Goal: Information Seeking & Learning: Learn about a topic

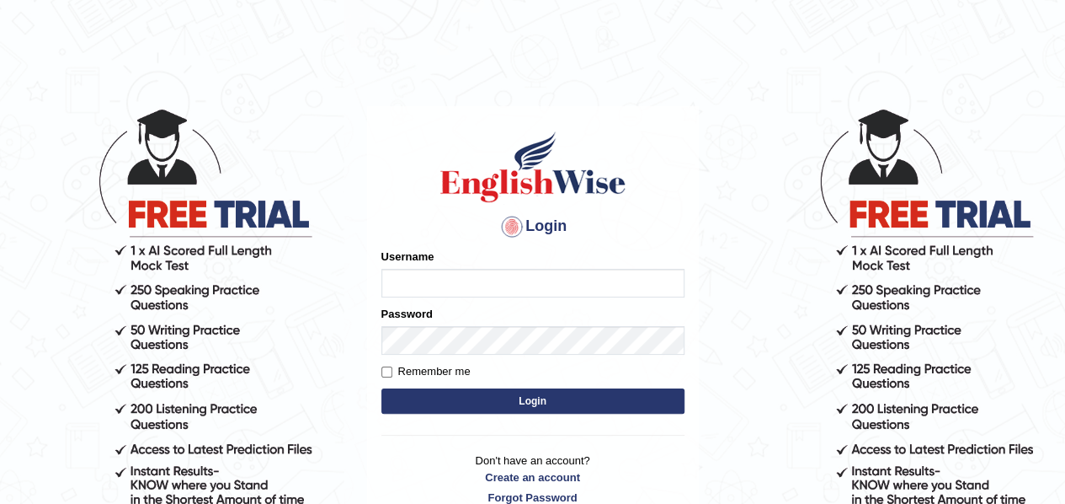
click at [460, 277] on input "Username" at bounding box center [532, 283] width 303 height 29
click at [758, 263] on body "Login Please fix the following errors: Username Password Remember me Login Don'…" at bounding box center [532, 305] width 1065 height 504
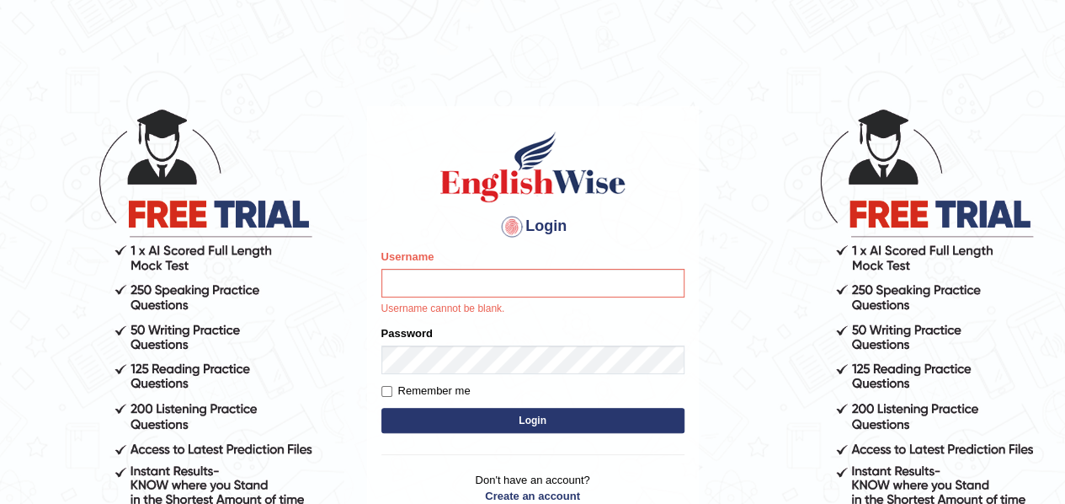
click at [758, 263] on body "Login Please fix the following errors: Username Username cannot be blank. Passw…" at bounding box center [532, 305] width 1065 height 504
click at [569, 285] on input "Username" at bounding box center [532, 283] width 303 height 29
type input "samjoon"
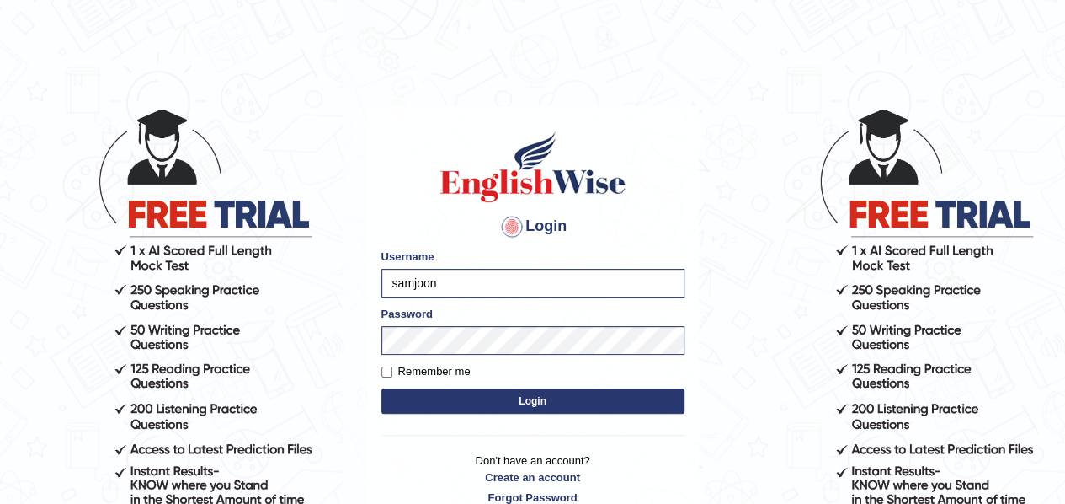
click at [553, 399] on button "Login" at bounding box center [532, 400] width 303 height 25
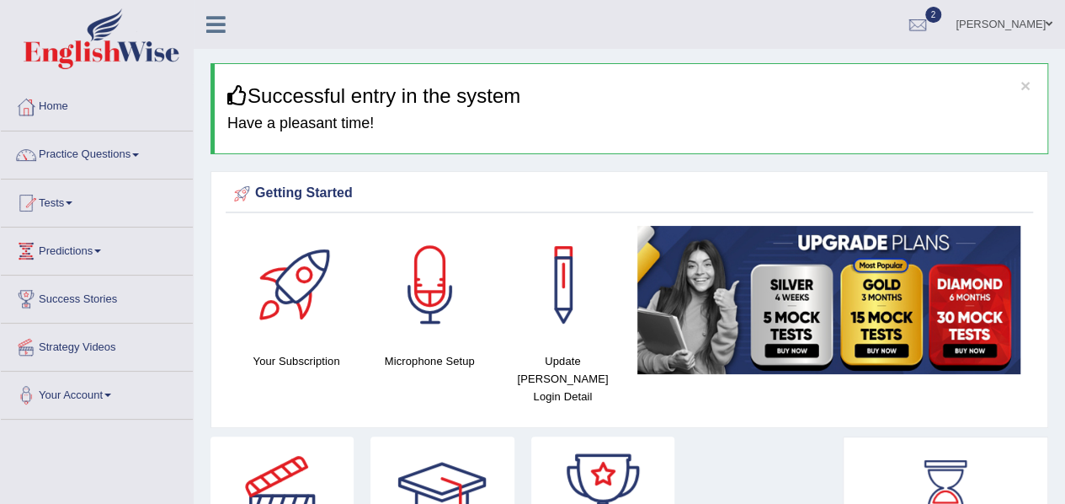
click at [69, 200] on link "Tests" at bounding box center [97, 200] width 192 height 42
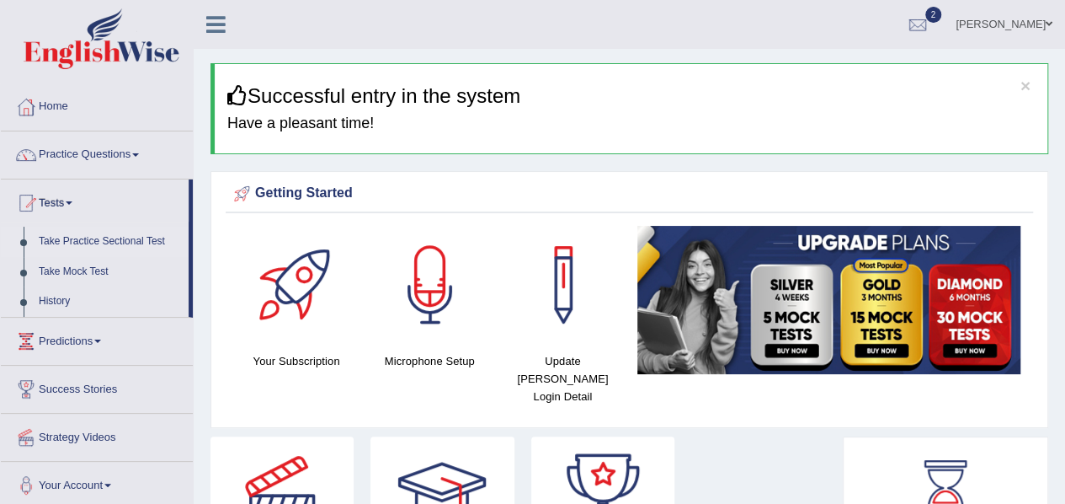
click at [121, 240] on link "Take Practice Sectional Test" at bounding box center [109, 242] width 157 height 30
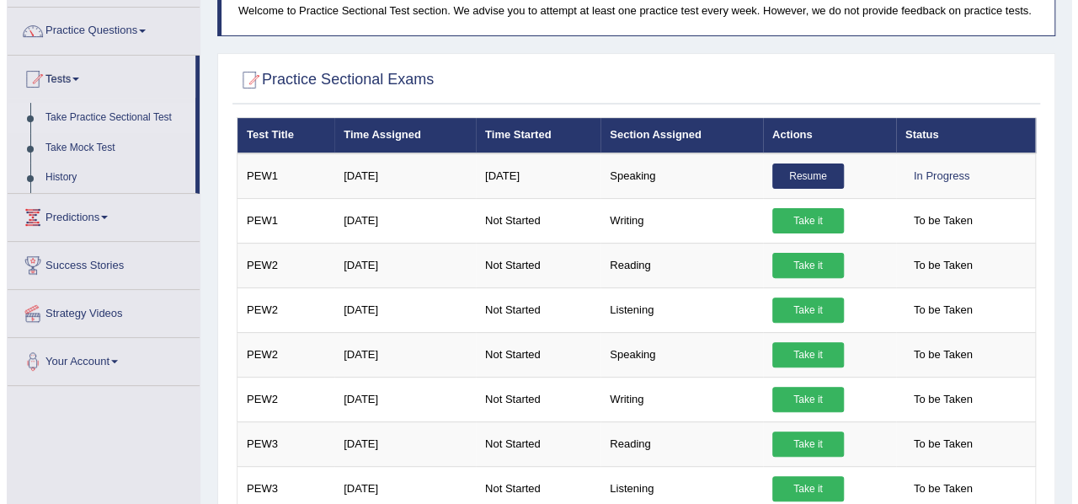
scroll to position [125, 0]
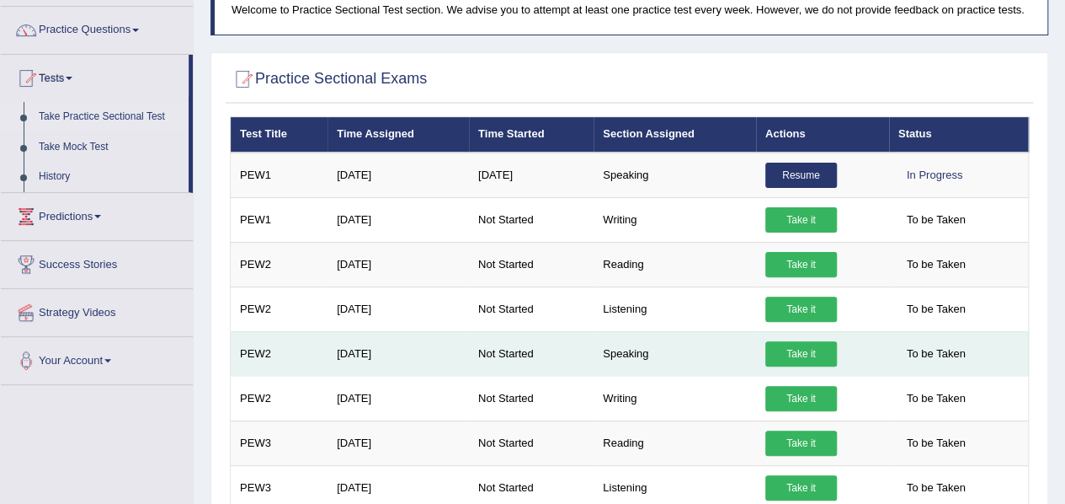
click at [797, 347] on link "Take it" at bounding box center [801, 353] width 72 height 25
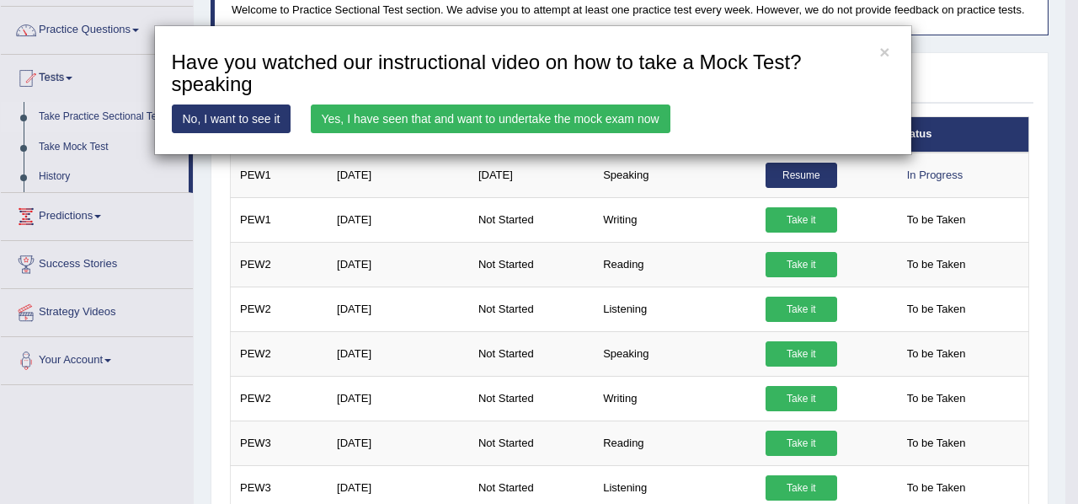
click at [508, 122] on link "Yes, I have seen that and want to undertake the mock exam now" at bounding box center [491, 118] width 360 height 29
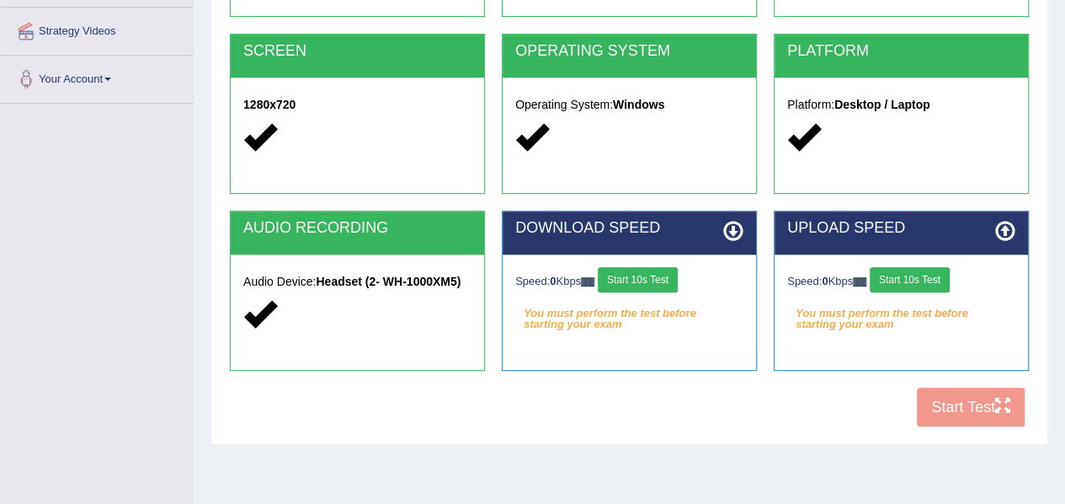
scroll to position [317, 0]
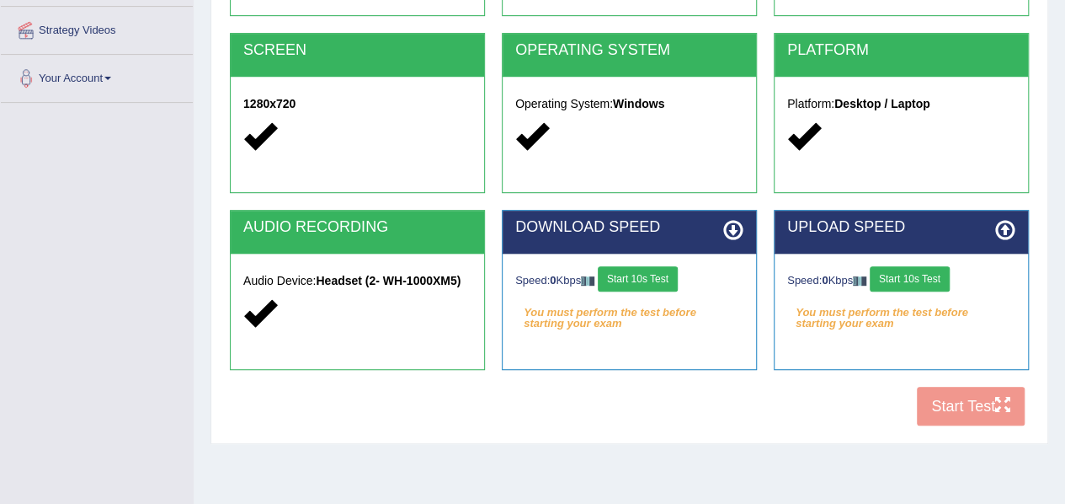
click at [637, 270] on button "Start 10s Test" at bounding box center [638, 278] width 80 height 25
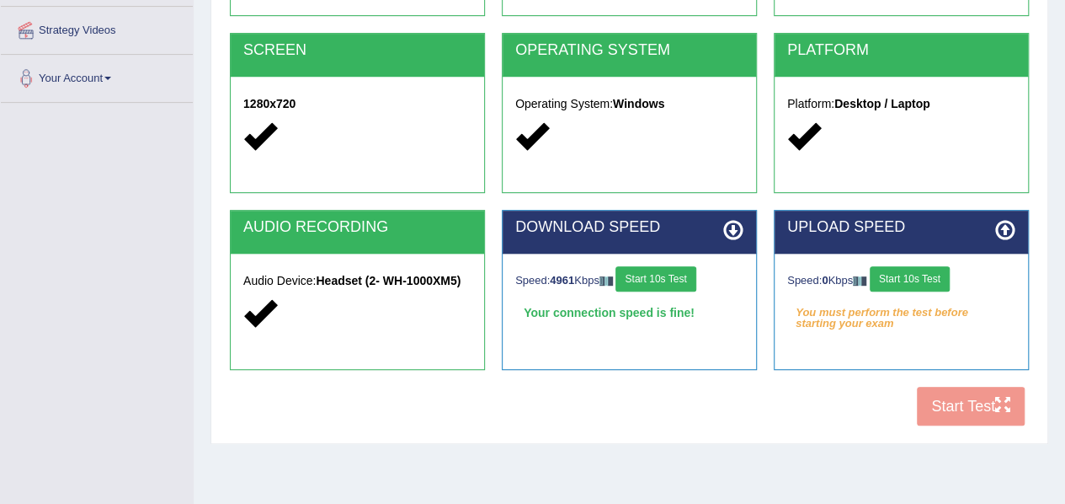
click at [891, 279] on button "Start 10s Test" at bounding box center [910, 278] width 80 height 25
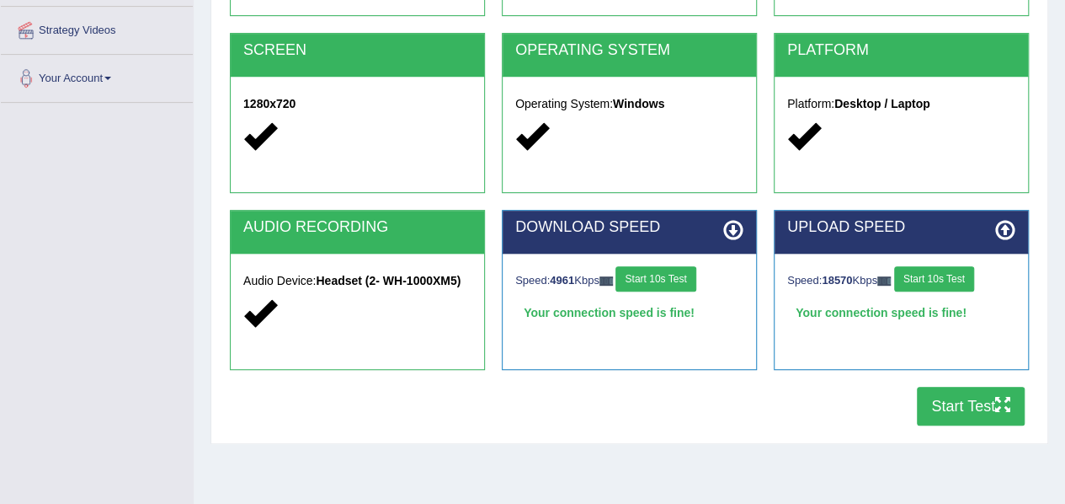
click at [956, 403] on button "Start Test" at bounding box center [971, 406] width 108 height 39
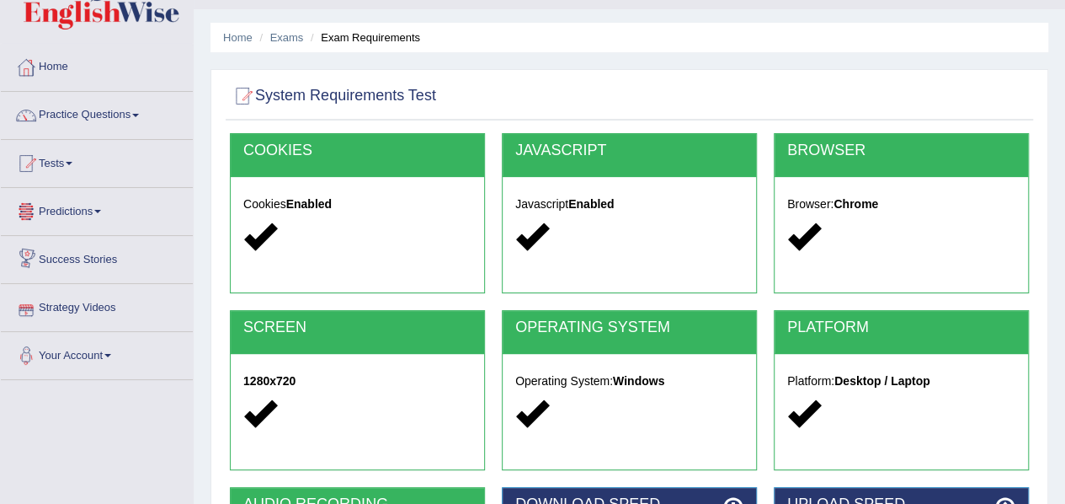
scroll to position [0, 0]
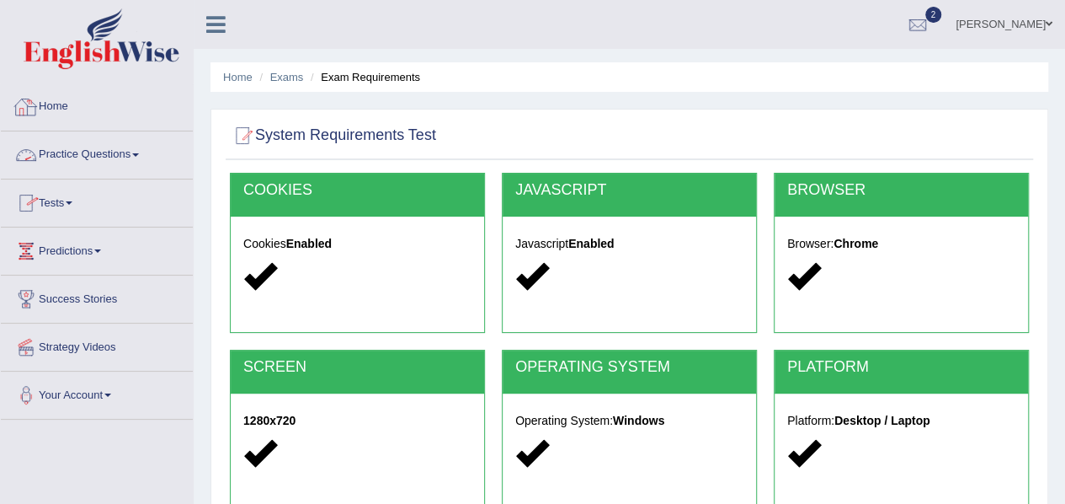
click at [85, 115] on link "Home" at bounding box center [97, 104] width 192 height 42
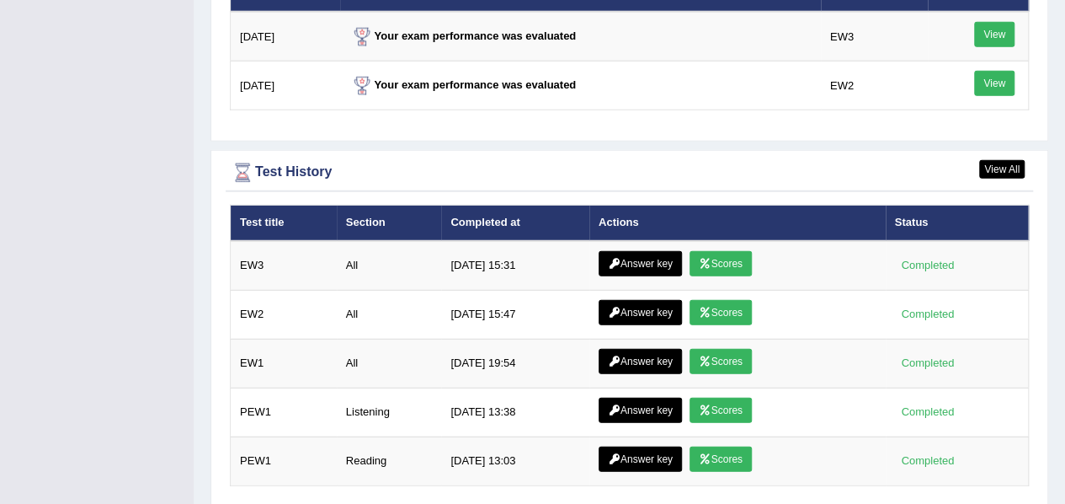
scroll to position [2173, 0]
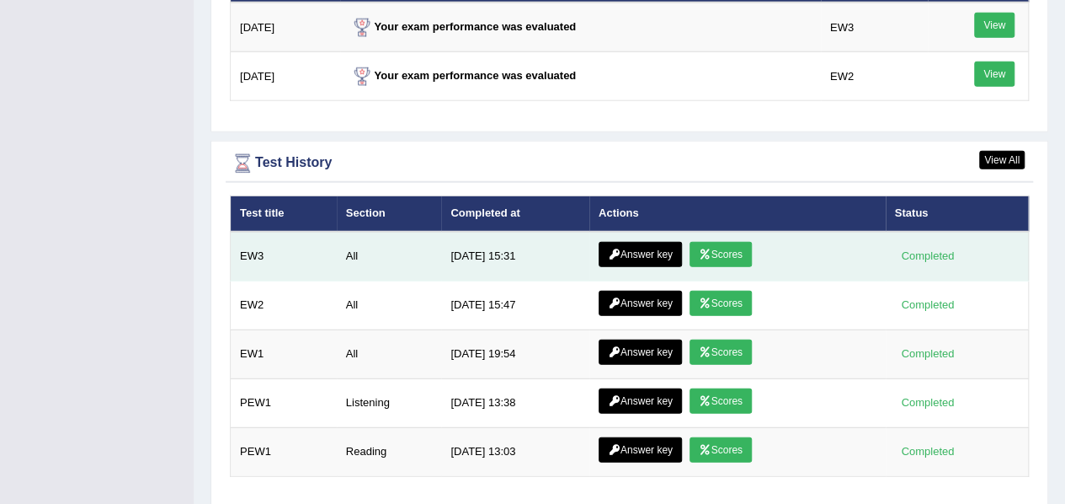
click at [637, 242] on link "Answer key" at bounding box center [640, 254] width 83 height 25
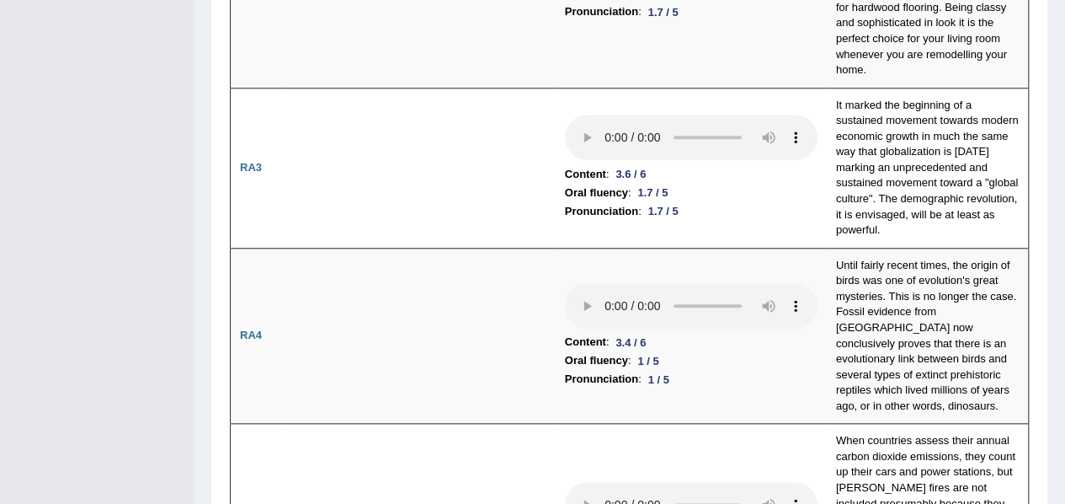
scroll to position [701, 0]
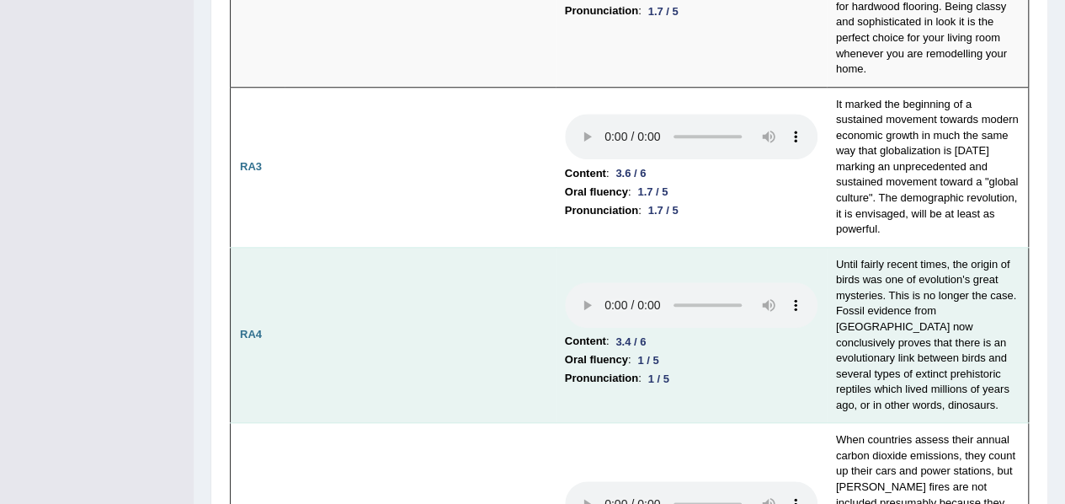
click at [847, 247] on td "Until fairly recent times, the origin of birds was one of evolution's great mys…" at bounding box center [928, 335] width 202 height 176
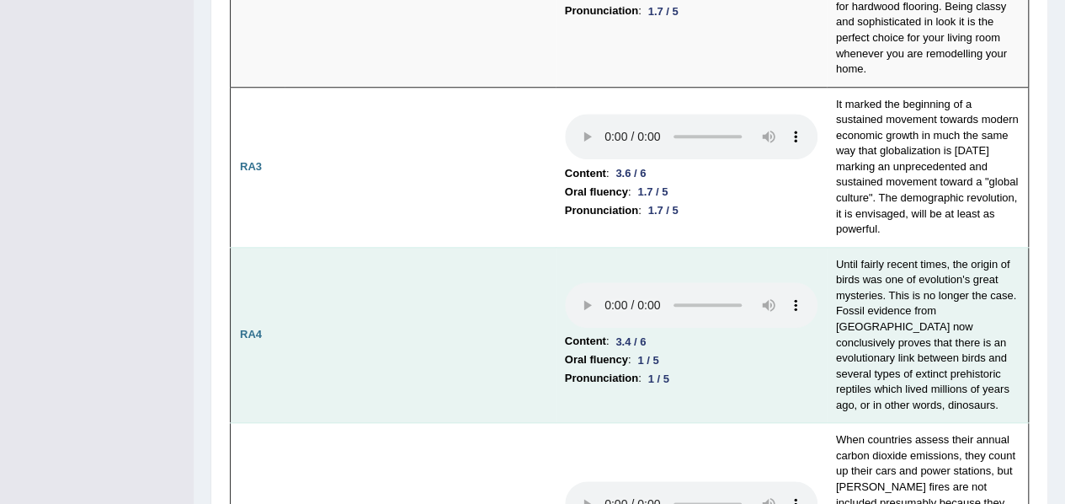
click at [867, 247] on td "Until fairly recent times, the origin of birds was one of evolution's great mys…" at bounding box center [928, 335] width 202 height 176
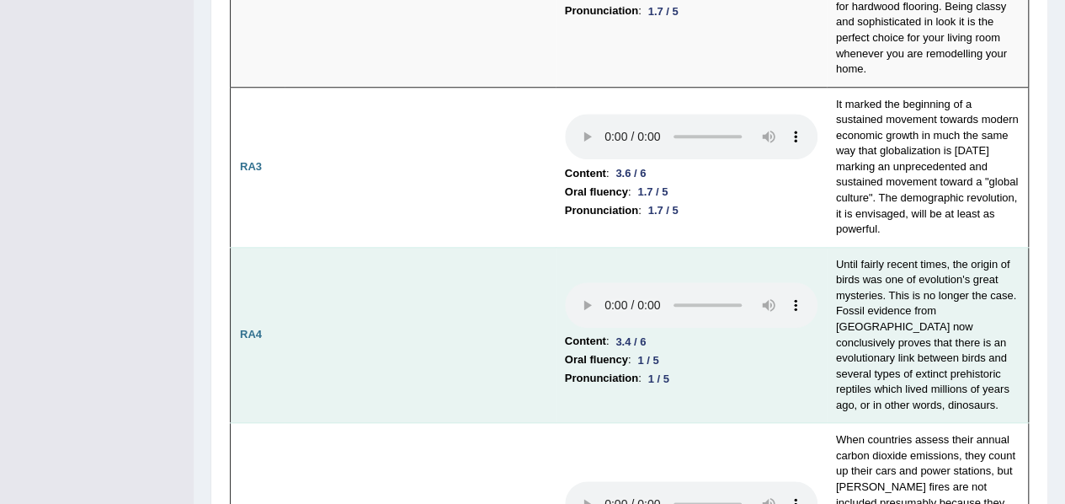
click at [774, 247] on td "Content : 3.4 / 6 Oral fluency : 1 / 5 Pronunciation : 1 / 5" at bounding box center [691, 335] width 271 height 176
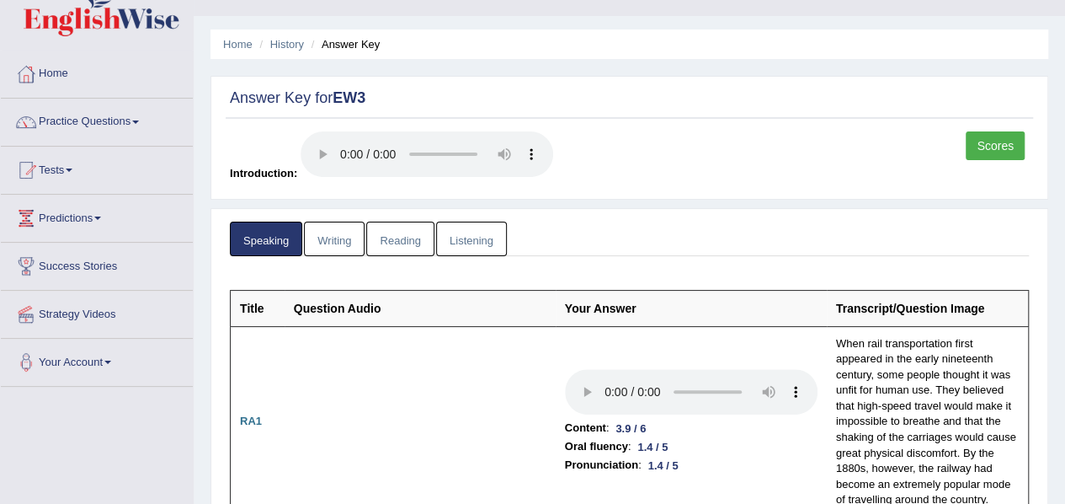
scroll to position [0, 0]
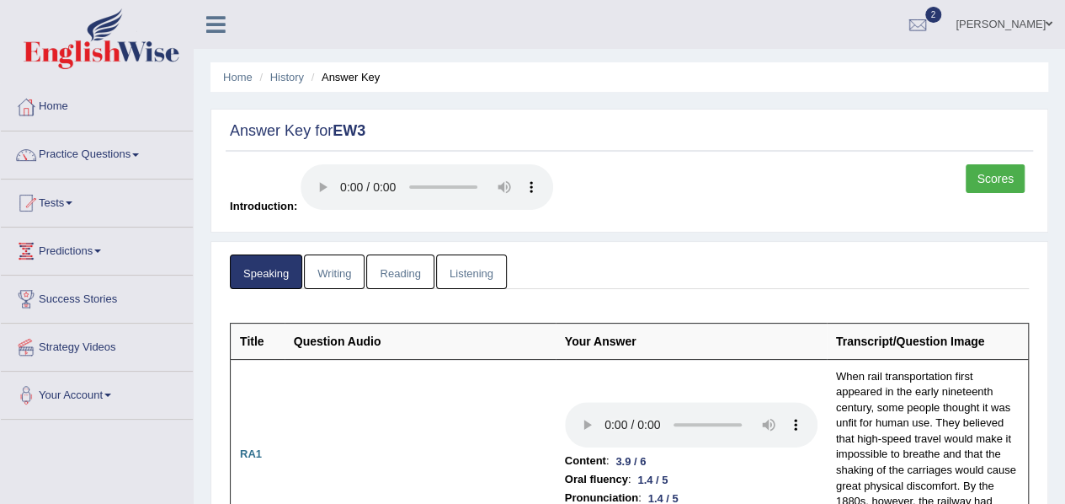
click at [101, 158] on link "Practice Questions" at bounding box center [97, 152] width 192 height 42
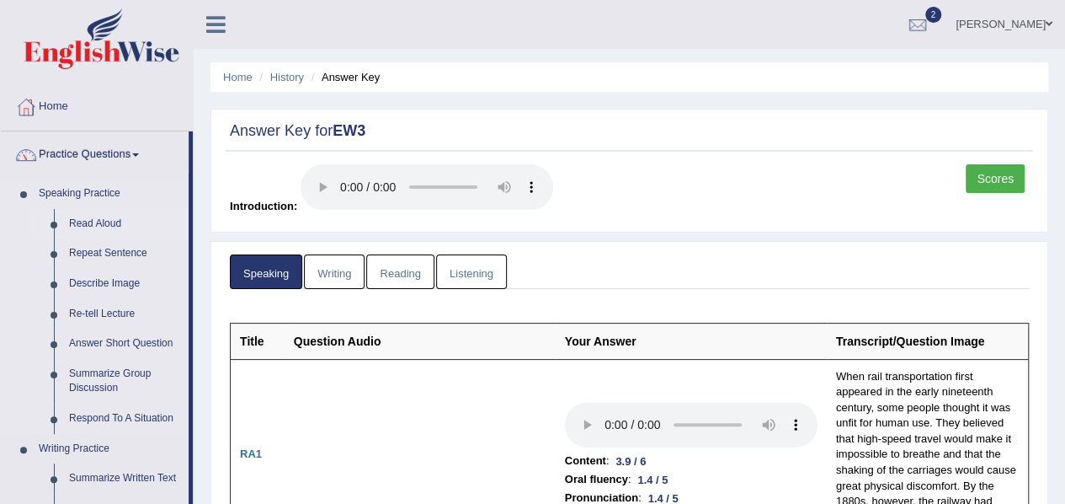
click at [103, 221] on link "Read Aloud" at bounding box center [124, 224] width 127 height 30
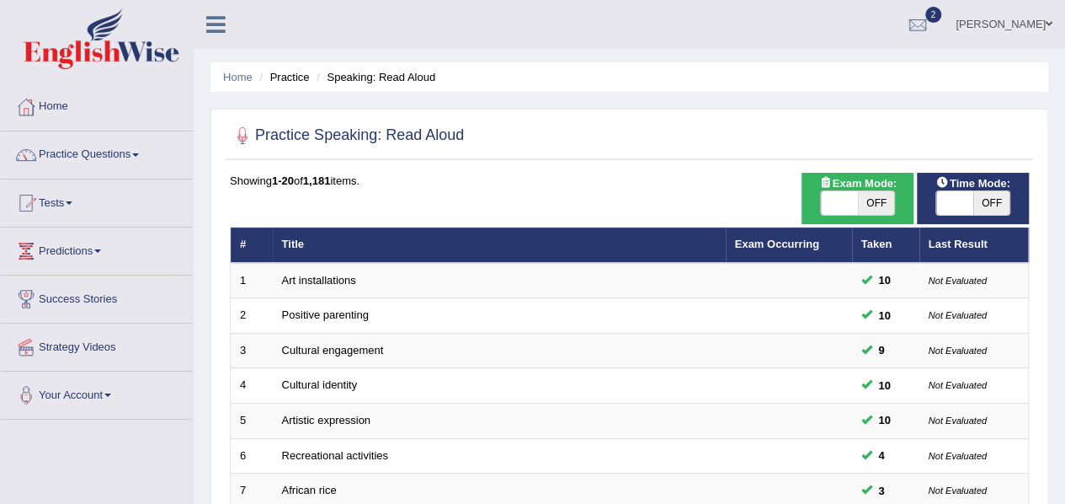
click at [882, 201] on span "OFF" at bounding box center [876, 203] width 37 height 24
checkbox input "true"
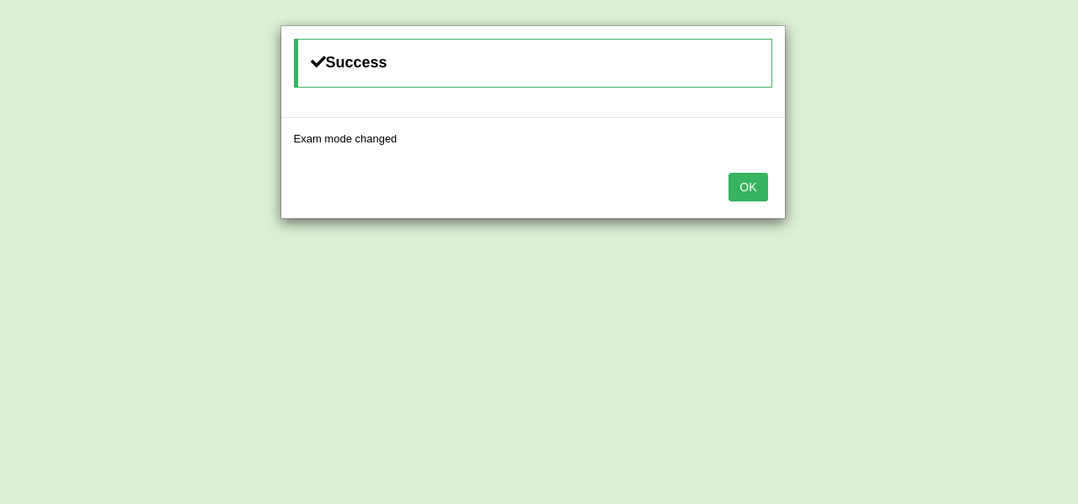
click at [748, 183] on button "OK" at bounding box center [747, 187] width 39 height 29
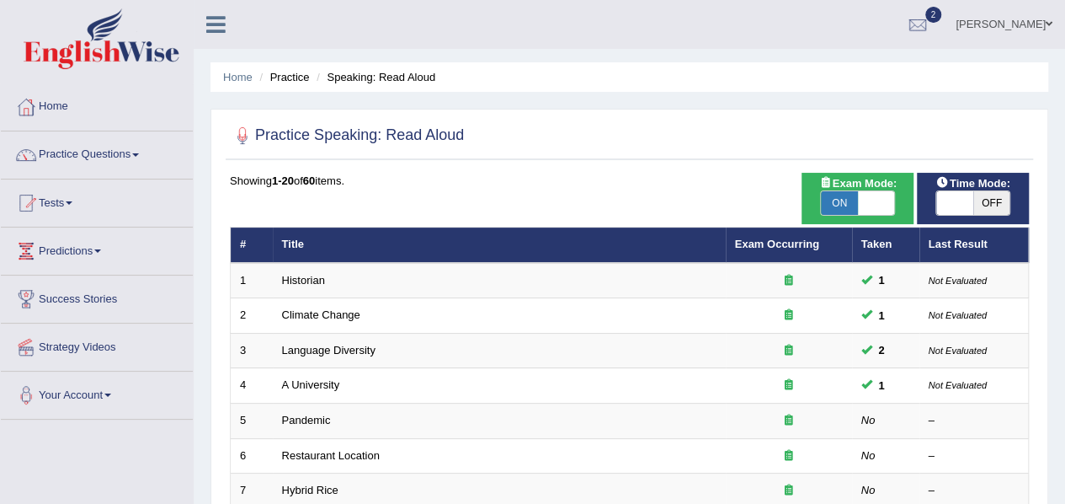
click at [979, 203] on span "OFF" at bounding box center [991, 203] width 37 height 24
checkbox input "true"
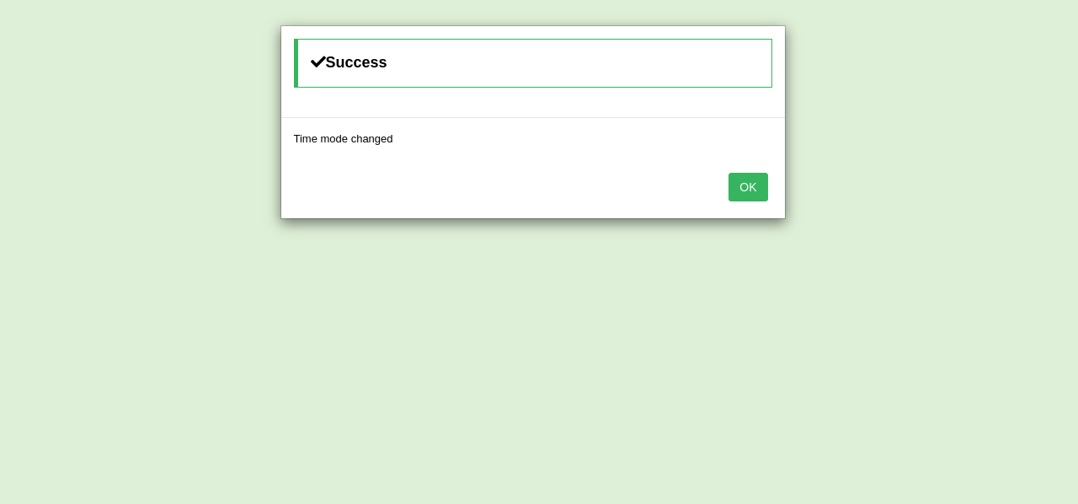
click at [744, 198] on button "OK" at bounding box center [747, 187] width 39 height 29
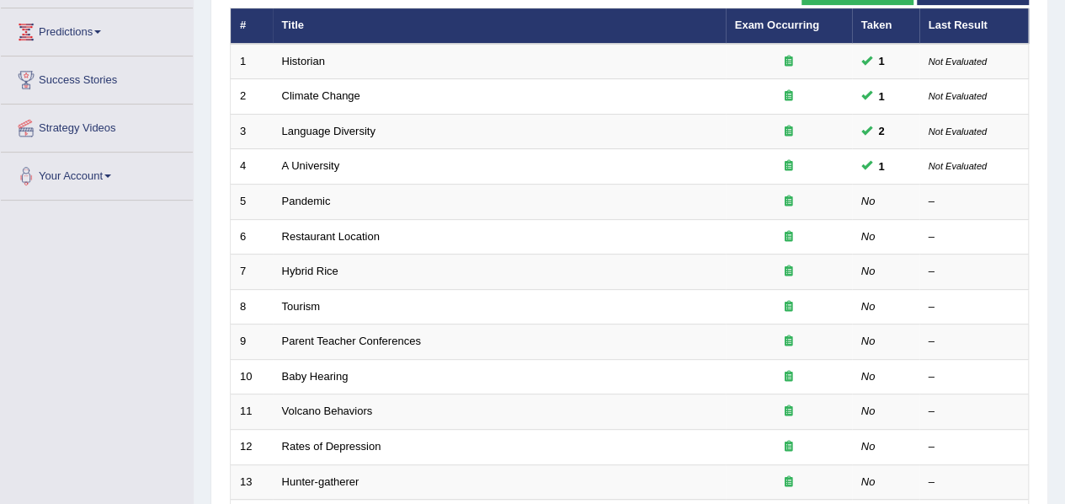
scroll to position [219, 0]
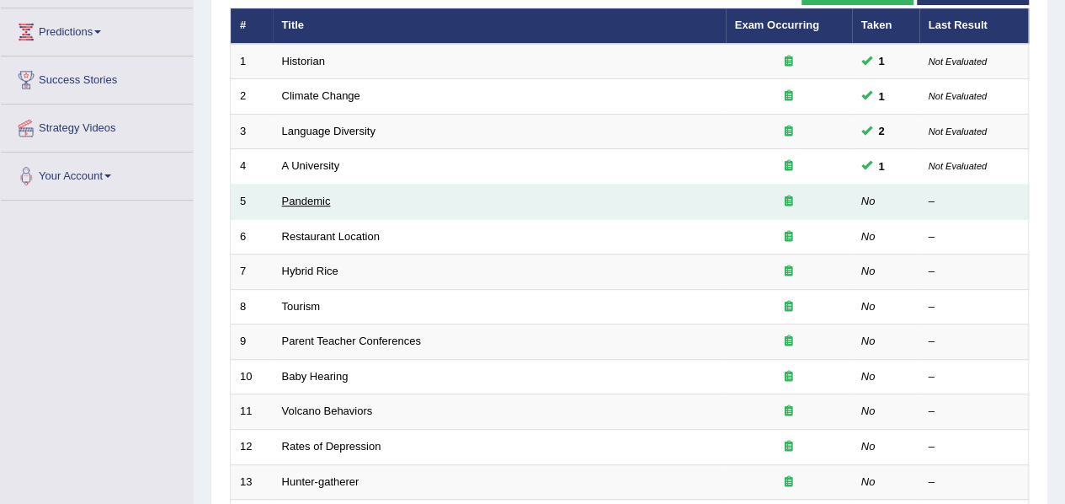
click at [313, 197] on link "Pandemic" at bounding box center [306, 201] width 49 height 13
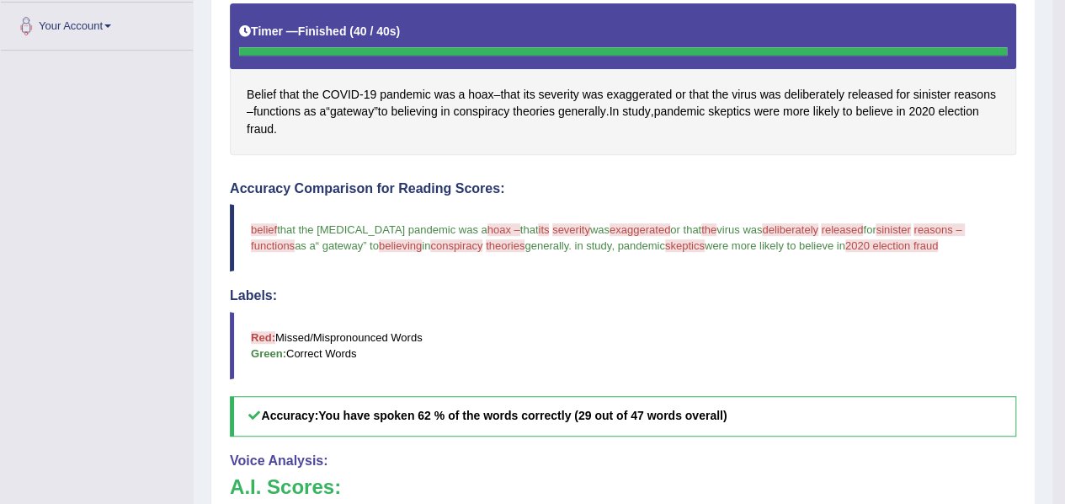
scroll to position [367, 0]
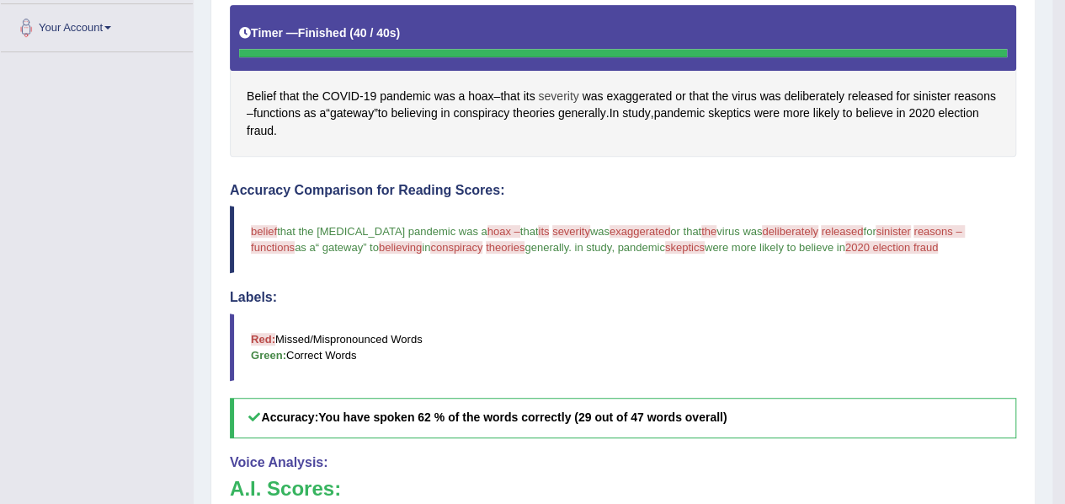
click at [560, 95] on span "severity" at bounding box center [558, 97] width 40 height 18
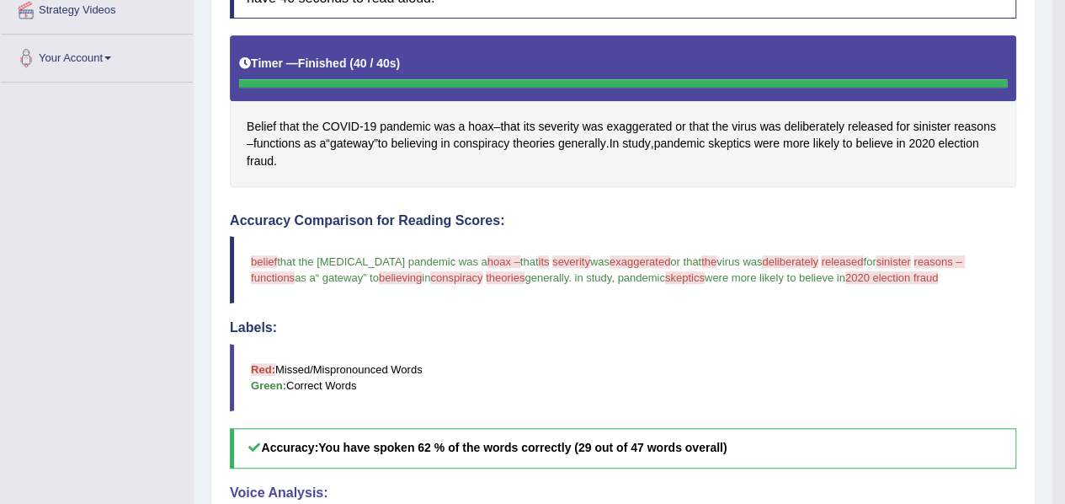
scroll to position [335, 0]
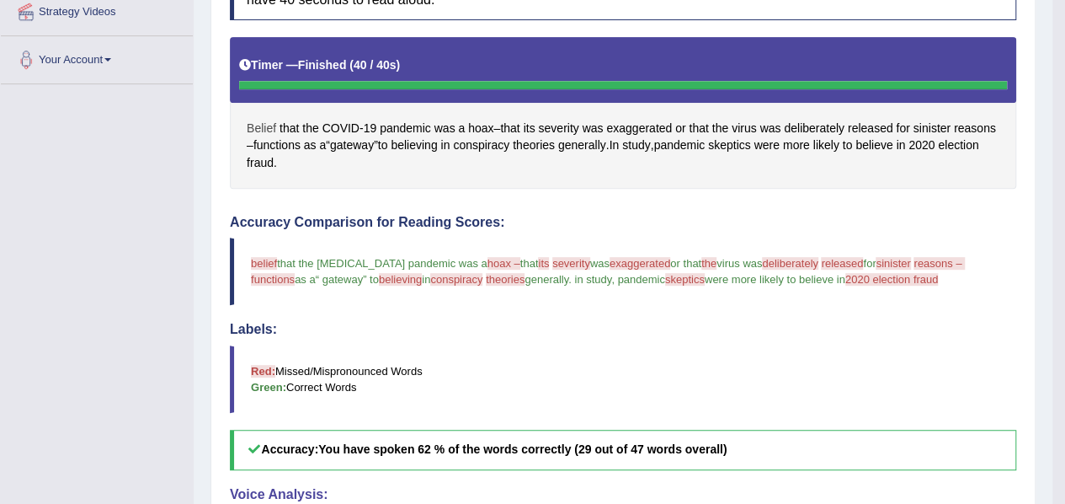
click at [264, 125] on span "Belief" at bounding box center [261, 129] width 29 height 18
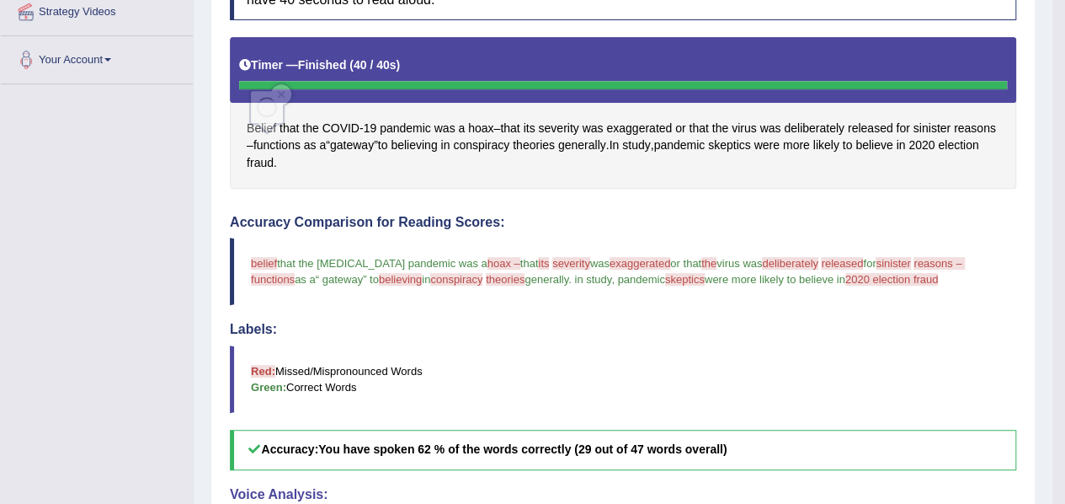
click at [264, 125] on span "Belief" at bounding box center [261, 129] width 29 height 18
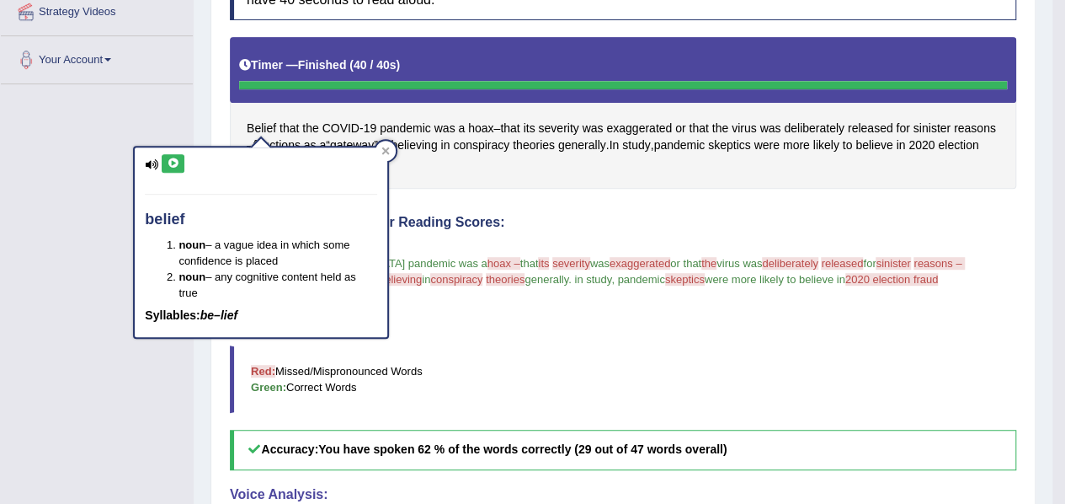
click at [179, 158] on icon at bounding box center [173, 163] width 13 height 10
click at [175, 160] on icon at bounding box center [173, 163] width 13 height 10
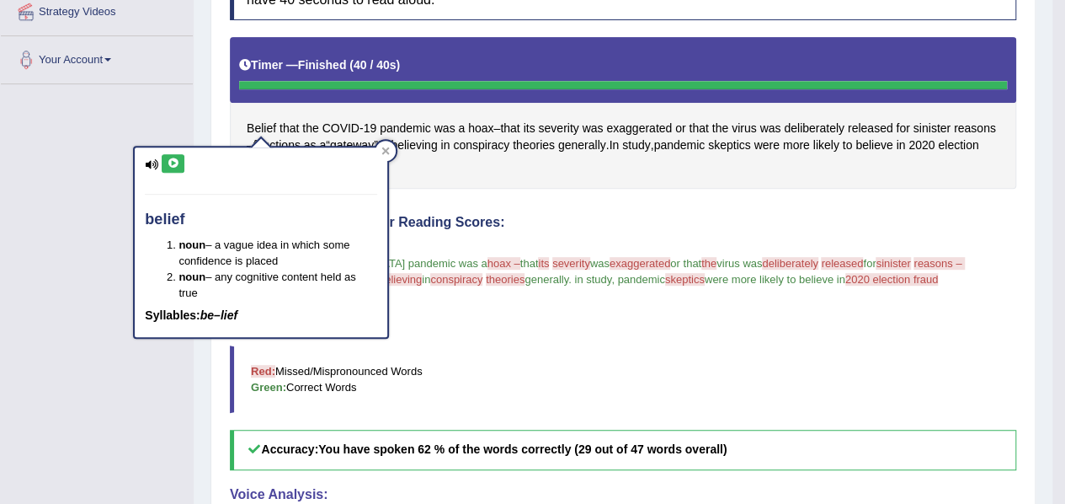
click at [175, 160] on icon at bounding box center [173, 163] width 13 height 10
click at [515, 195] on div "Instructions: Look at the text below. In 40 seconds, you must read this text al…" at bounding box center [623, 369] width 795 height 828
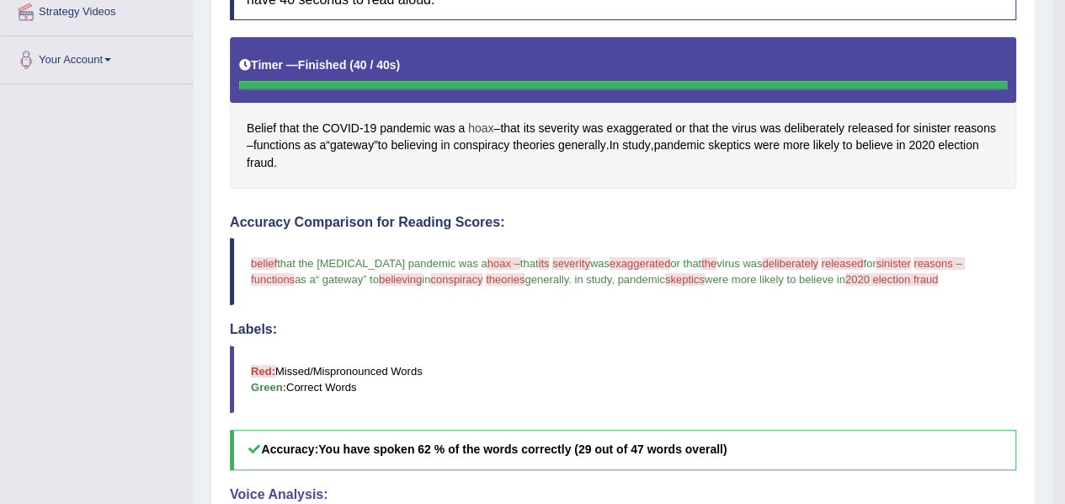
click at [480, 125] on span "hoax" at bounding box center [480, 129] width 25 height 18
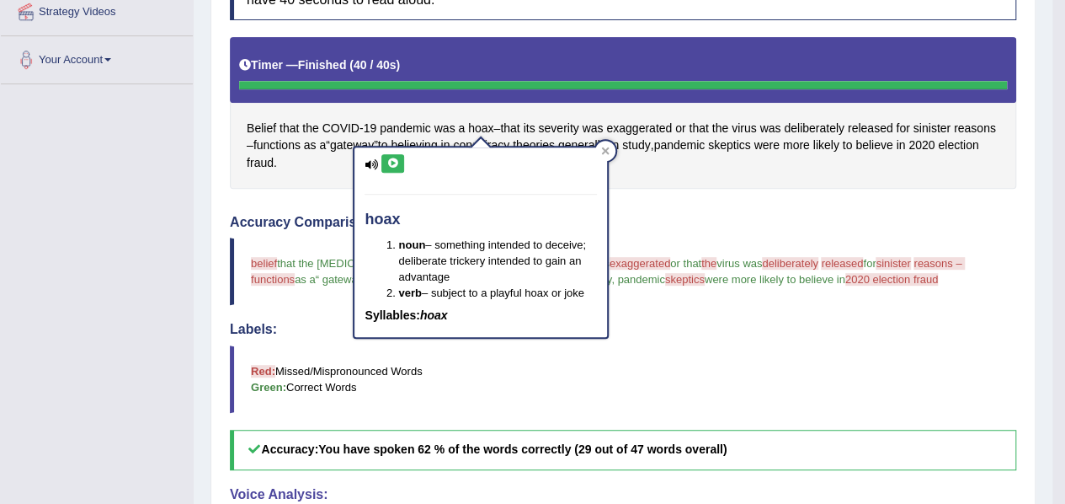
click at [393, 162] on icon at bounding box center [393, 163] width 13 height 10
click at [648, 195] on div "Instructions: Look at the text below. In 40 seconds, you must read this text al…" at bounding box center [623, 369] width 795 height 828
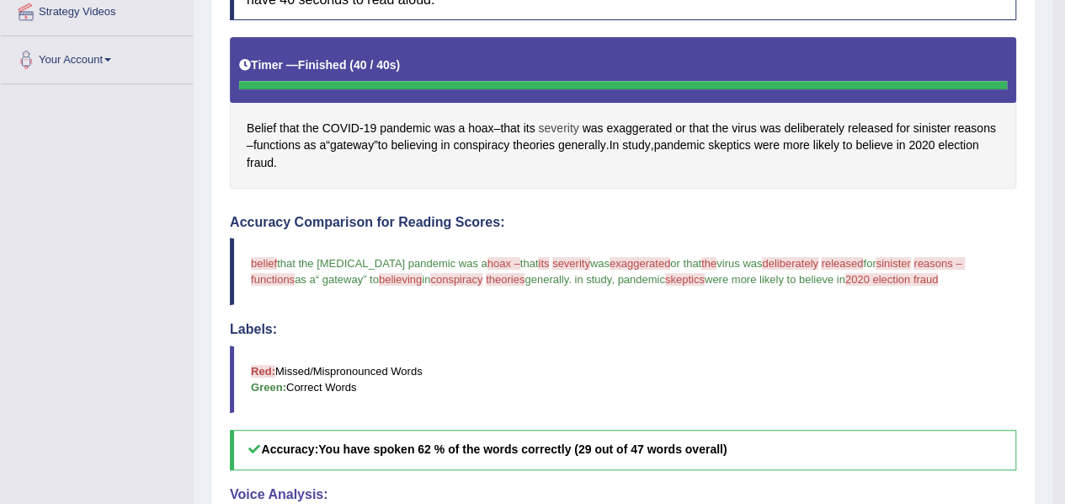
click at [569, 120] on span "severity" at bounding box center [558, 129] width 40 height 18
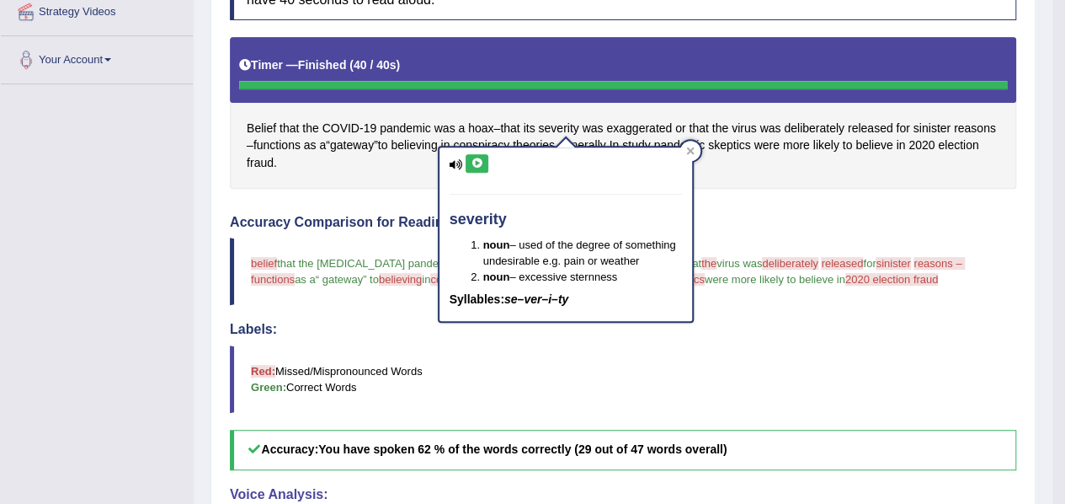
click at [477, 159] on icon at bounding box center [477, 163] width 13 height 10
click at [600, 122] on span "was" at bounding box center [593, 129] width 21 height 18
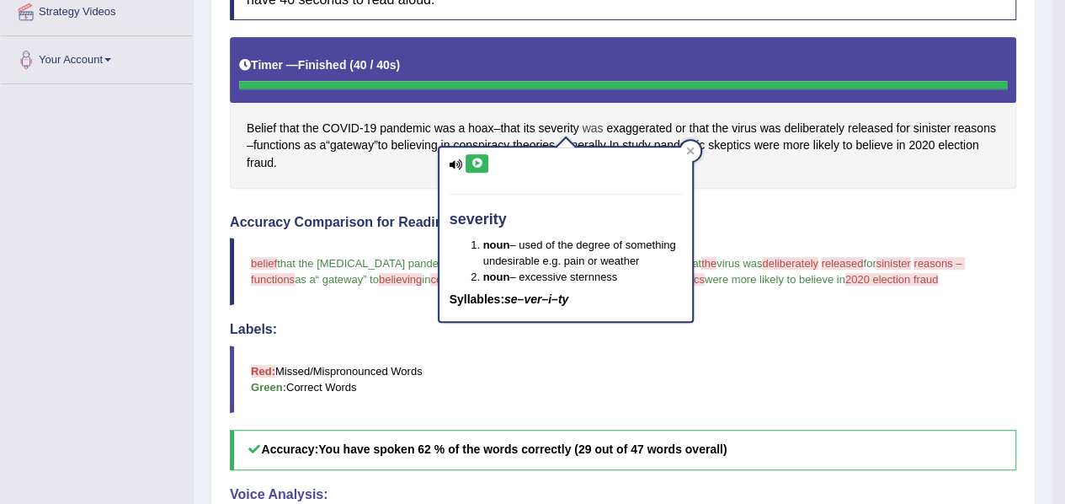
click at [600, 122] on span "was" at bounding box center [593, 129] width 21 height 18
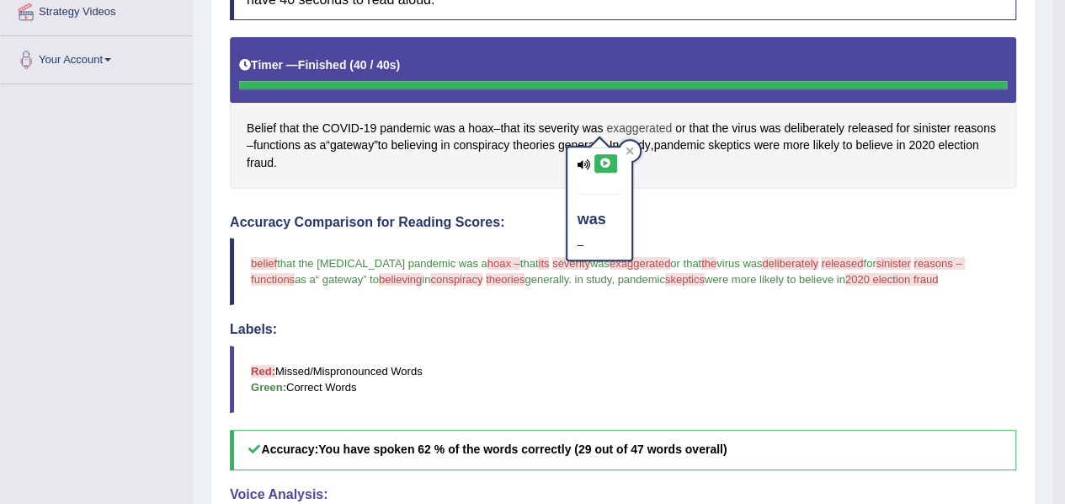
click at [638, 131] on span "exaggerated" at bounding box center [639, 129] width 66 height 18
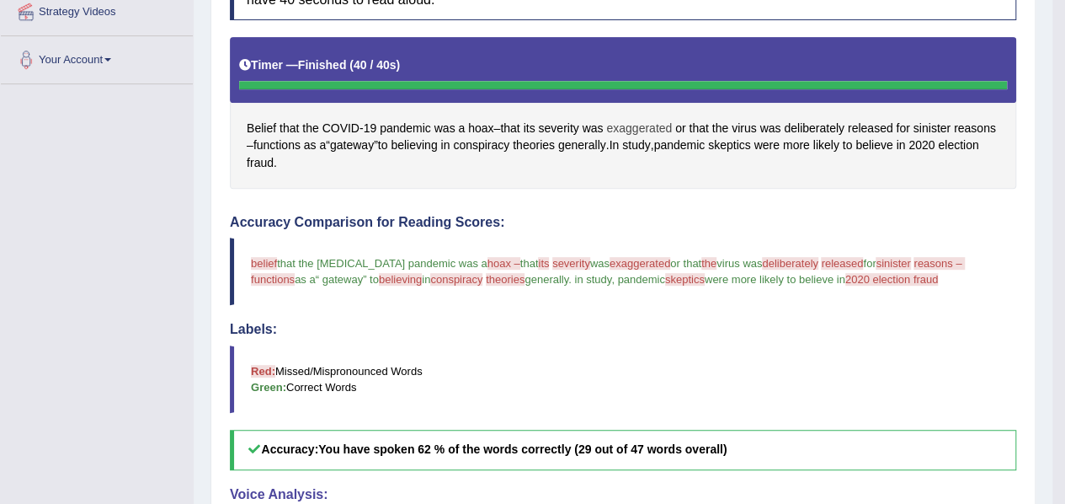
click at [638, 123] on span "exaggerated" at bounding box center [639, 129] width 66 height 18
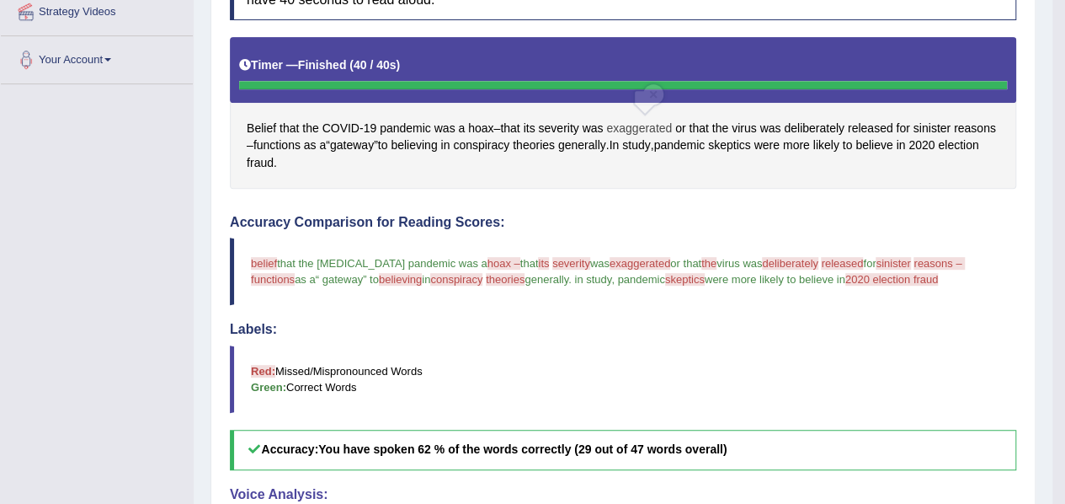
click at [638, 123] on span "exaggerated" at bounding box center [639, 129] width 66 height 18
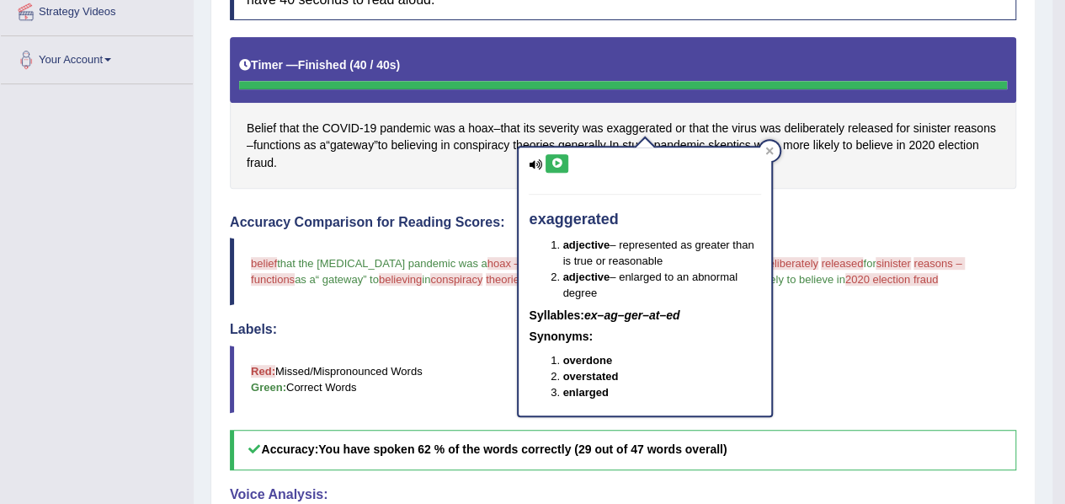
click at [558, 163] on icon at bounding box center [557, 163] width 13 height 10
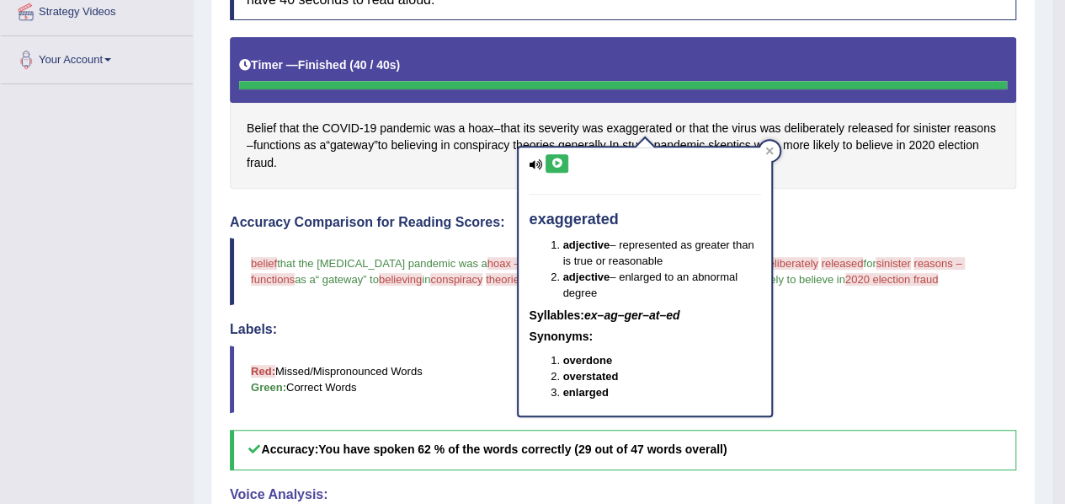
click at [825, 157] on div "Belief that the COVID - 19 pandemic was a hoax – that its severity was exaggera…" at bounding box center [623, 112] width 787 height 151
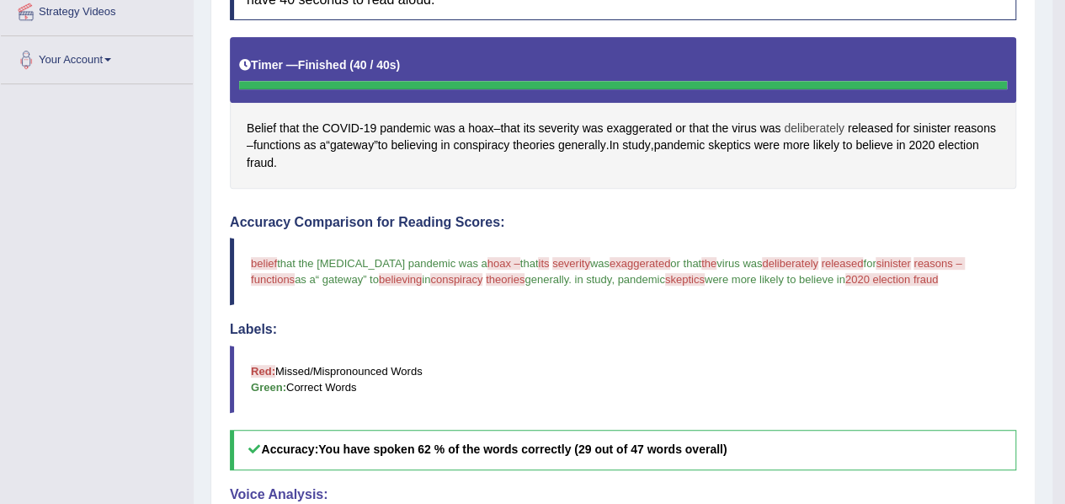
click at [818, 130] on span "deliberately" at bounding box center [814, 129] width 61 height 18
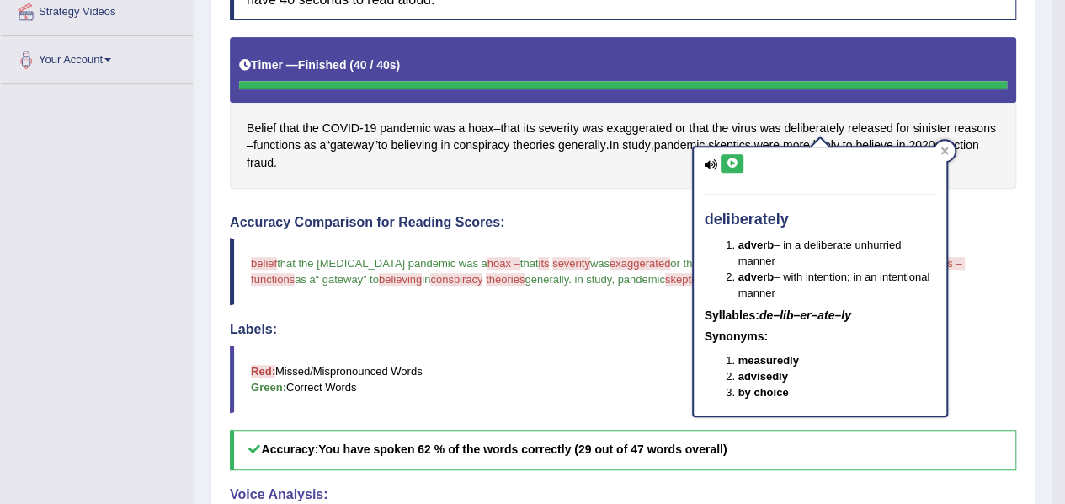
click at [738, 162] on icon at bounding box center [732, 163] width 13 height 10
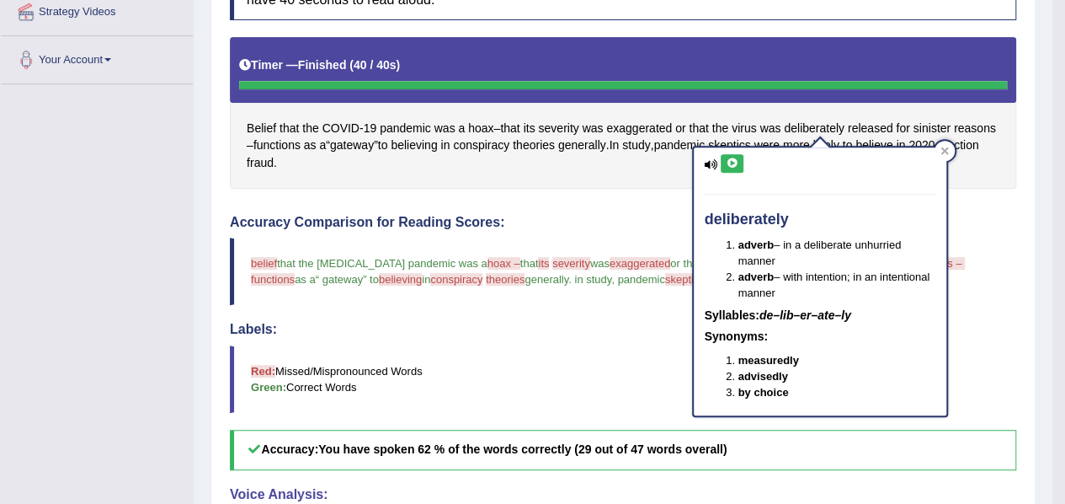
click at [738, 162] on icon at bounding box center [732, 163] width 13 height 10
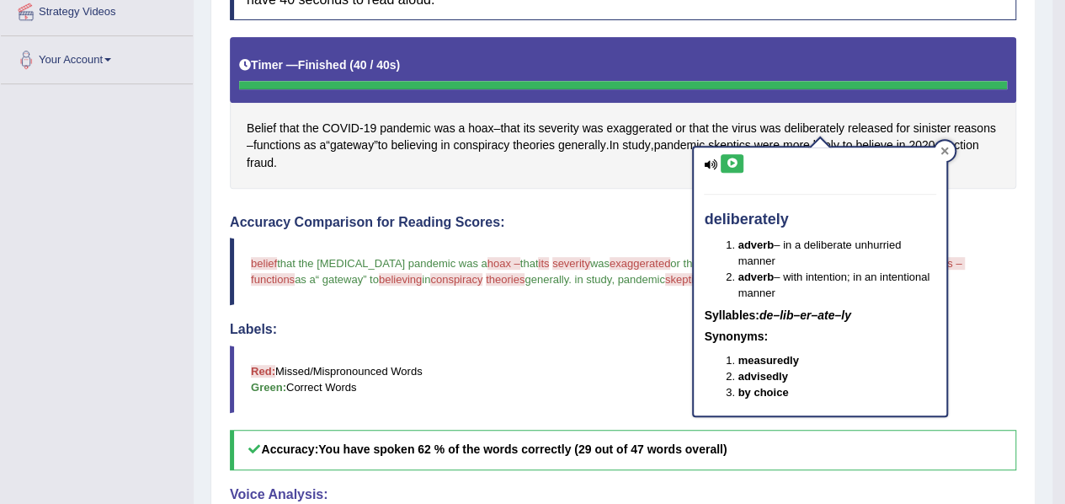
click at [942, 149] on icon at bounding box center [945, 151] width 8 height 8
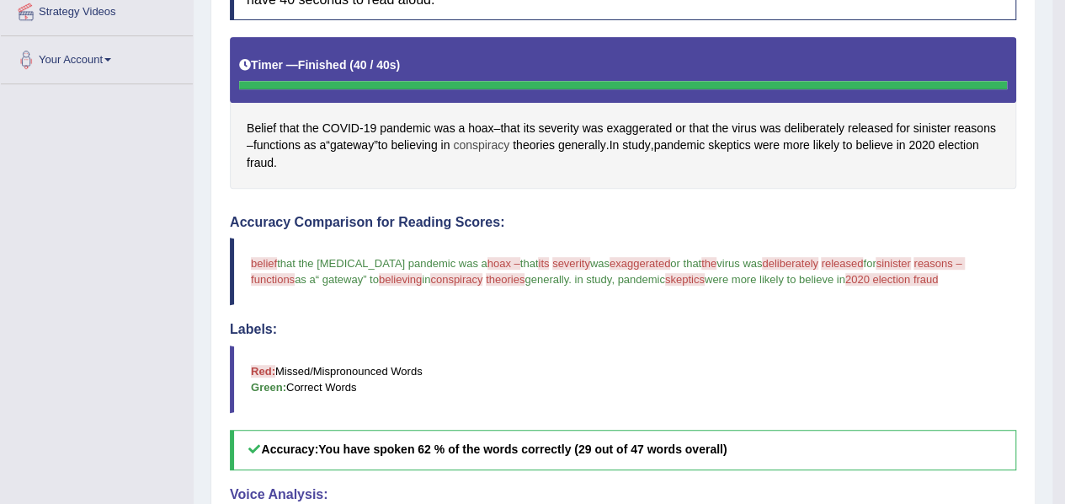
click at [509, 144] on span "conspiracy" at bounding box center [481, 145] width 56 height 18
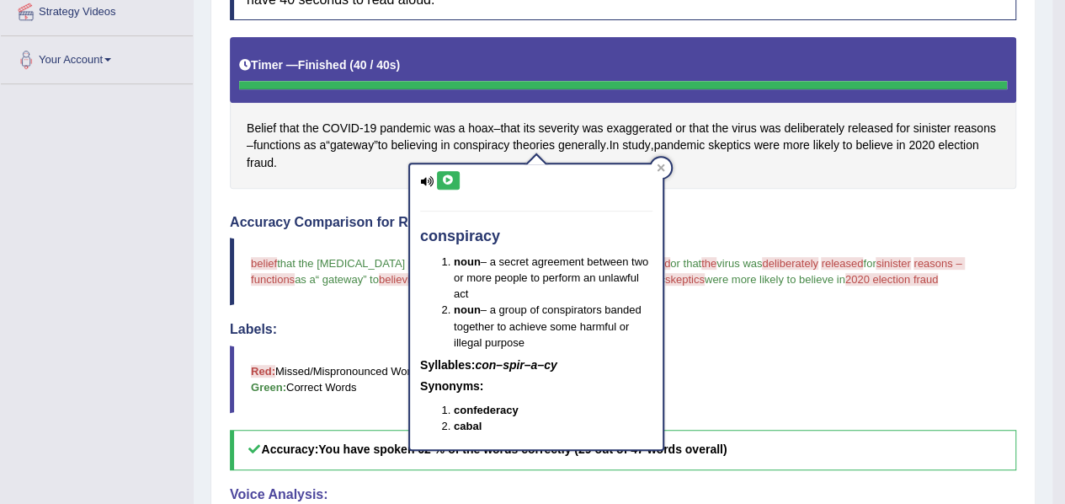
click at [450, 184] on button at bounding box center [448, 180] width 23 height 19
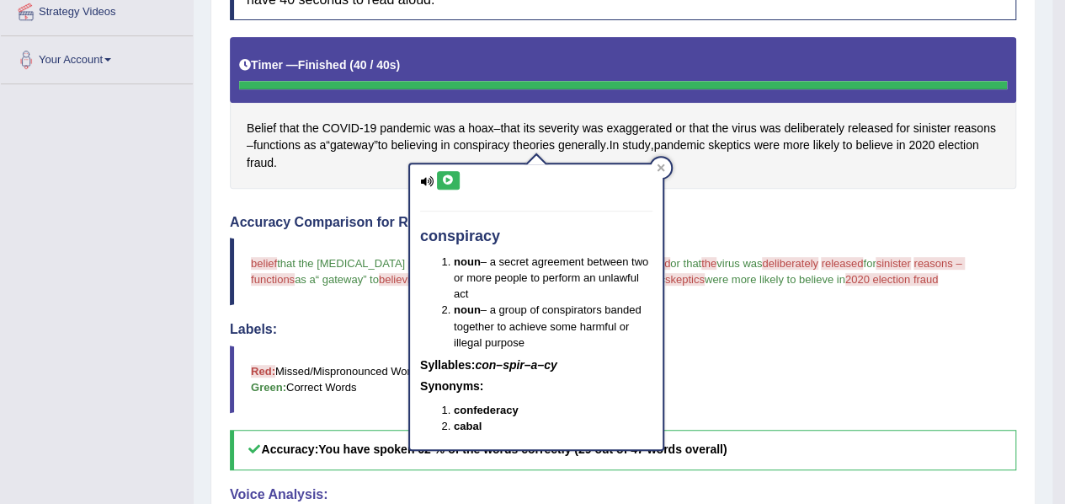
click at [450, 184] on button at bounding box center [448, 180] width 23 height 19
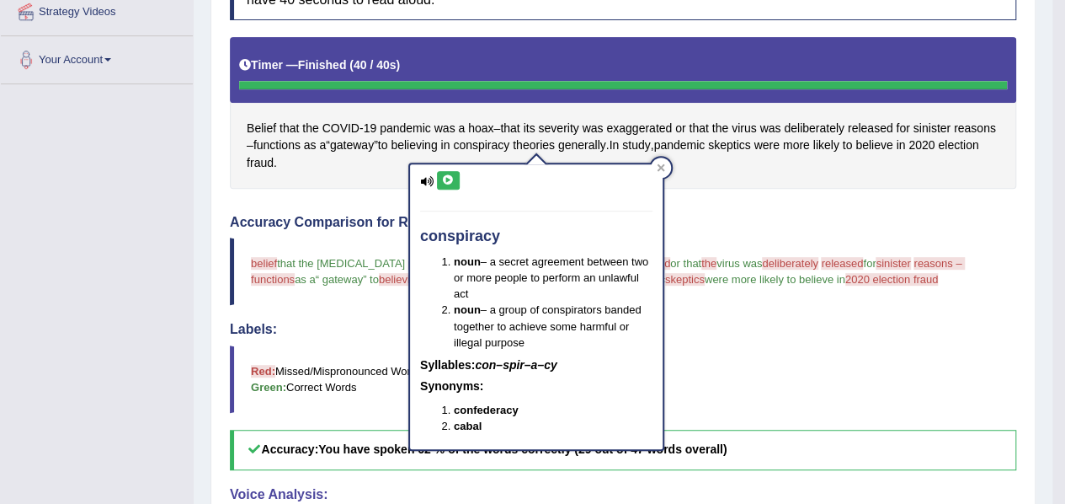
click at [450, 184] on button at bounding box center [448, 180] width 23 height 19
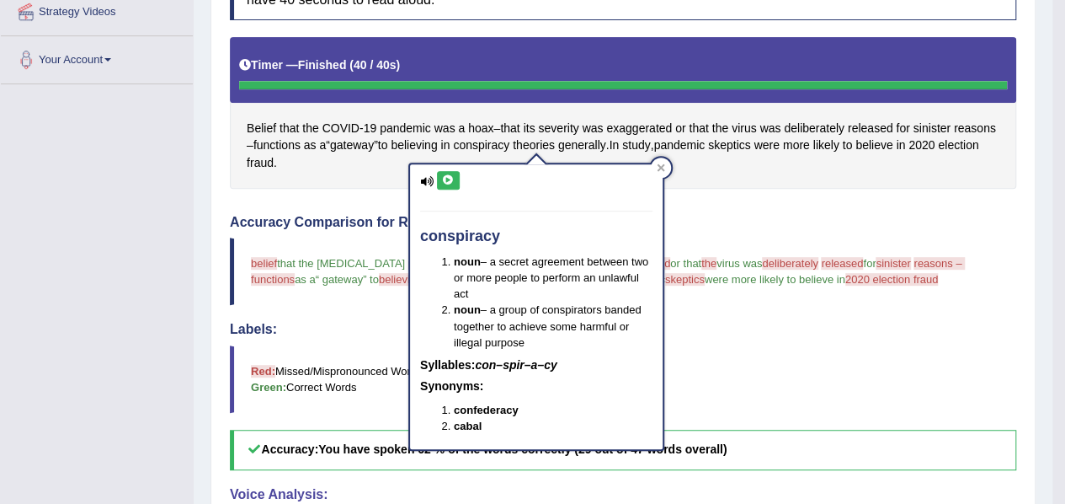
click at [450, 184] on button at bounding box center [448, 180] width 23 height 19
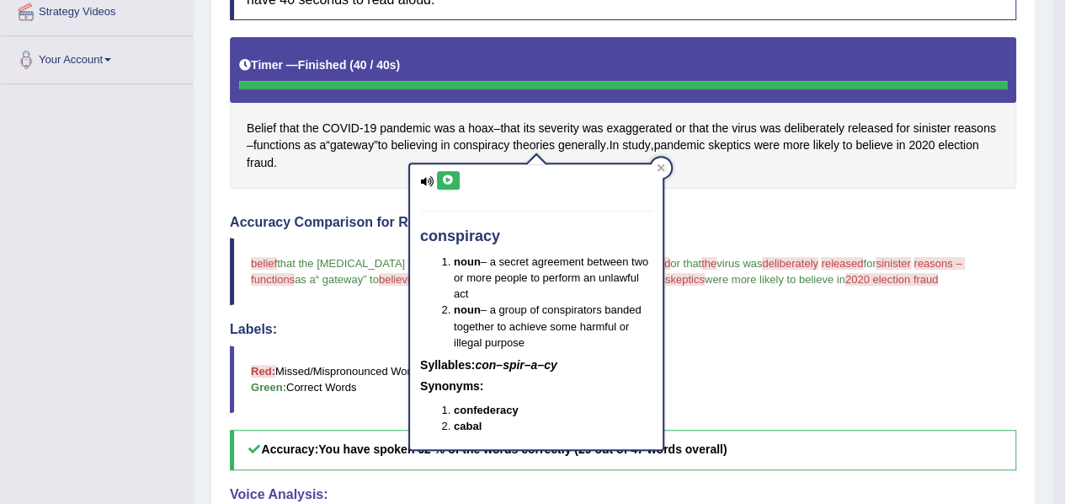
click at [450, 184] on button at bounding box center [448, 180] width 23 height 19
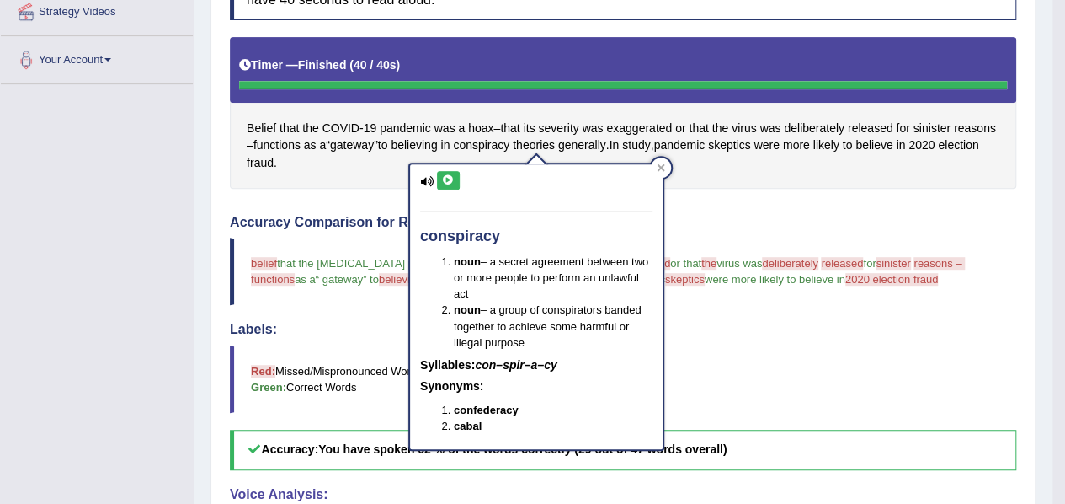
click at [450, 184] on button at bounding box center [448, 180] width 23 height 19
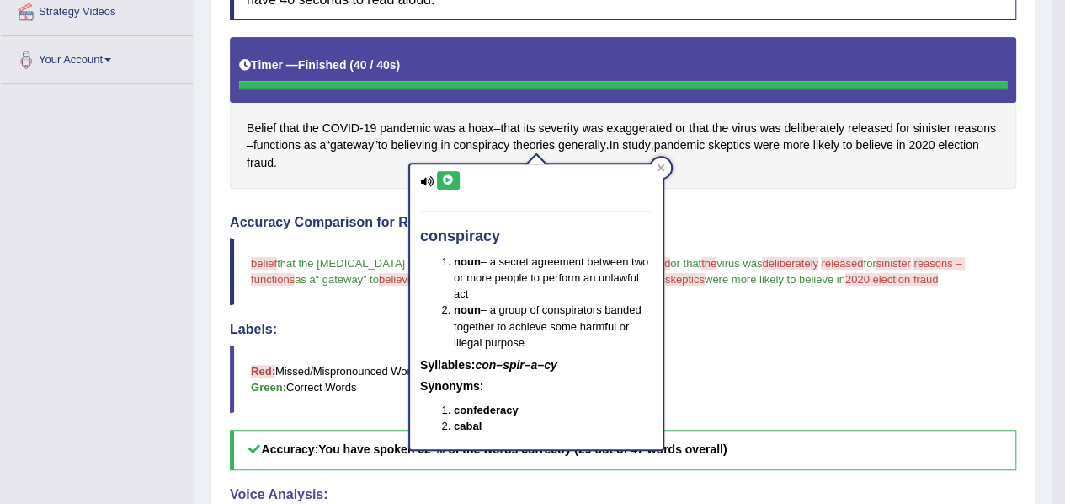
click at [450, 184] on button at bounding box center [448, 180] width 23 height 19
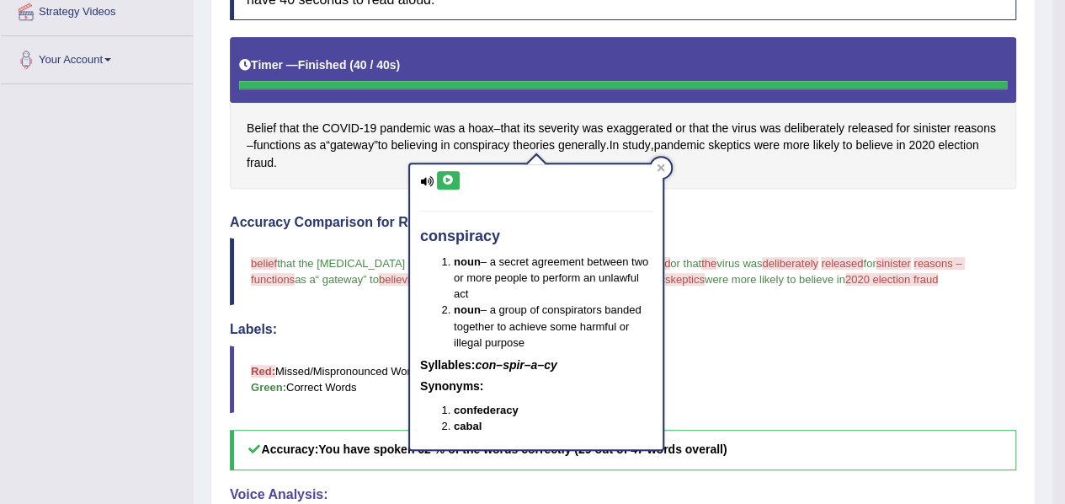
click at [450, 184] on button at bounding box center [448, 180] width 23 height 19
click at [751, 144] on span "skeptics" at bounding box center [729, 145] width 43 height 18
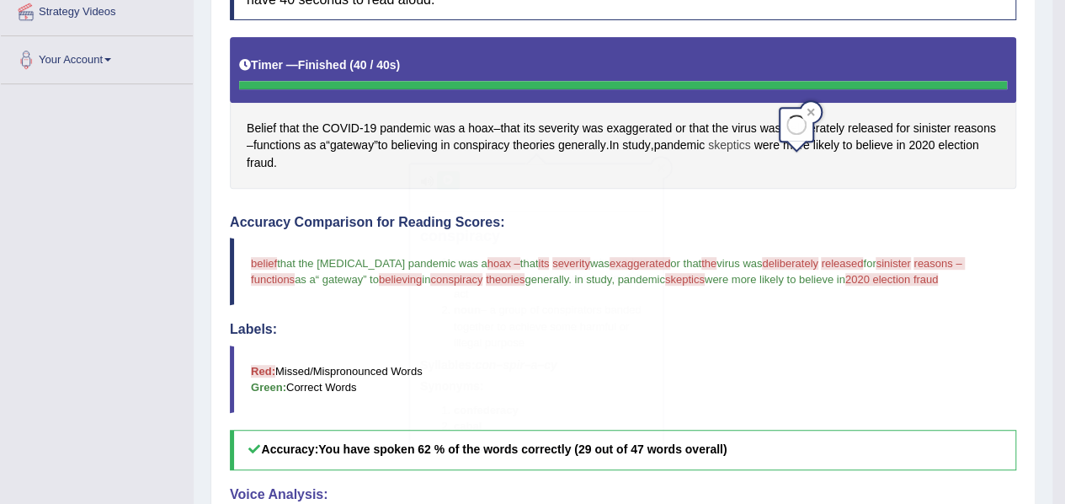
click at [751, 144] on span "skeptics" at bounding box center [729, 145] width 43 height 18
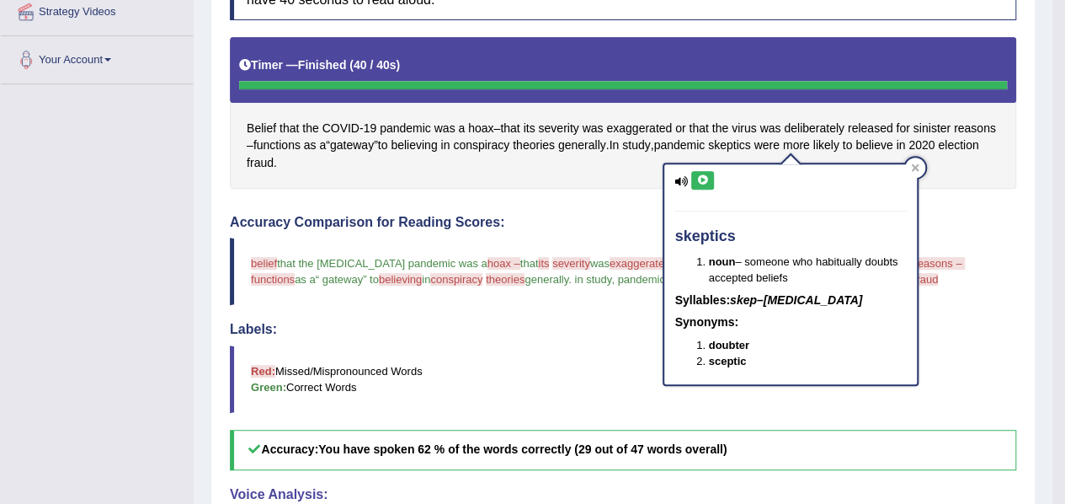
click at [702, 178] on icon at bounding box center [702, 180] width 13 height 10
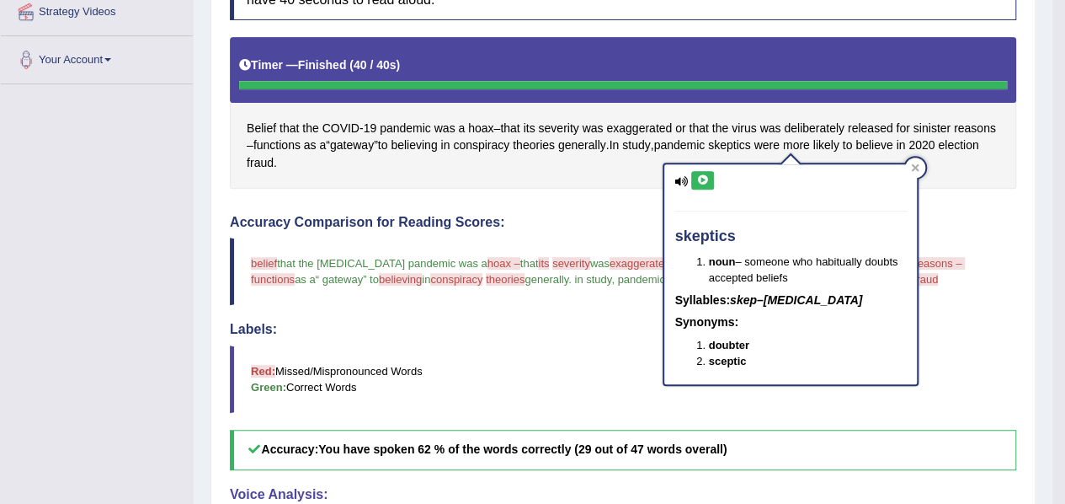
click at [702, 178] on icon at bounding box center [702, 180] width 13 height 10
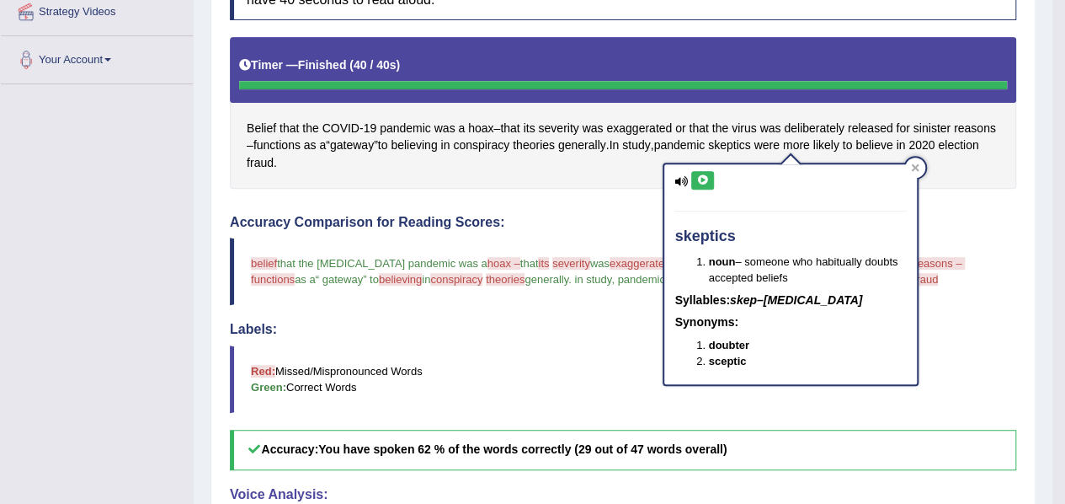
click at [702, 178] on icon at bounding box center [702, 180] width 13 height 10
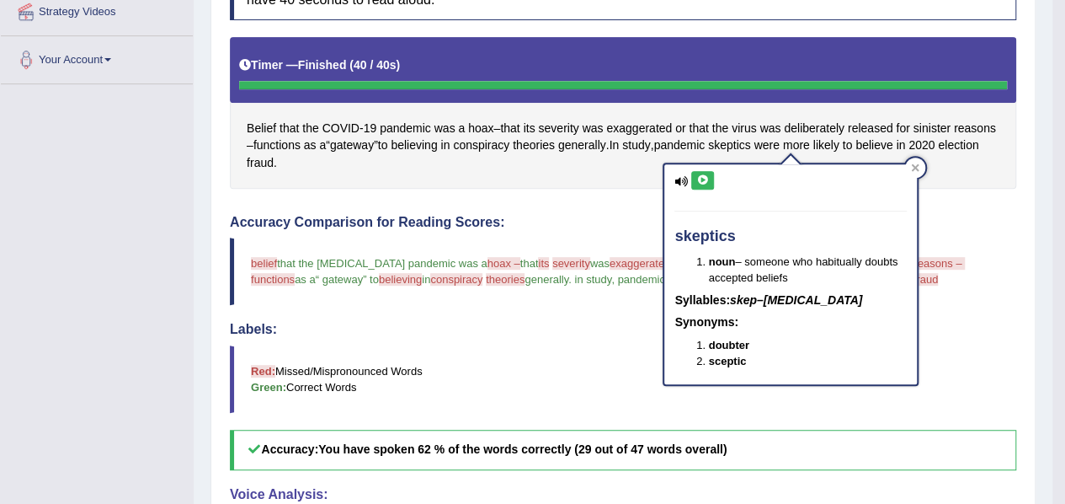
click at [702, 178] on icon at bounding box center [702, 180] width 13 height 10
click at [935, 141] on span "2020" at bounding box center [922, 145] width 26 height 18
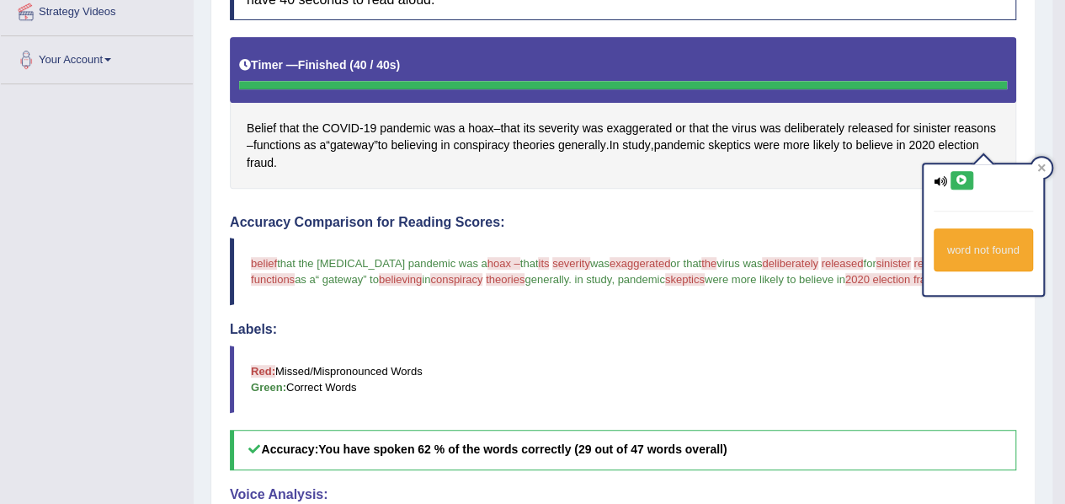
click at [960, 179] on icon at bounding box center [962, 180] width 13 height 10
click at [938, 154] on span "election" at bounding box center [958, 145] width 40 height 18
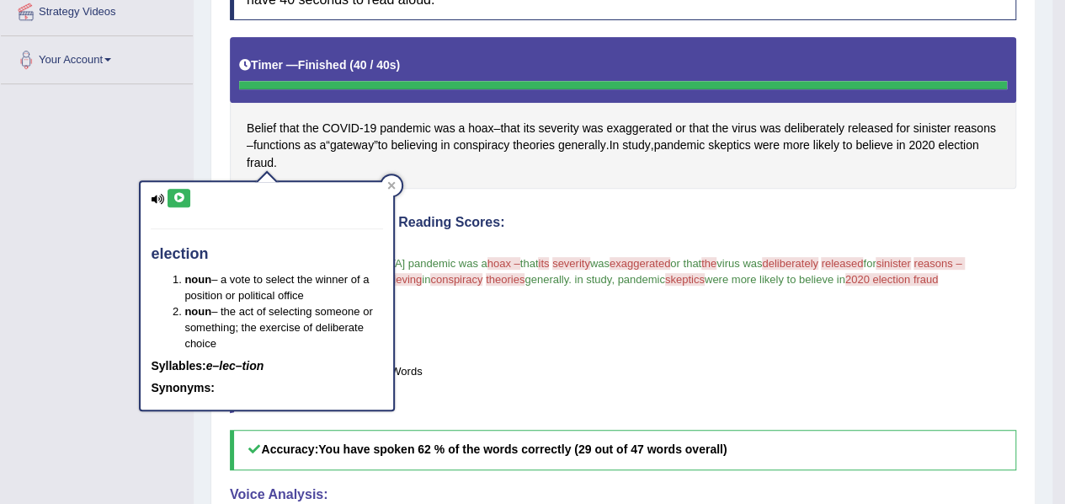
click at [180, 199] on icon at bounding box center [179, 198] width 13 height 10
click at [342, 165] on div "Belief that the COVID - 19 pandemic was a hoax – that its severity was exaggera…" at bounding box center [623, 112] width 787 height 151
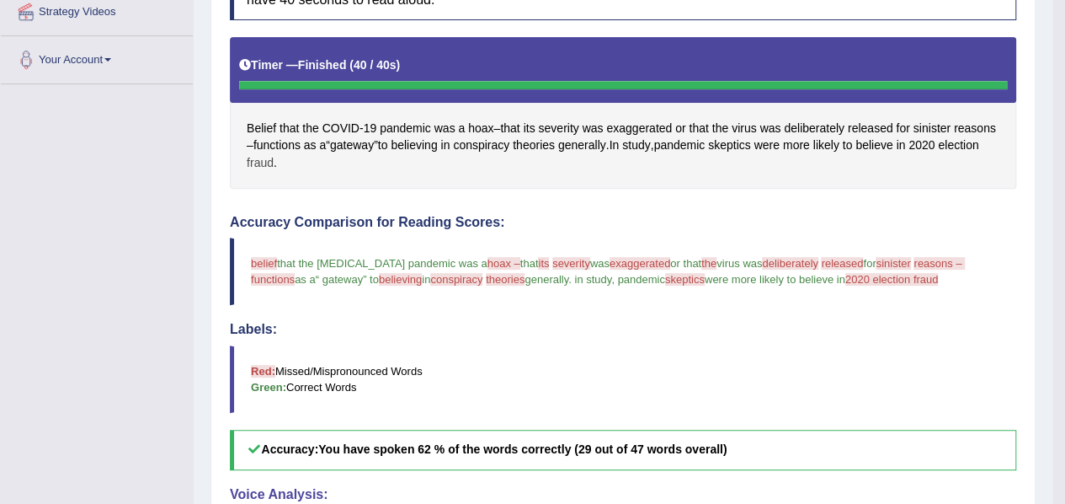
click at [274, 156] on span "fraud" at bounding box center [260, 163] width 27 height 18
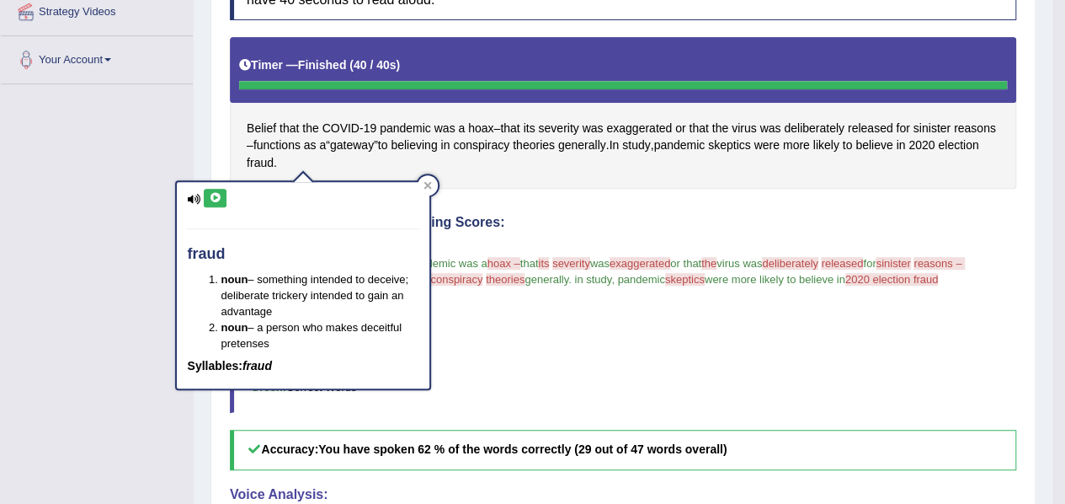
click at [226, 201] on button at bounding box center [215, 198] width 23 height 19
click at [216, 197] on icon at bounding box center [215, 198] width 13 height 10
click at [214, 201] on button at bounding box center [215, 198] width 23 height 19
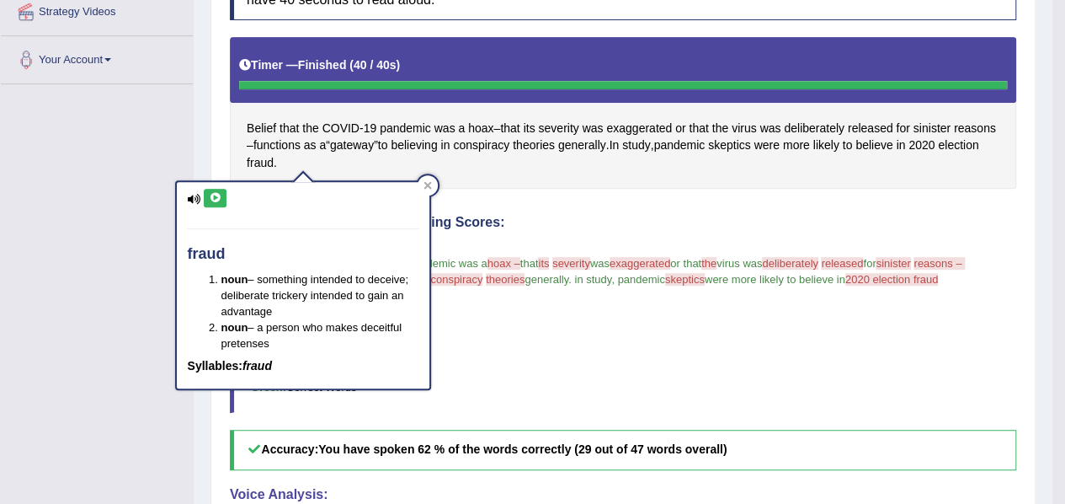
click at [214, 201] on button at bounding box center [215, 198] width 23 height 19
click at [131, 174] on div "Toggle navigation Home Practice Questions Speaking Practice Read Aloud Repeat S…" at bounding box center [526, 252] width 1053 height 1175
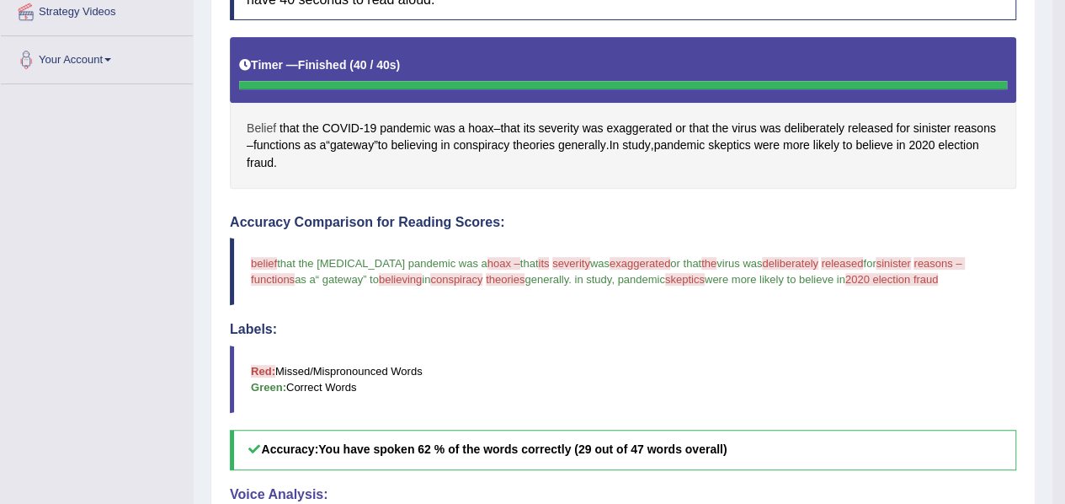
click at [265, 127] on span "Belief" at bounding box center [261, 129] width 29 height 18
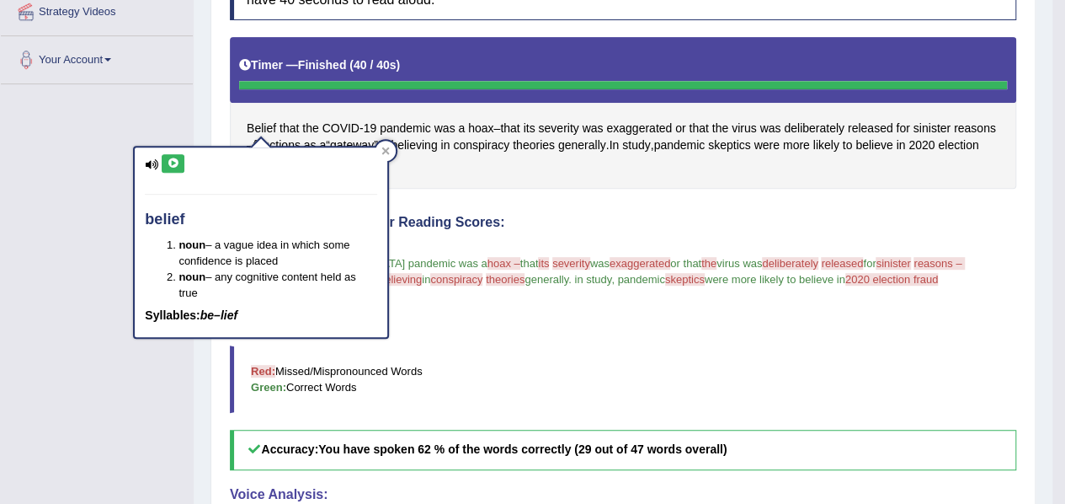
click at [177, 169] on button at bounding box center [173, 163] width 23 height 19
click at [177, 156] on button at bounding box center [173, 163] width 23 height 19
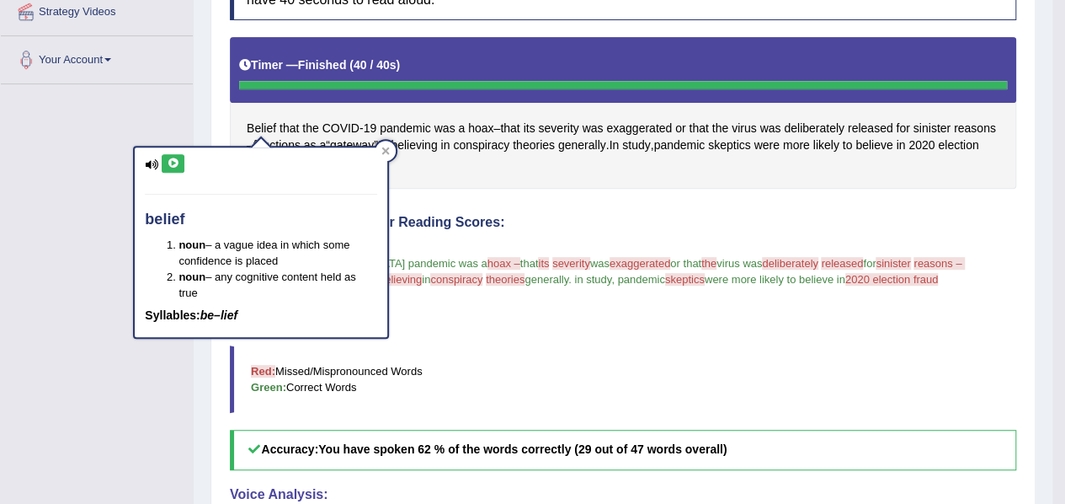
click at [177, 156] on button at bounding box center [173, 163] width 23 height 19
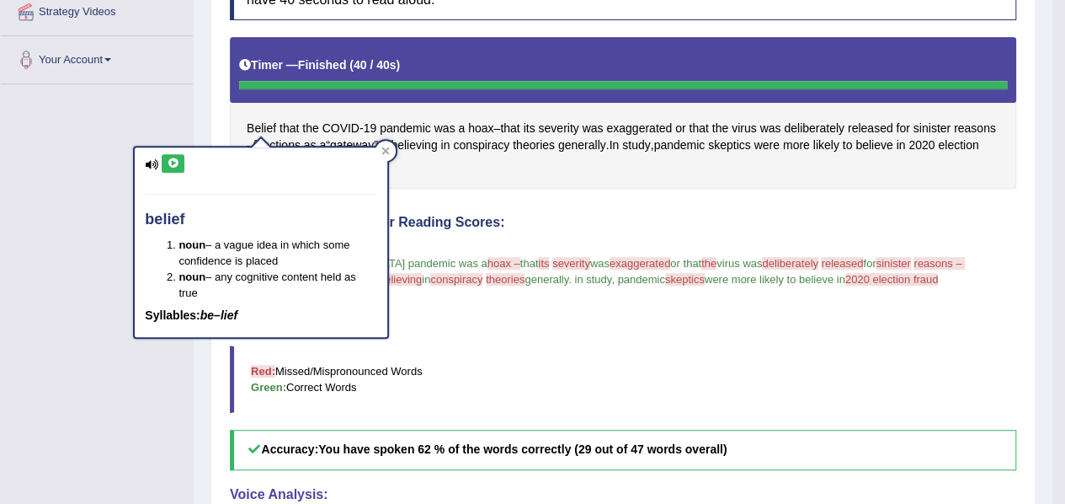
click at [177, 156] on button at bounding box center [173, 163] width 23 height 19
click at [121, 119] on div "Toggle navigation Home Practice Questions Speaking Practice Read Aloud Repeat S…" at bounding box center [526, 252] width 1053 height 1175
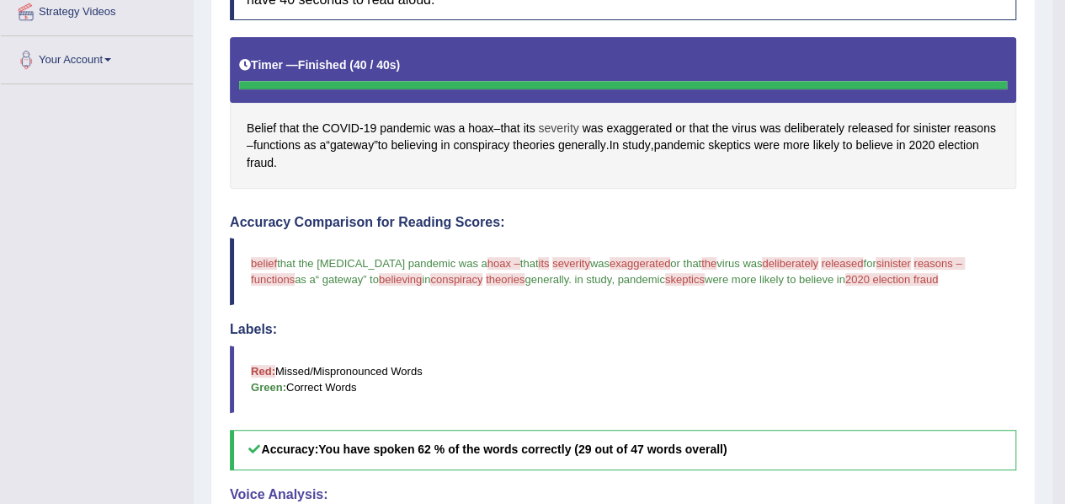
click at [561, 124] on span "severity" at bounding box center [558, 129] width 40 height 18
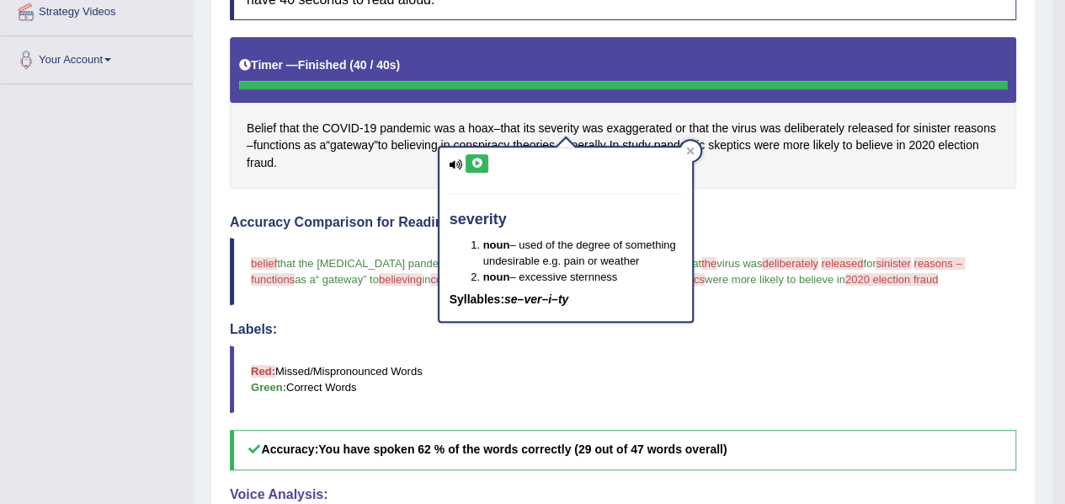
click at [475, 161] on icon at bounding box center [477, 163] width 13 height 10
click at [725, 176] on div "Belief that the COVID - 19 pandemic was a hoax – that its severity was exaggera…" at bounding box center [623, 112] width 787 height 151
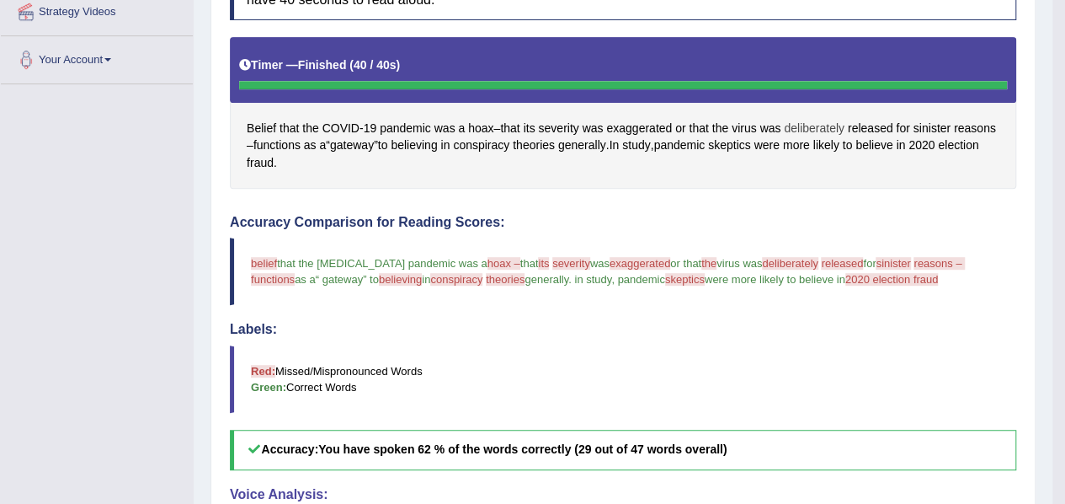
click at [817, 124] on span "deliberately" at bounding box center [814, 129] width 61 height 18
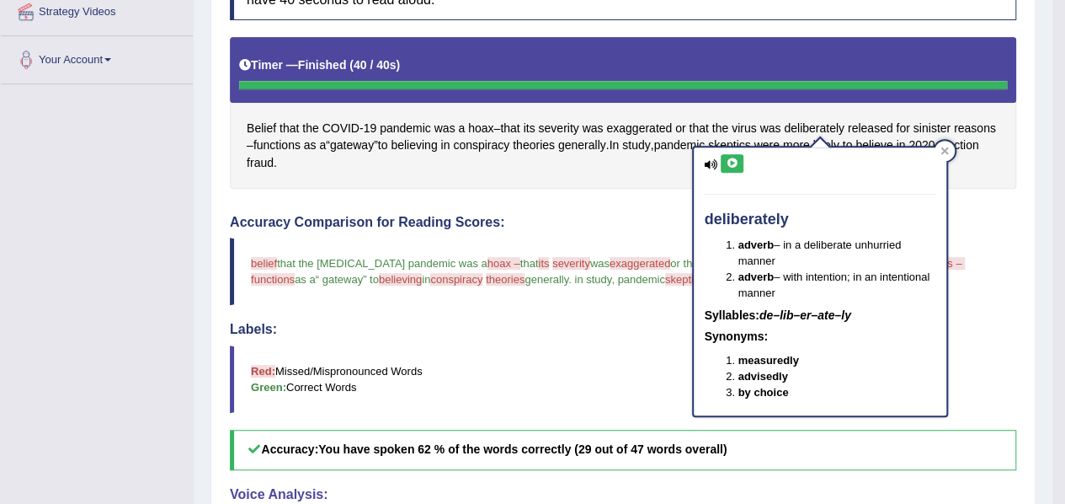
click at [741, 166] on button at bounding box center [732, 163] width 23 height 19
click at [940, 147] on div at bounding box center [945, 151] width 20 height 20
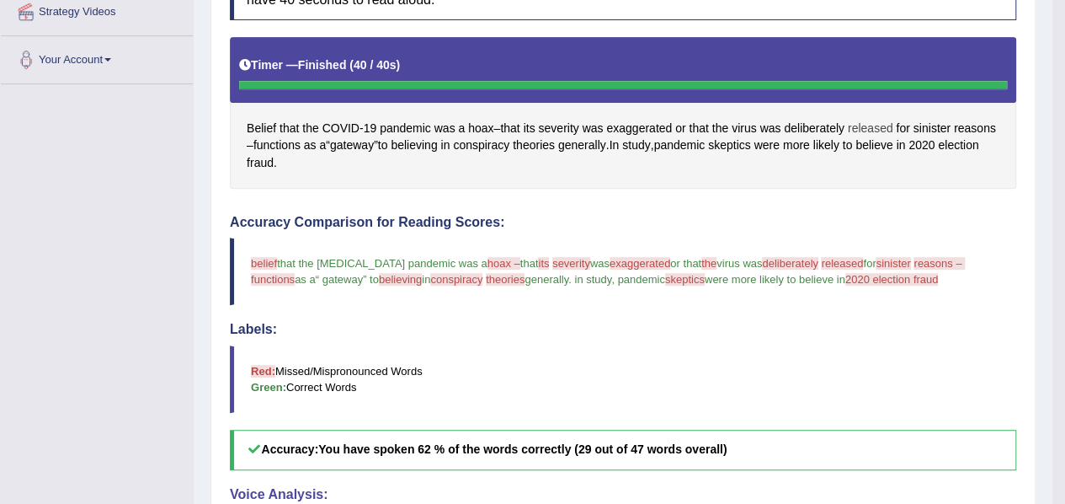
click at [872, 127] on span "released" at bounding box center [870, 129] width 45 height 18
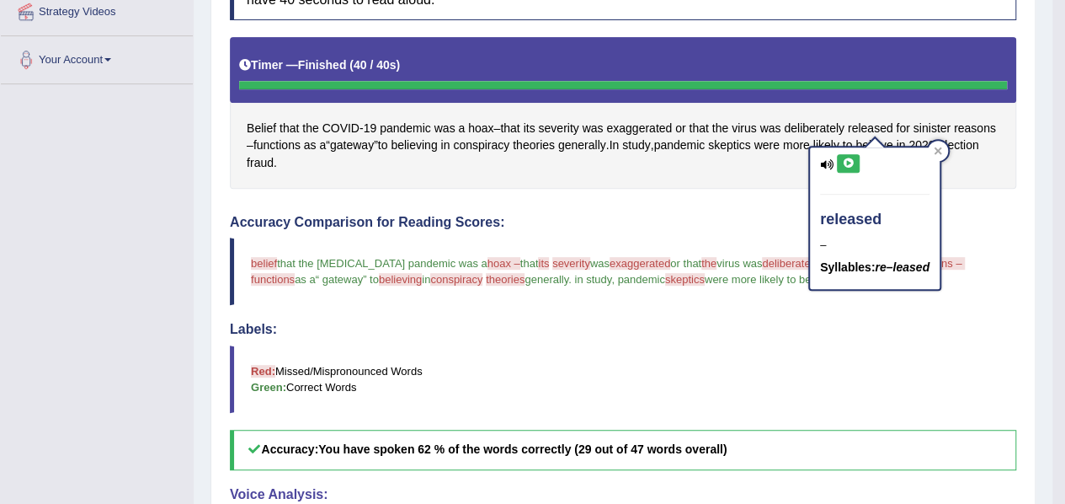
click at [845, 158] on icon at bounding box center [848, 163] width 13 height 10
click at [776, 176] on div "Belief that the COVID - 19 pandemic was a hoax – that its severity was exaggera…" at bounding box center [623, 112] width 787 height 151
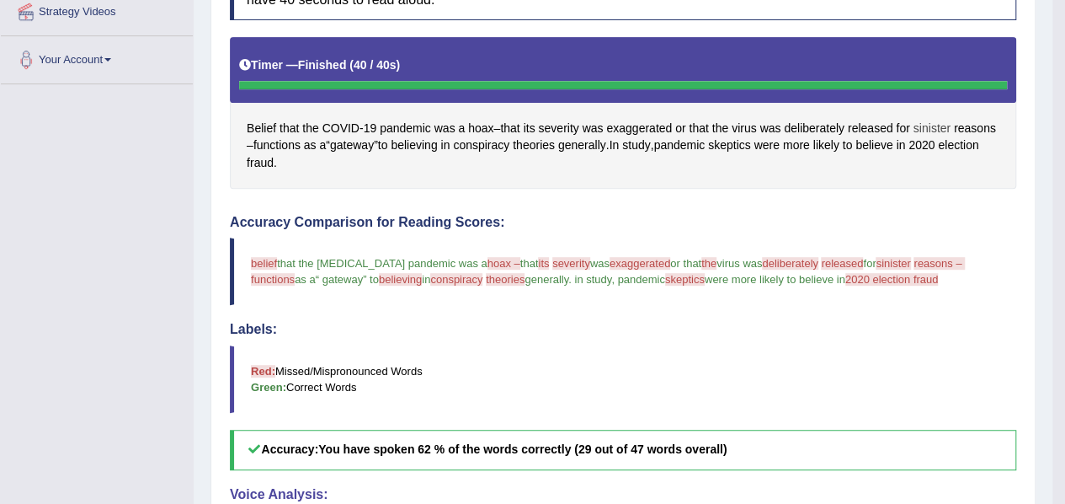
click at [940, 123] on span "sinister" at bounding box center [932, 129] width 37 height 18
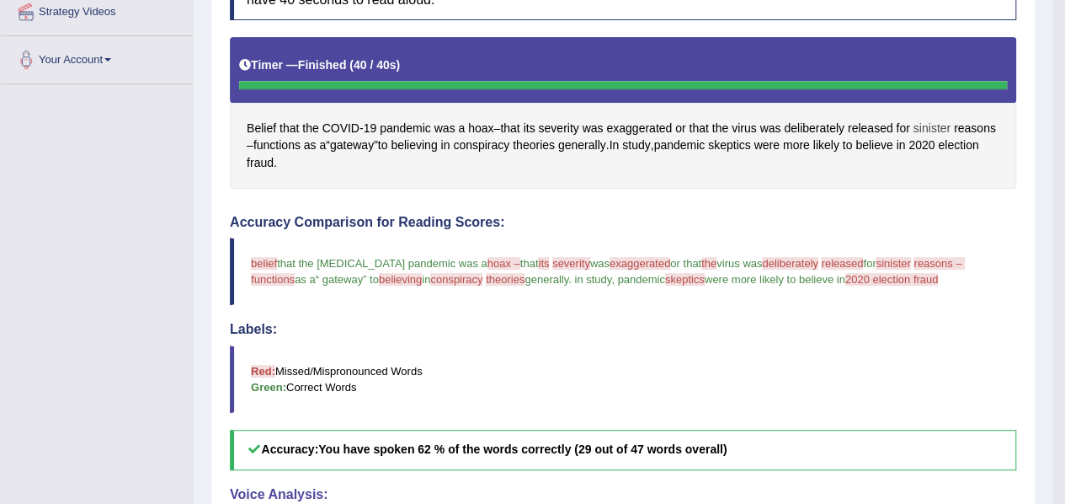
click at [940, 123] on span "sinister" at bounding box center [932, 129] width 37 height 18
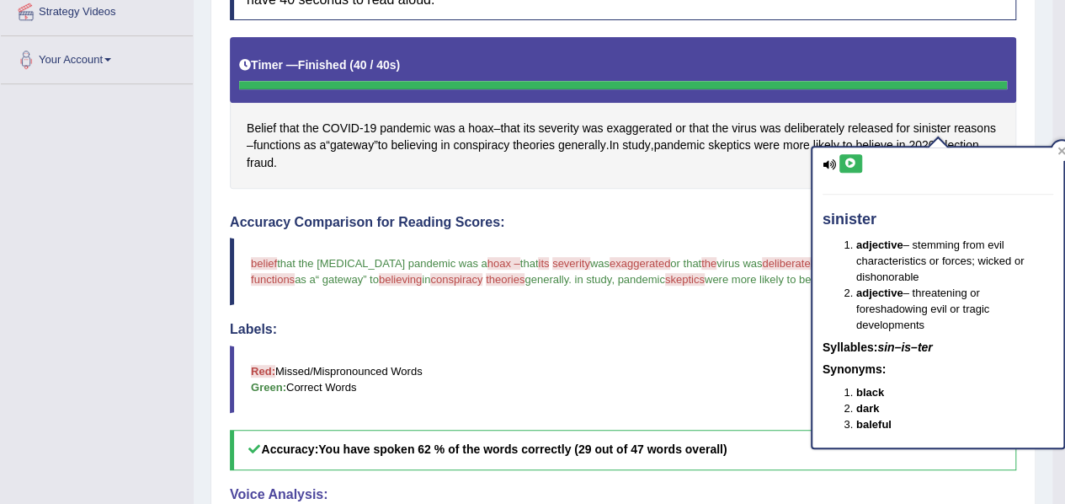
click at [859, 164] on button at bounding box center [851, 163] width 23 height 19
click at [846, 162] on icon at bounding box center [851, 163] width 13 height 10
click at [954, 137] on span "reasons" at bounding box center [975, 129] width 42 height 18
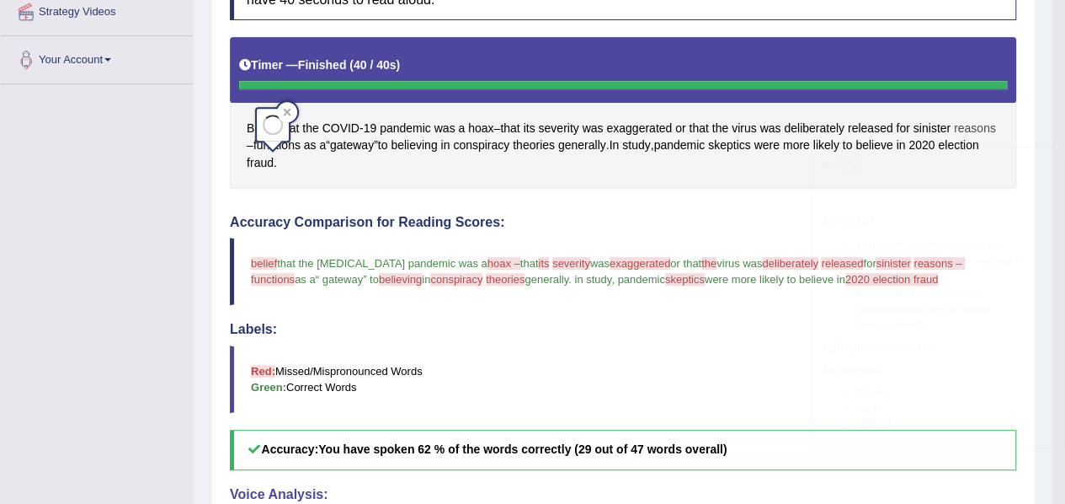
click at [954, 137] on span "reasons" at bounding box center [975, 129] width 42 height 18
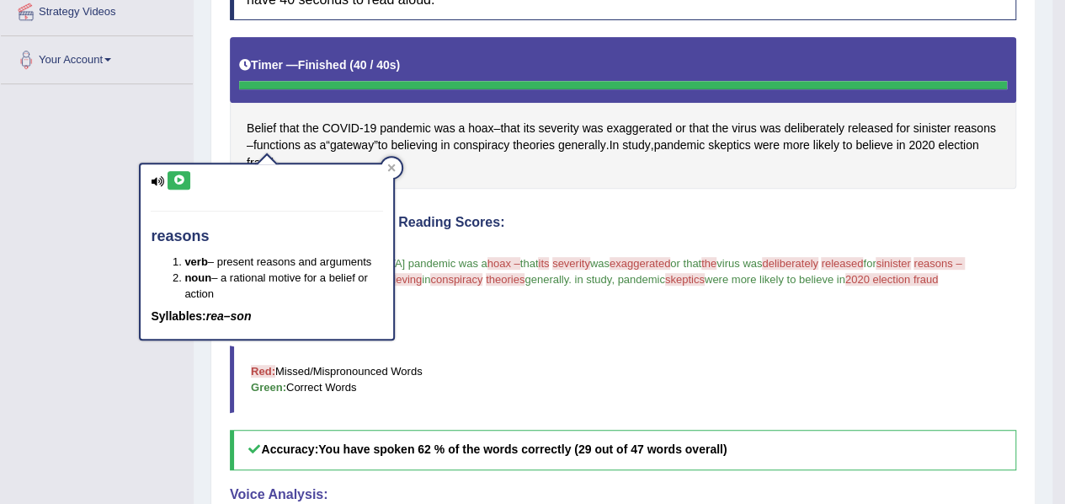
click at [177, 184] on button at bounding box center [179, 180] width 23 height 19
click at [440, 176] on div "Belief that the COVID - 19 pandemic was a hoax – that its severity was exaggera…" at bounding box center [623, 112] width 787 height 151
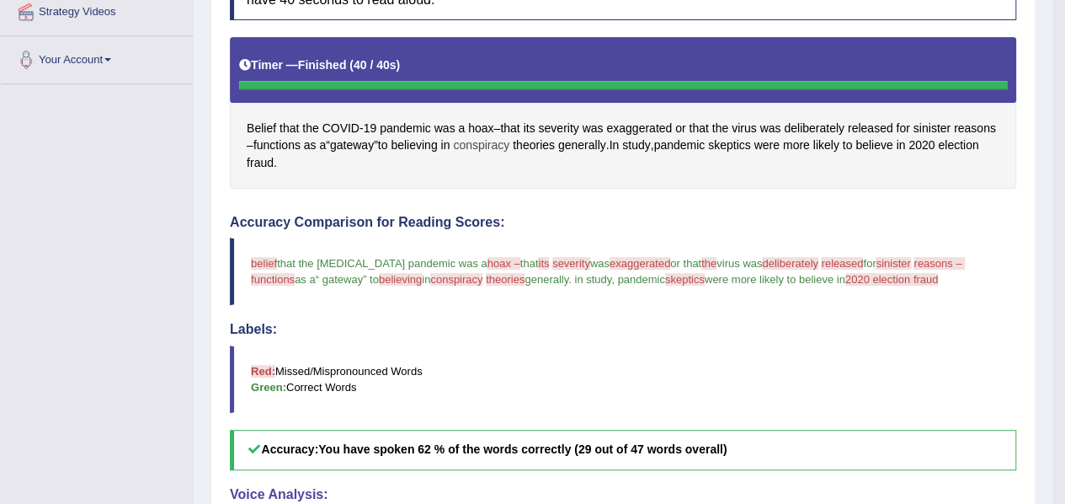
click at [509, 143] on span "conspiracy" at bounding box center [481, 145] width 56 height 18
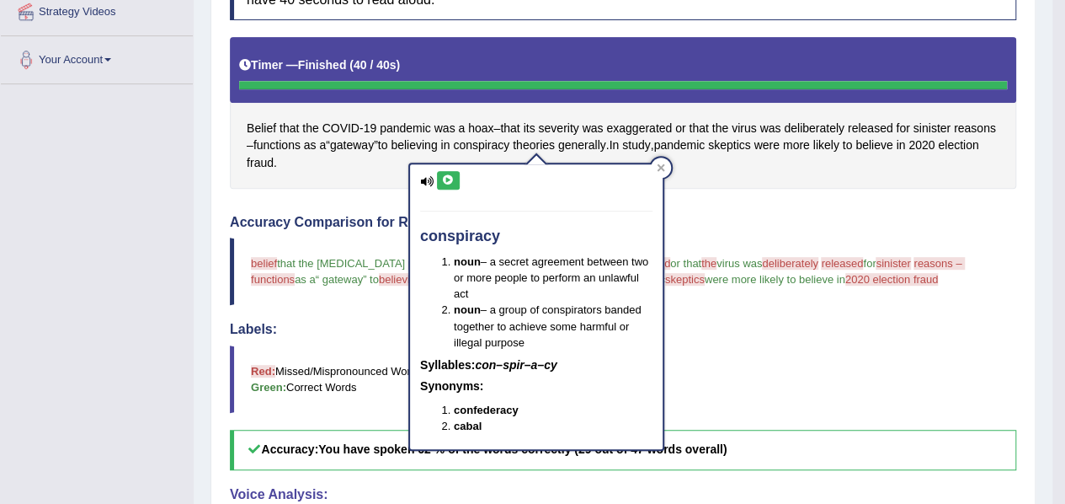
click at [447, 178] on icon at bounding box center [448, 180] width 13 height 10
click at [445, 176] on icon at bounding box center [448, 180] width 13 height 10
click at [555, 144] on span "theories" at bounding box center [534, 145] width 42 height 18
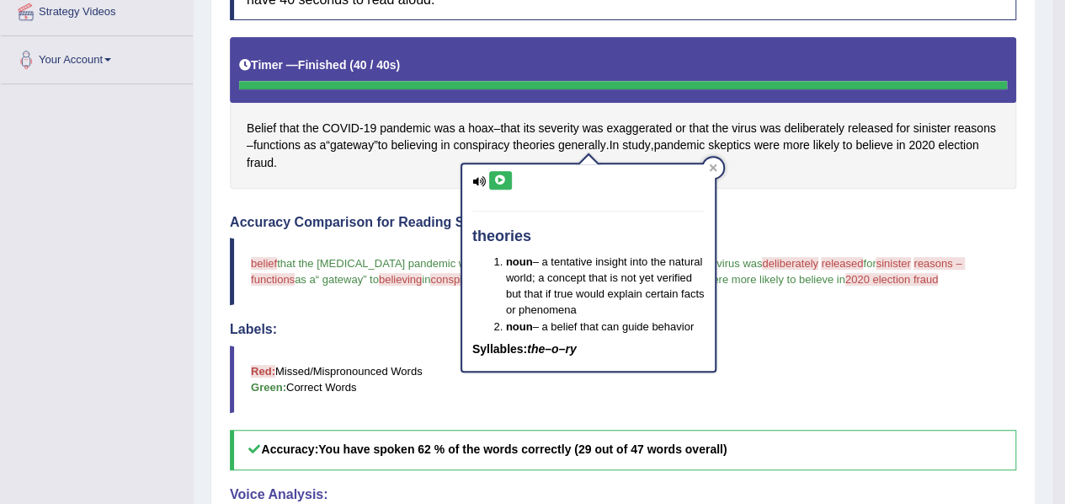
click at [503, 179] on icon at bounding box center [500, 180] width 13 height 10
click at [773, 181] on div "Belief that the COVID - 19 pandemic was a hoax – that its severity was exaggera…" at bounding box center [623, 112] width 787 height 151
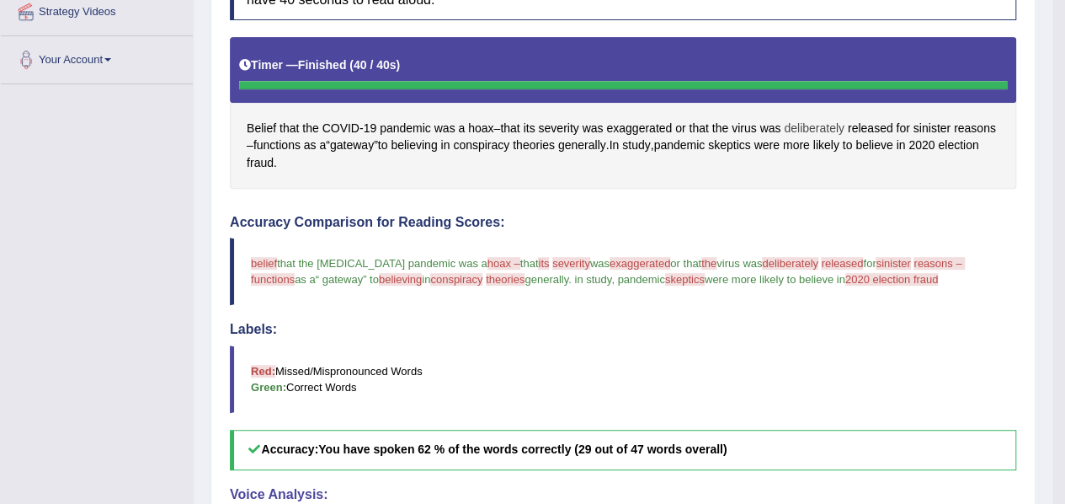
click at [822, 127] on span "deliberately" at bounding box center [814, 129] width 61 height 18
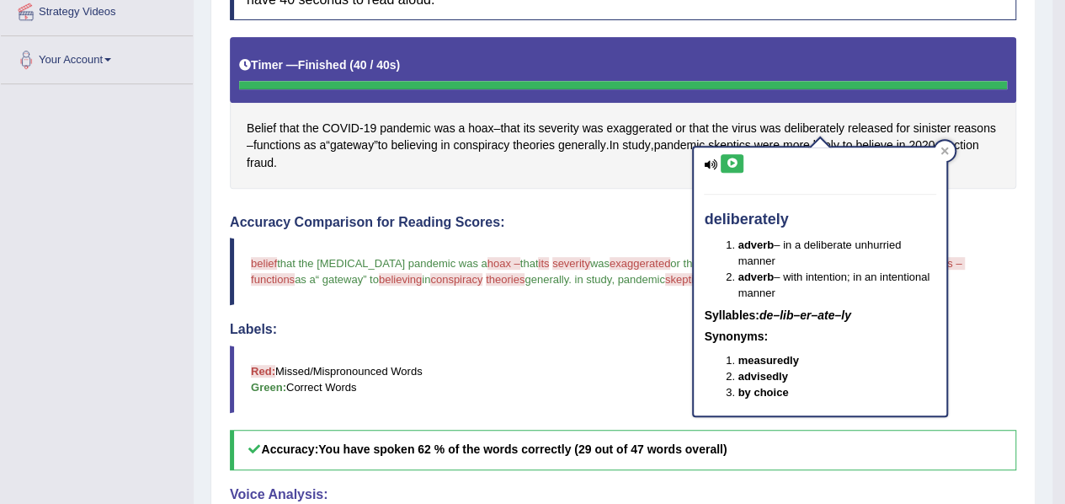
click at [733, 160] on icon at bounding box center [732, 163] width 13 height 10
click at [730, 217] on h4 "deliberately" at bounding box center [820, 219] width 232 height 17
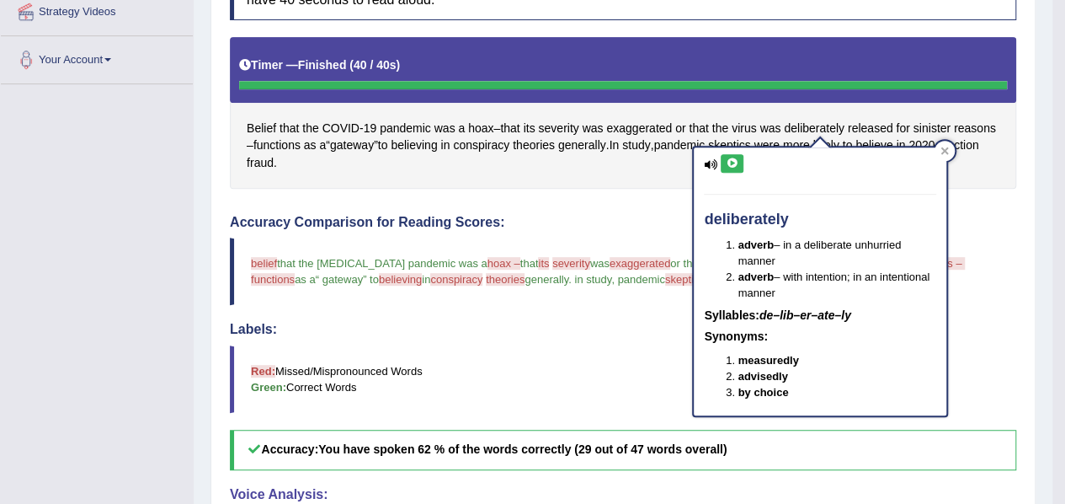
click at [730, 217] on h4 "deliberately" at bounding box center [820, 219] width 232 height 17
drag, startPoint x: 800, startPoint y: 218, endPoint x: 695, endPoint y: 202, distance: 106.5
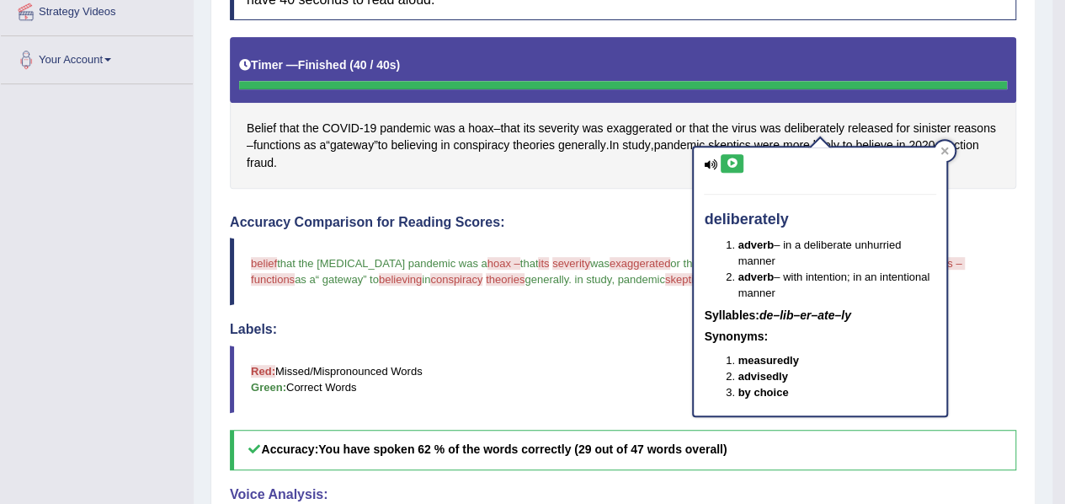
click at [695, 202] on div "deliberately adverb – in a deliberate unhurried manner adverb – with intention;…" at bounding box center [820, 281] width 253 height 268
click at [563, 352] on blockquote "Red: Missed/Mispronounced Words Green: Correct Words" at bounding box center [623, 378] width 787 height 67
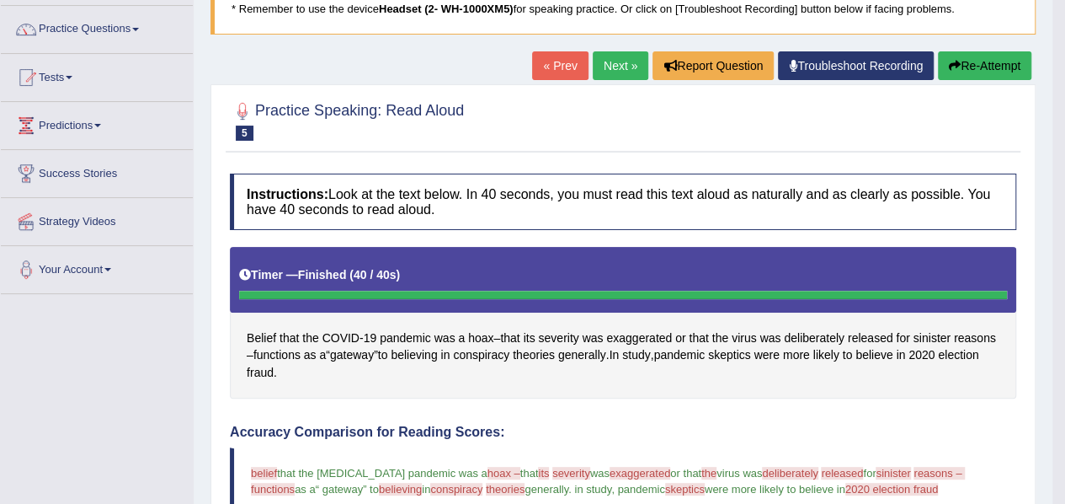
scroll to position [136, 0]
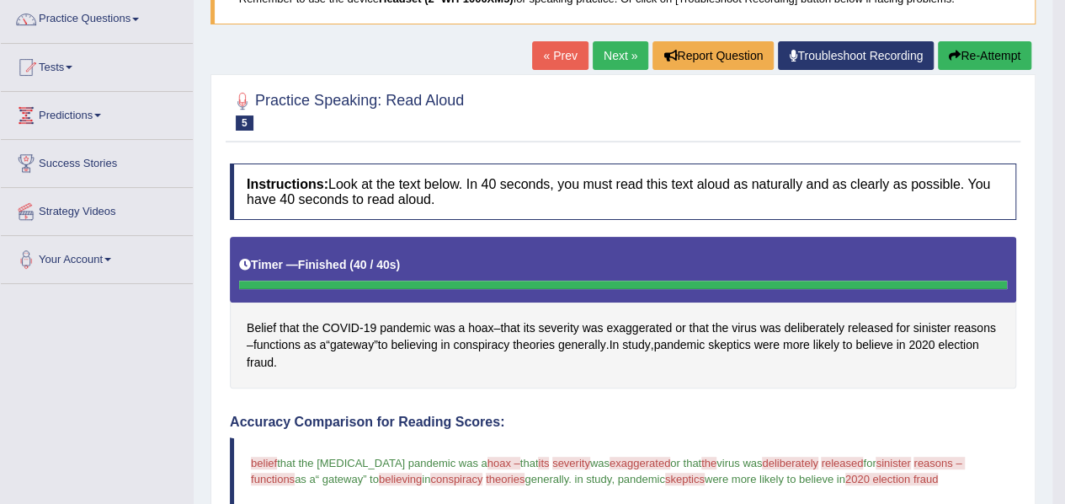
click at [619, 345] on span "In" at bounding box center [614, 345] width 10 height 18
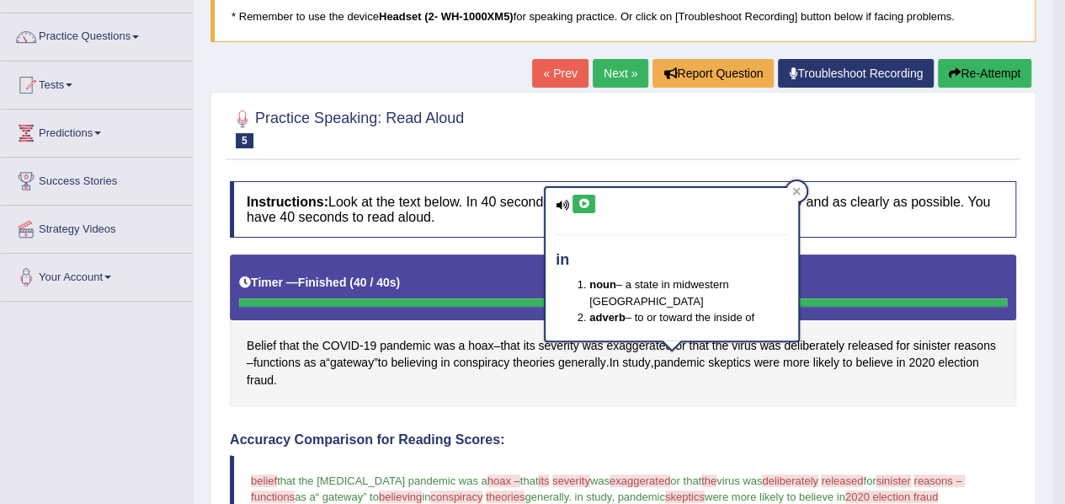
scroll to position [119, 0]
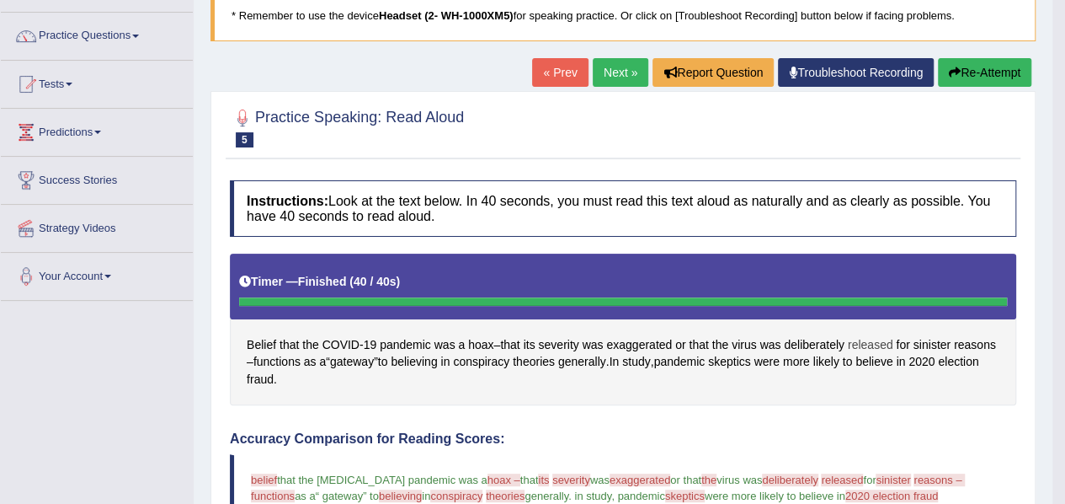
click at [877, 341] on span "released" at bounding box center [870, 345] width 45 height 18
click at [877, 341] on body "Toggle navigation Home Practice Questions Speaking Practice Read Aloud Repeat S…" at bounding box center [532, 133] width 1065 height 504
click at [954, 354] on span "reasons" at bounding box center [975, 345] width 42 height 18
click at [267, 361] on body "Toggle navigation Home Practice Questions Speaking Practice Read Aloud Repeat S…" at bounding box center [532, 133] width 1065 height 504
click at [509, 363] on span "conspiracy" at bounding box center [481, 362] width 56 height 18
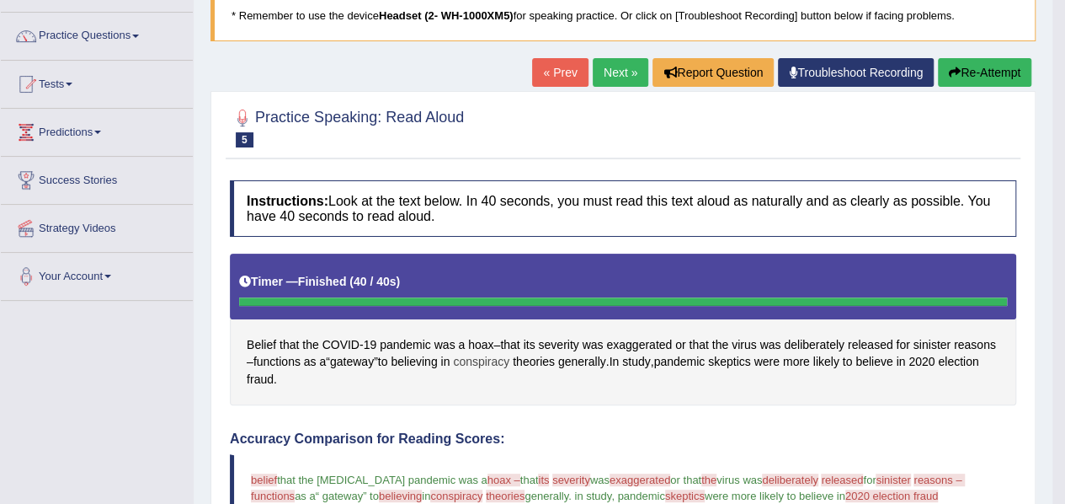
click at [509, 363] on span "conspiracy" at bounding box center [481, 362] width 56 height 18
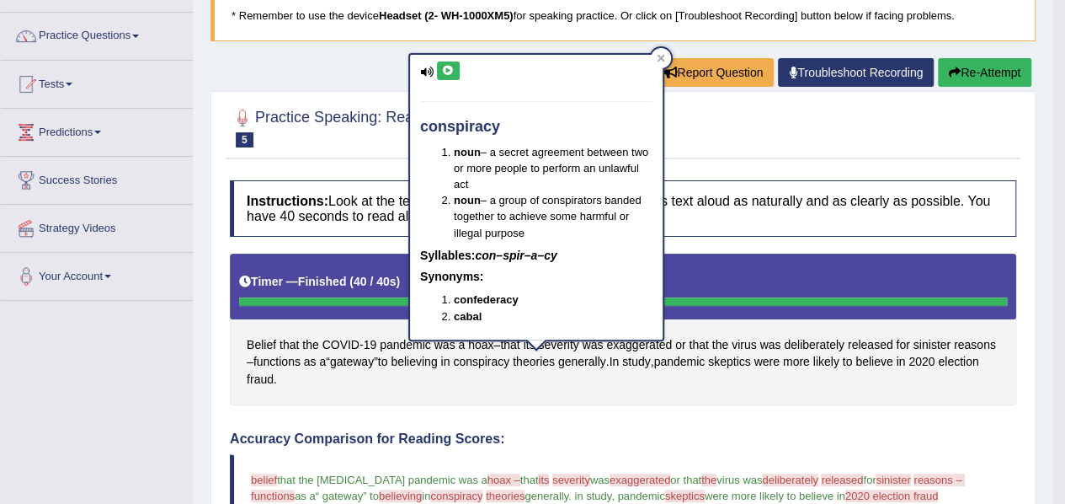
click at [446, 72] on icon at bounding box center [448, 71] width 13 height 10
click at [269, 390] on div "Belief that the COVID - 19 pandemic was a hoax – that its severity was exaggera…" at bounding box center [623, 328] width 787 height 151
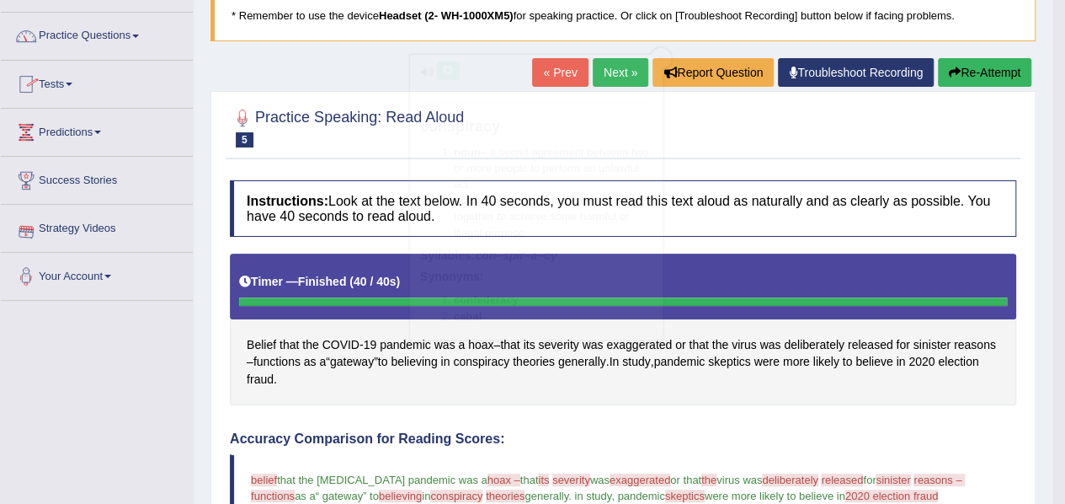
click at [269, 390] on div "Belief that the COVID - 19 pandemic was a hoax – that its severity was exaggera…" at bounding box center [623, 328] width 787 height 151
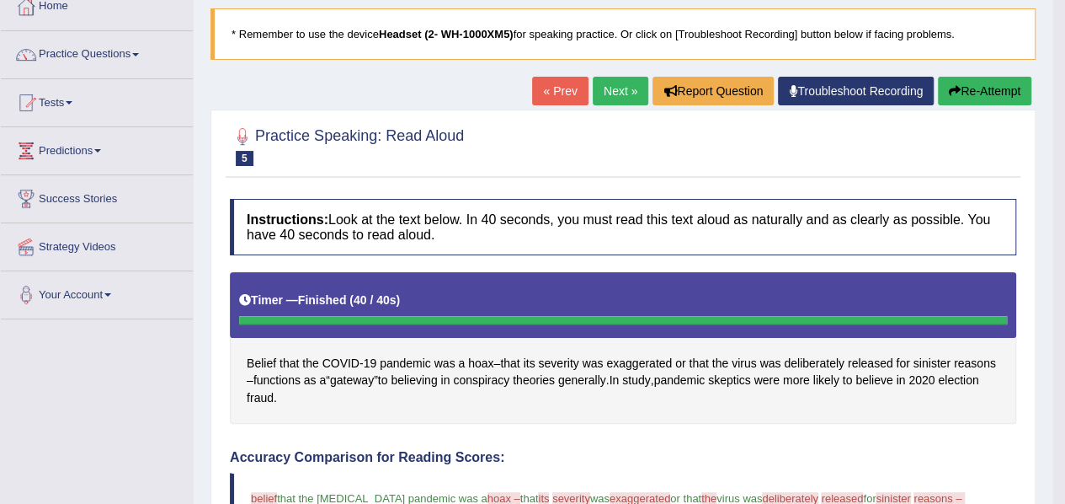
scroll to position [104, 0]
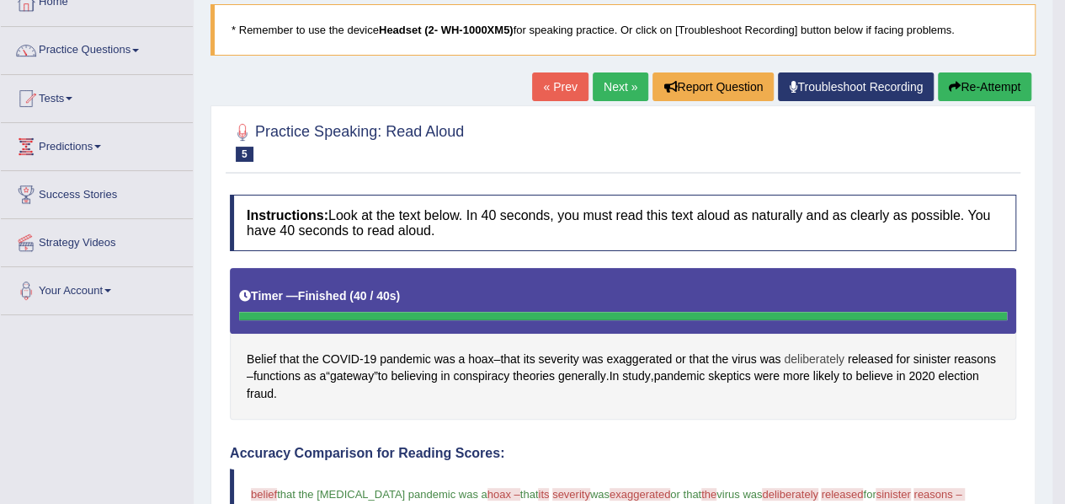
click at [826, 359] on span "deliberately" at bounding box center [814, 359] width 61 height 18
click at [826, 359] on body "Toggle navigation Home Practice Questions Speaking Practice Read Aloud Repeat S…" at bounding box center [532, 148] width 1065 height 504
click at [826, 359] on span "deliberately" at bounding box center [814, 359] width 61 height 18
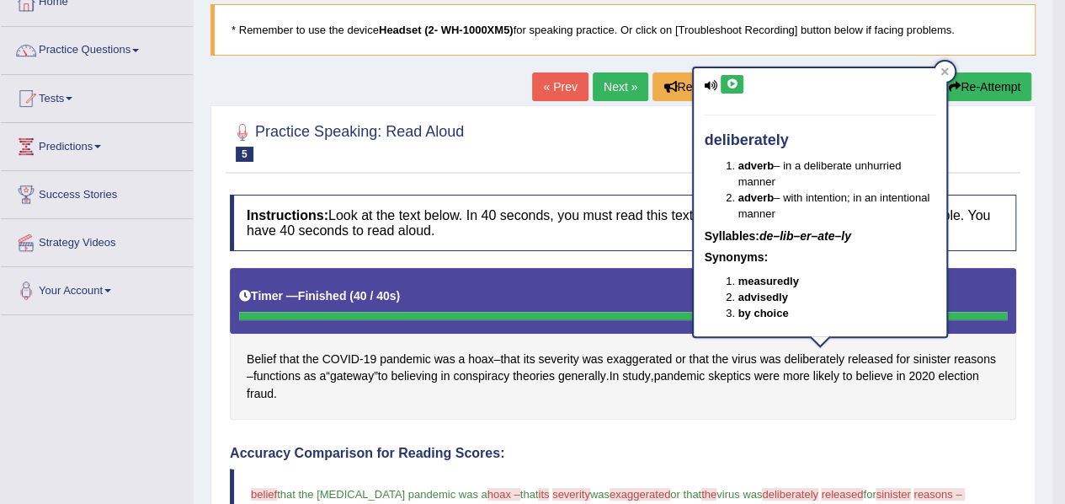
click at [728, 82] on icon at bounding box center [732, 84] width 13 height 10
click at [945, 67] on icon at bounding box center [945, 71] width 8 height 8
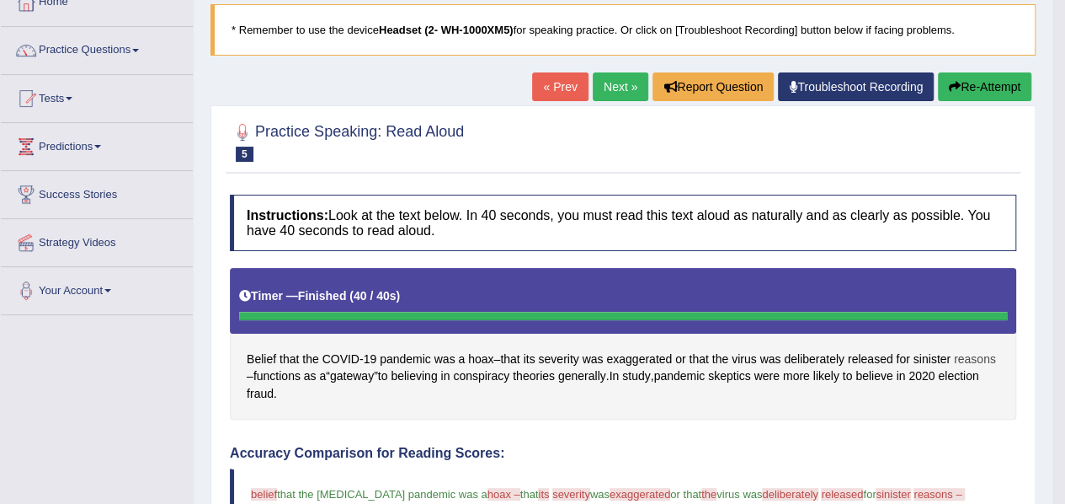
click at [954, 368] on span "reasons" at bounding box center [975, 359] width 42 height 18
click at [264, 373] on body "Toggle navigation Home Practice Questions Speaking Practice Read Aloud Repeat S…" at bounding box center [532, 148] width 1065 height 504
click at [954, 368] on span "reasons" at bounding box center [975, 359] width 42 height 18
click at [264, 373] on body "Toggle navigation Home Practice Questions Speaking Practice Read Aloud Repeat S…" at bounding box center [532, 148] width 1065 height 504
click at [954, 368] on span "reasons" at bounding box center [975, 359] width 42 height 18
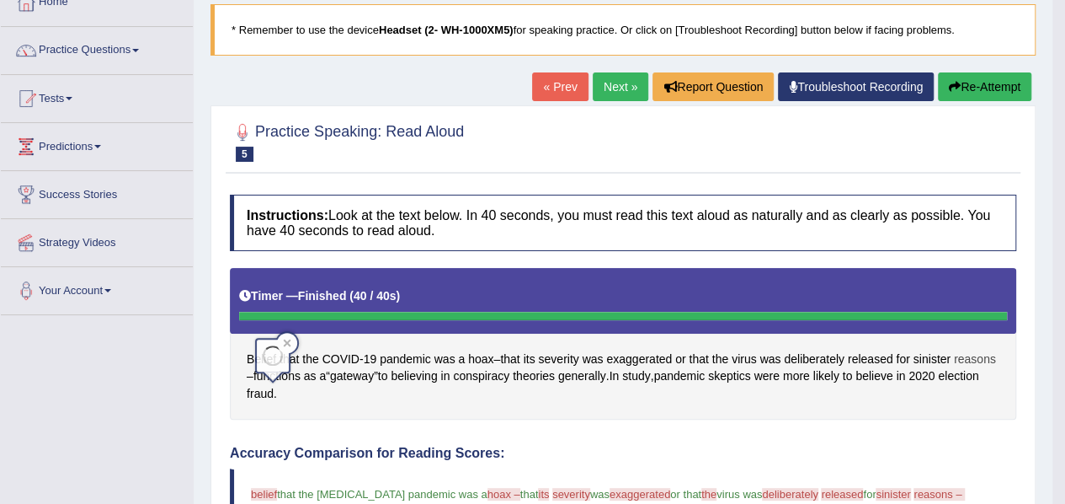
click at [954, 368] on span "reasons" at bounding box center [975, 359] width 42 height 18
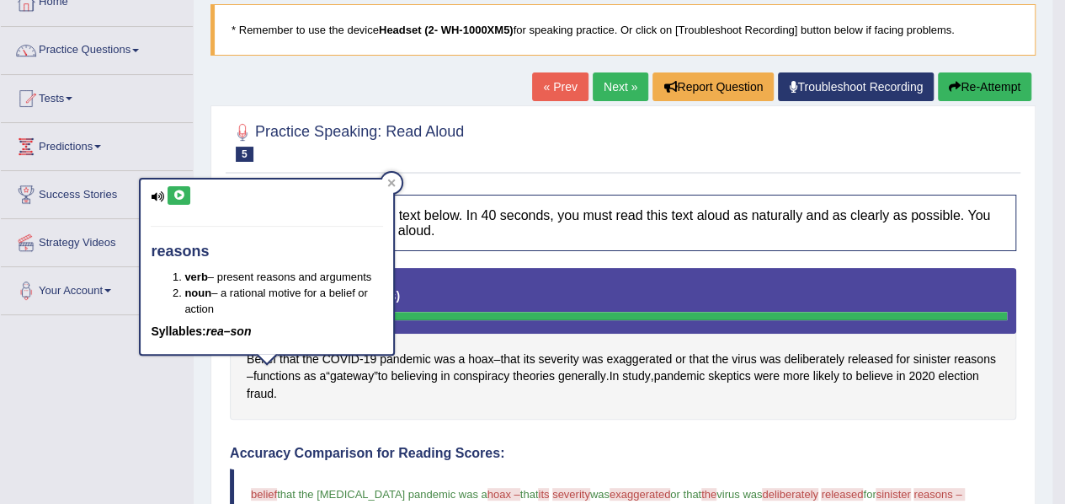
click at [178, 195] on icon at bounding box center [179, 195] width 13 height 10
click at [529, 405] on div "Belief that the COVID - 19 pandemic was a hoax – that its severity was exaggera…" at bounding box center [623, 343] width 787 height 151
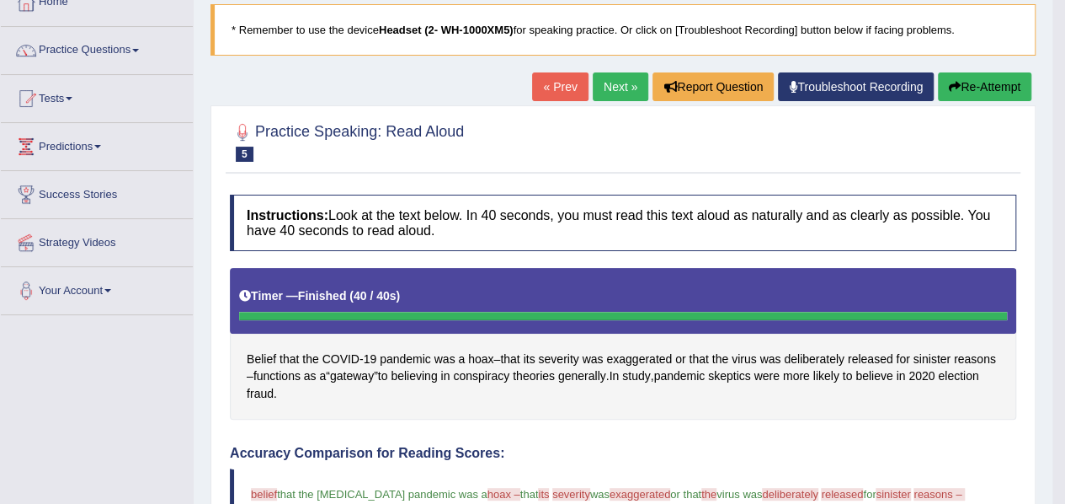
click at [529, 405] on div "Belief that the COVID - 19 pandemic was a hoax – that its severity was exaggera…" at bounding box center [623, 343] width 787 height 151
click at [967, 91] on button "Re-Attempt" at bounding box center [984, 86] width 93 height 29
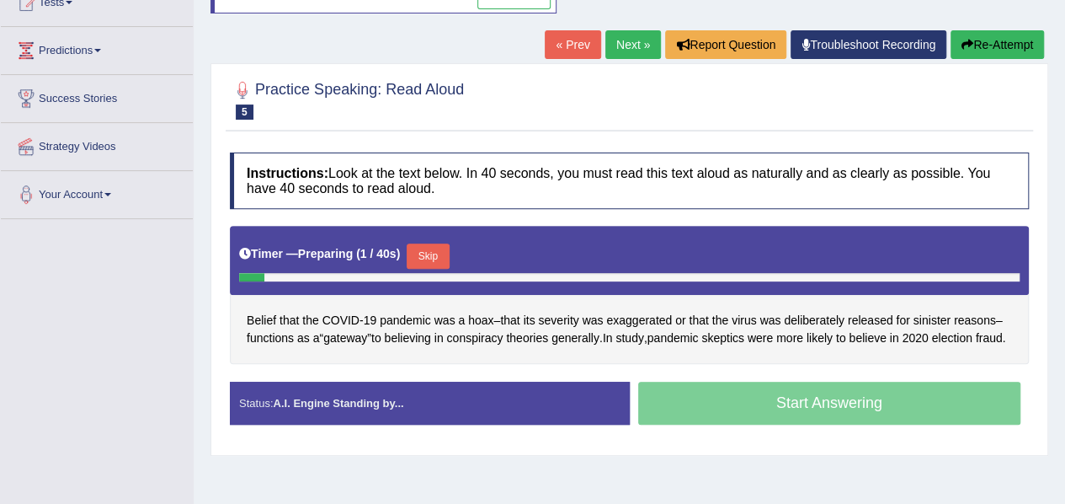
scroll to position [201, 0]
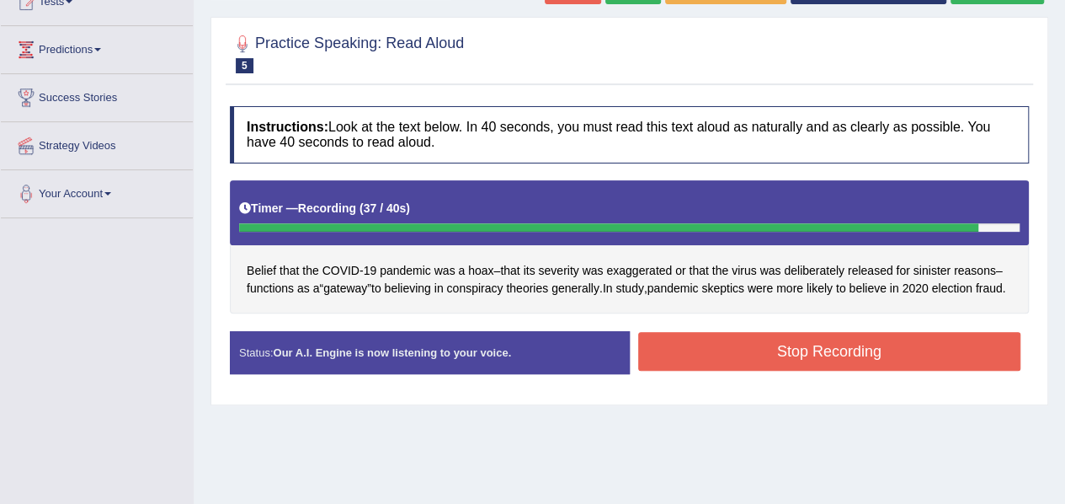
click at [696, 358] on button "Stop Recording" at bounding box center [829, 351] width 383 height 39
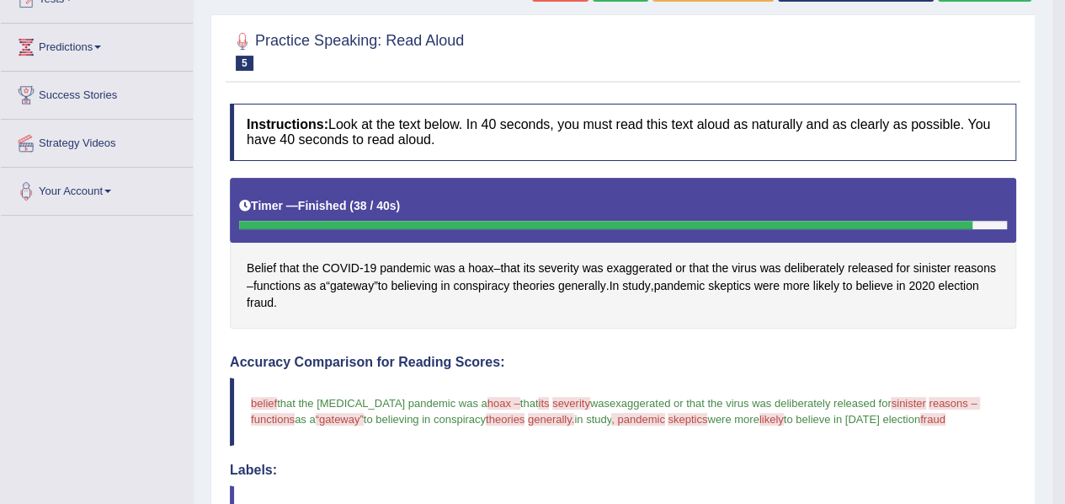
scroll to position [205, 0]
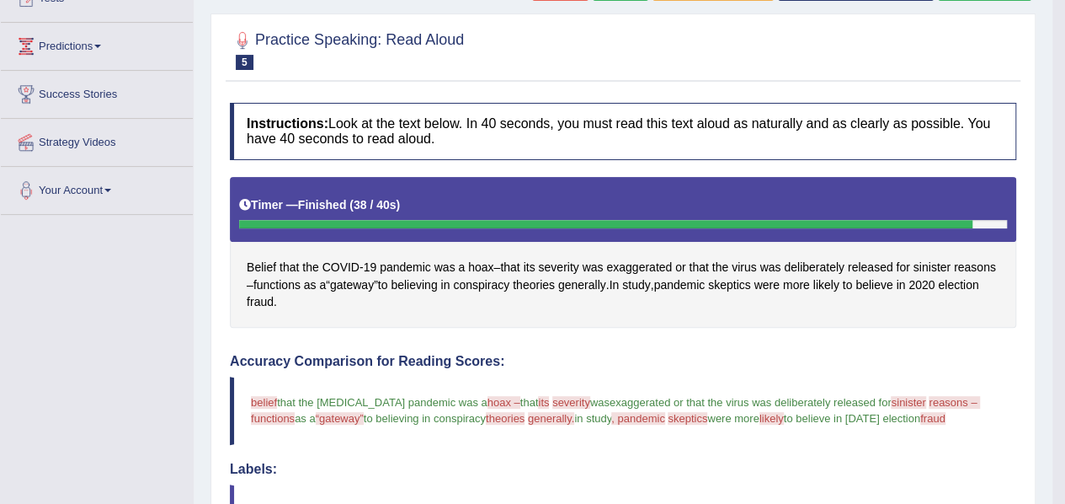
click at [484, 255] on div "Belief that the COVID - 19 pandemic was a hoax – that its severity was exaggera…" at bounding box center [623, 252] width 787 height 151
click at [478, 261] on span "hoax" at bounding box center [480, 268] width 25 height 18
click at [478, 261] on body "Toggle navigation Home Practice Questions Speaking Practice Read Aloud Repeat S…" at bounding box center [532, 47] width 1065 height 504
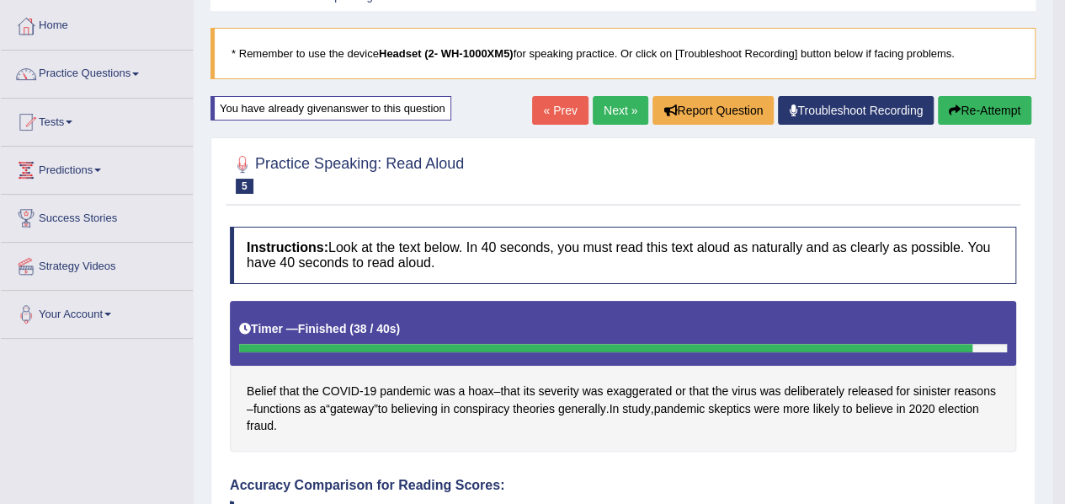
scroll to position [72, 0]
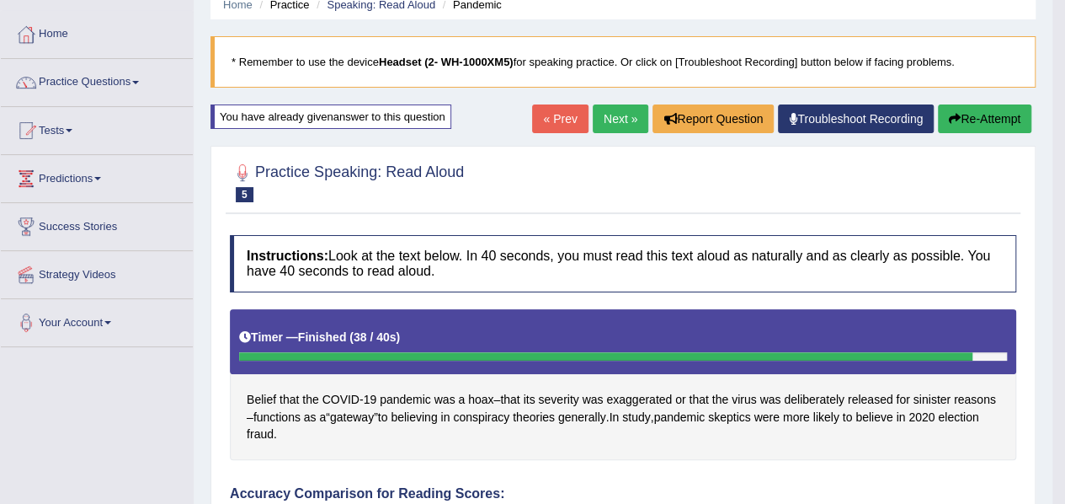
click at [980, 118] on button "Re-Attempt" at bounding box center [984, 118] width 93 height 29
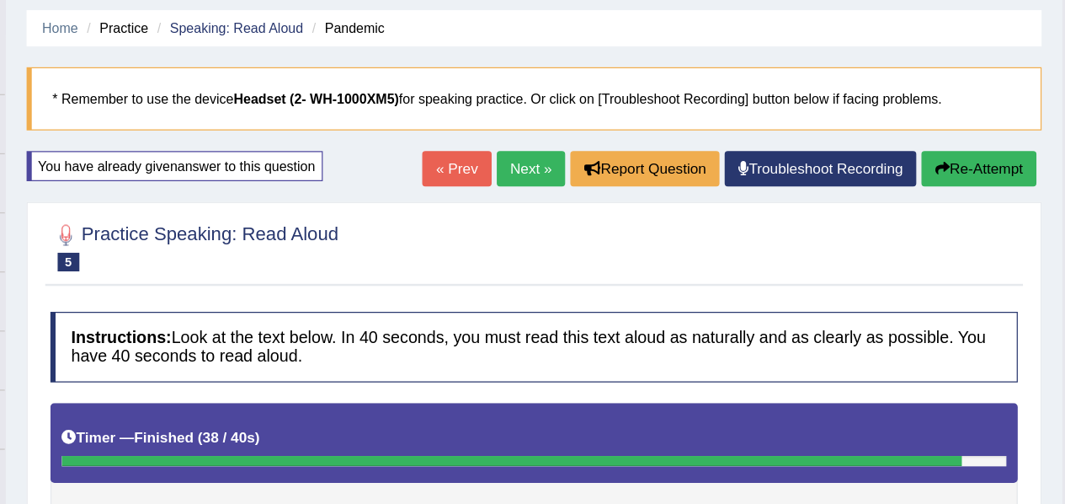
click at [620, 199] on link "Next »" at bounding box center [621, 191] width 56 height 29
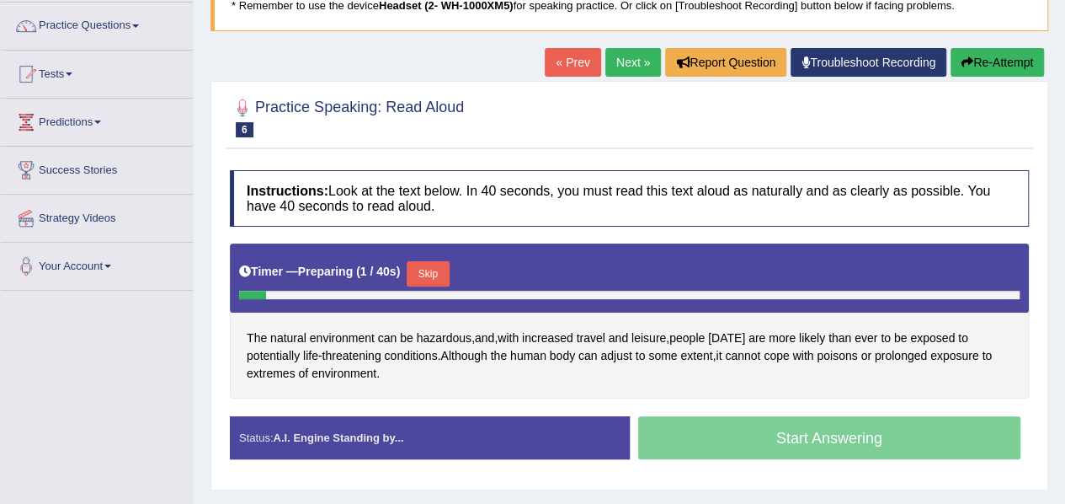
scroll to position [131, 0]
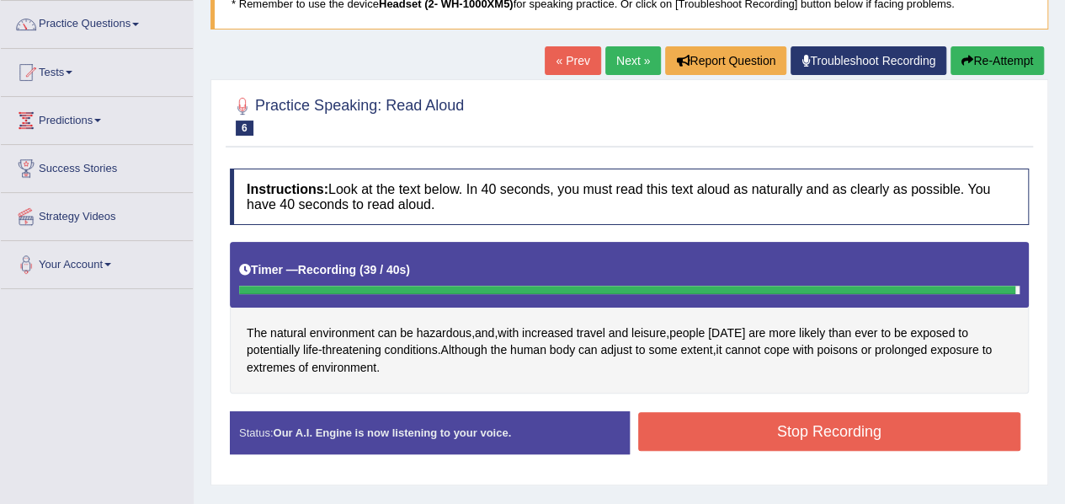
click at [854, 435] on button "Stop Recording" at bounding box center [829, 431] width 383 height 39
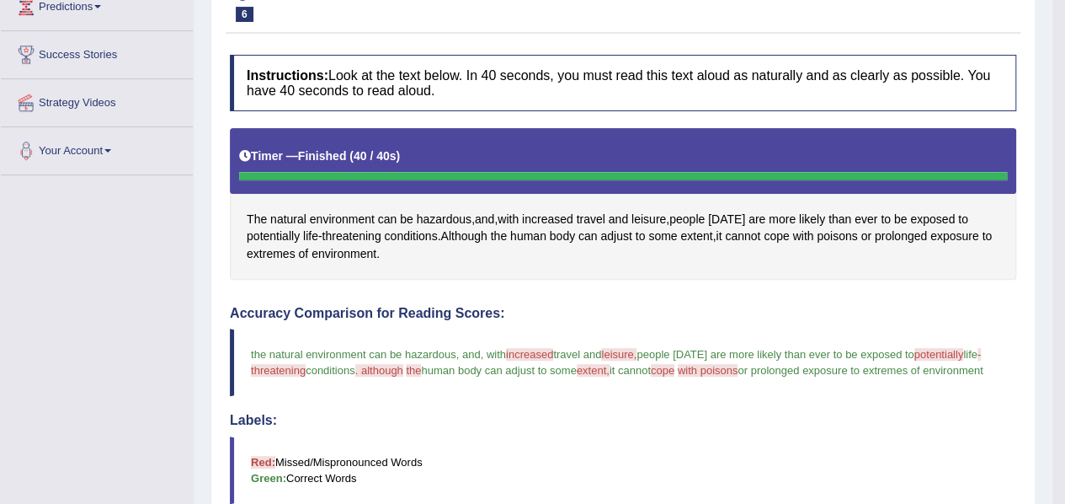
scroll to position [245, 0]
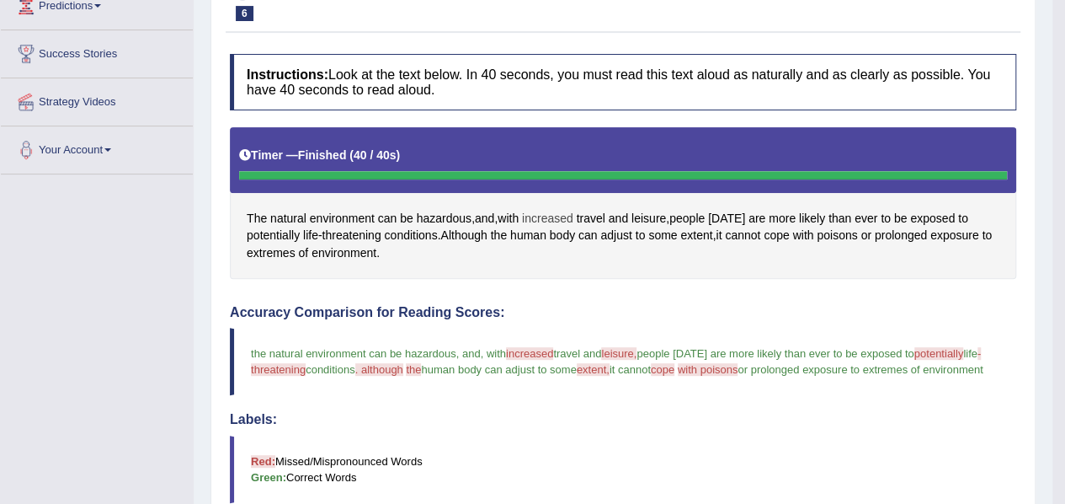
click at [554, 210] on span "increased" at bounding box center [547, 219] width 51 height 18
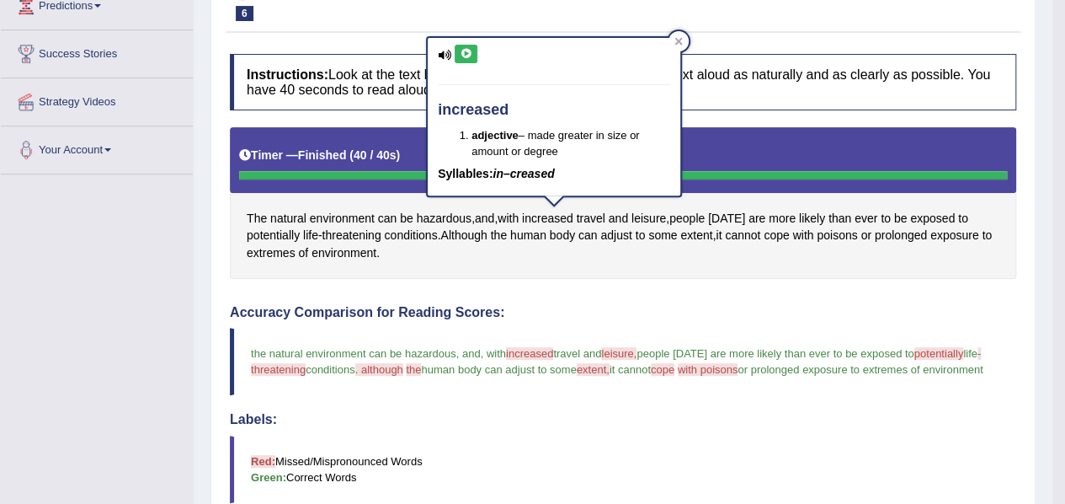
click at [469, 56] on icon at bounding box center [466, 54] width 13 height 10
click at [655, 220] on span "leisure" at bounding box center [649, 219] width 35 height 18
click at [655, 220] on body "Toggle navigation Home Practice Questions Speaking Practice Read Aloud Repeat S…" at bounding box center [532, 7] width 1065 height 504
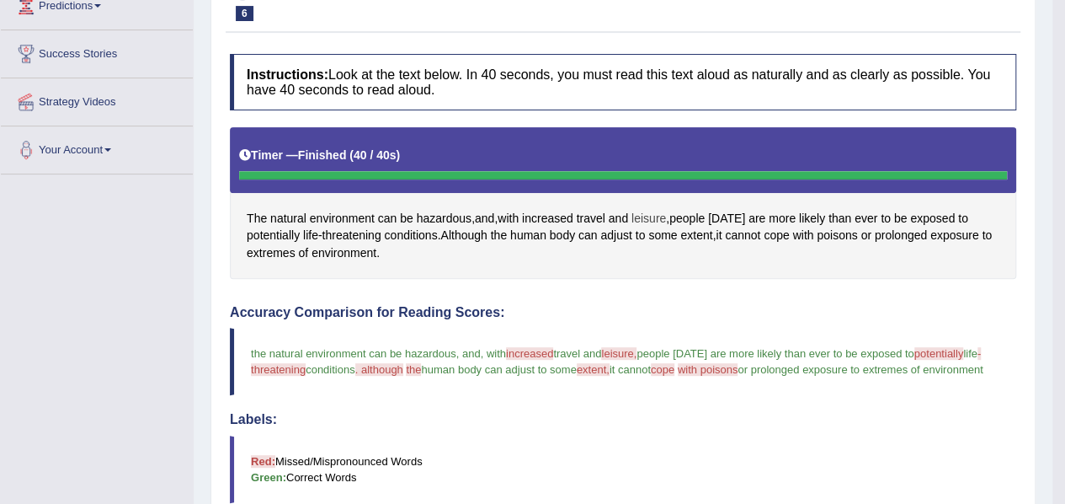
click at [655, 213] on span "leisure" at bounding box center [649, 219] width 35 height 18
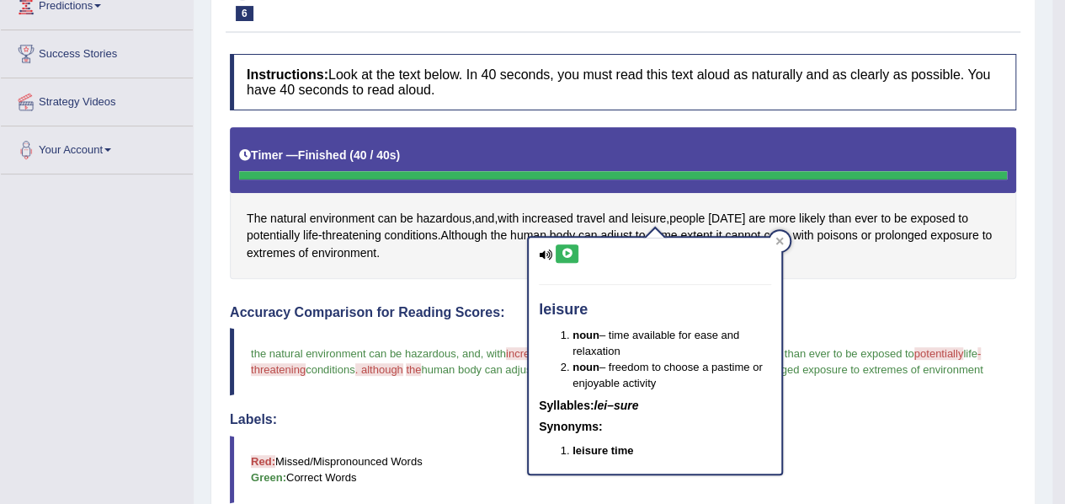
click at [571, 250] on icon at bounding box center [567, 253] width 13 height 10
click at [195, 408] on div "Home Practice Speaking: Read Aloud Natural Environment * Remember to use the de…" at bounding box center [623, 325] width 859 height 1141
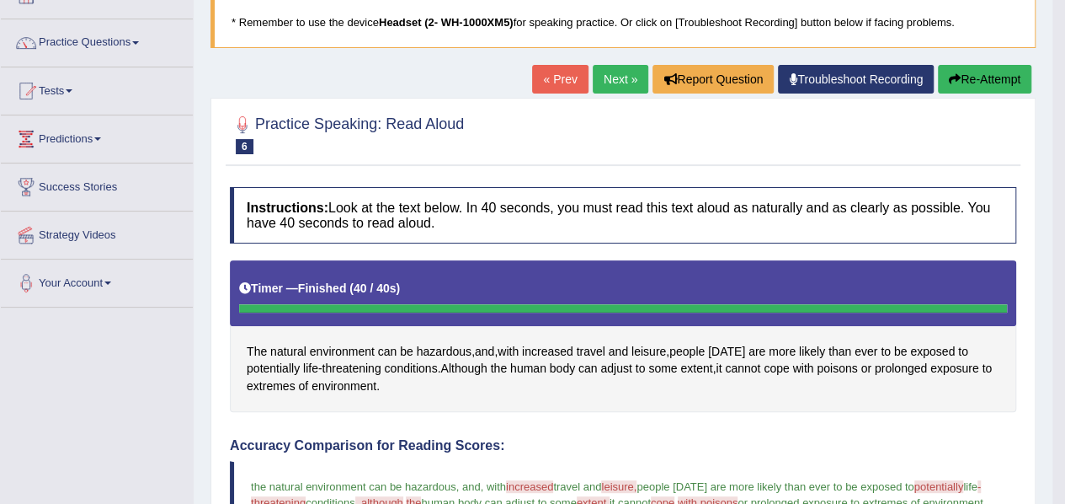
scroll to position [114, 0]
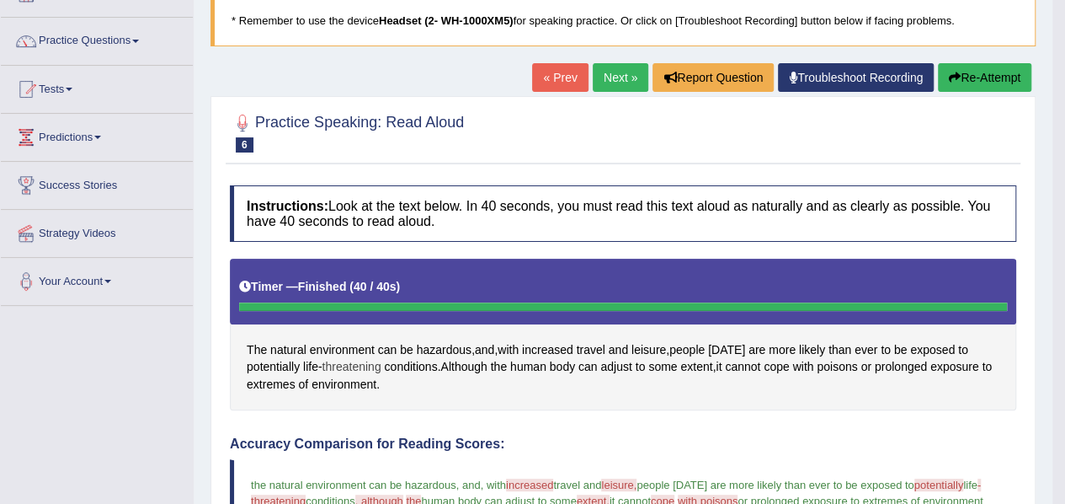
click at [349, 364] on span "threatening" at bounding box center [352, 367] width 59 height 18
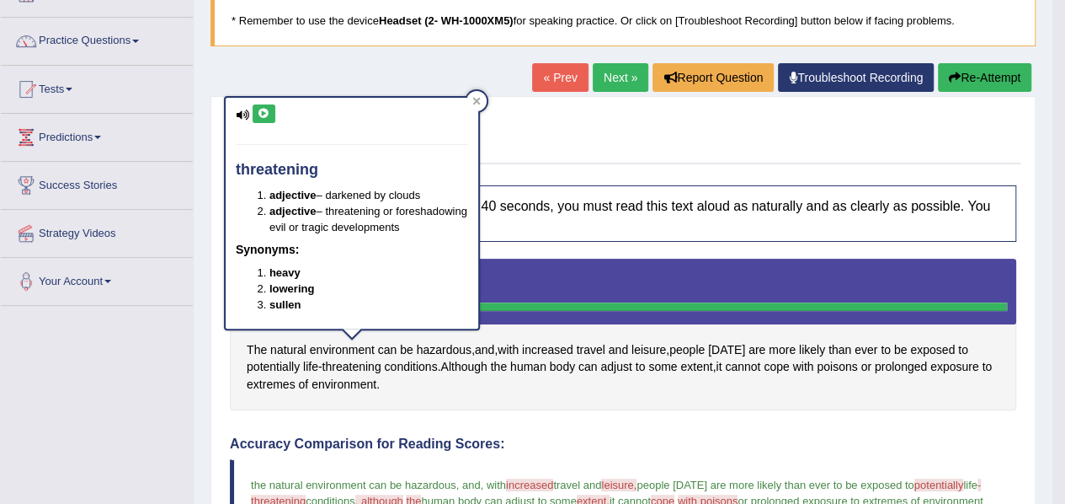
click at [272, 119] on button at bounding box center [264, 113] width 23 height 19
click at [267, 109] on icon at bounding box center [264, 114] width 13 height 10
click at [190, 381] on div "Toggle navigation Home Practice Questions Speaking Practice Read Aloud Repeat S…" at bounding box center [526, 473] width 1053 height 1175
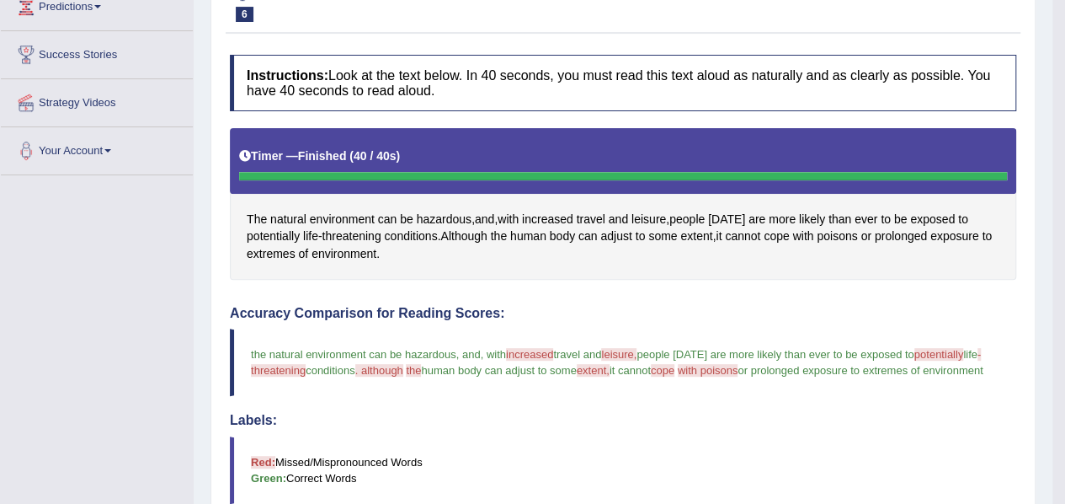
scroll to position [228, 0]
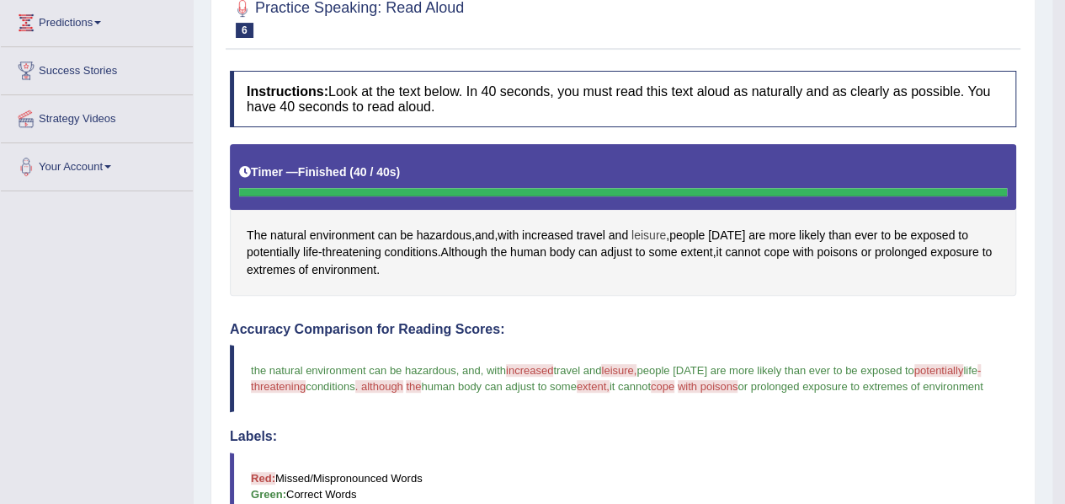
click at [652, 227] on span "leisure" at bounding box center [649, 236] width 35 height 18
click at [652, 227] on body "Toggle navigation Home Practice Questions Speaking Practice Read Aloud Repeat S…" at bounding box center [532, 24] width 1065 height 504
click at [652, 235] on span "leisure" at bounding box center [649, 236] width 35 height 18
click at [652, 235] on body "Toggle navigation Home Practice Questions Speaking Practice Read Aloud Repeat S…" at bounding box center [532, 24] width 1065 height 504
click at [652, 235] on span "leisure" at bounding box center [649, 236] width 35 height 18
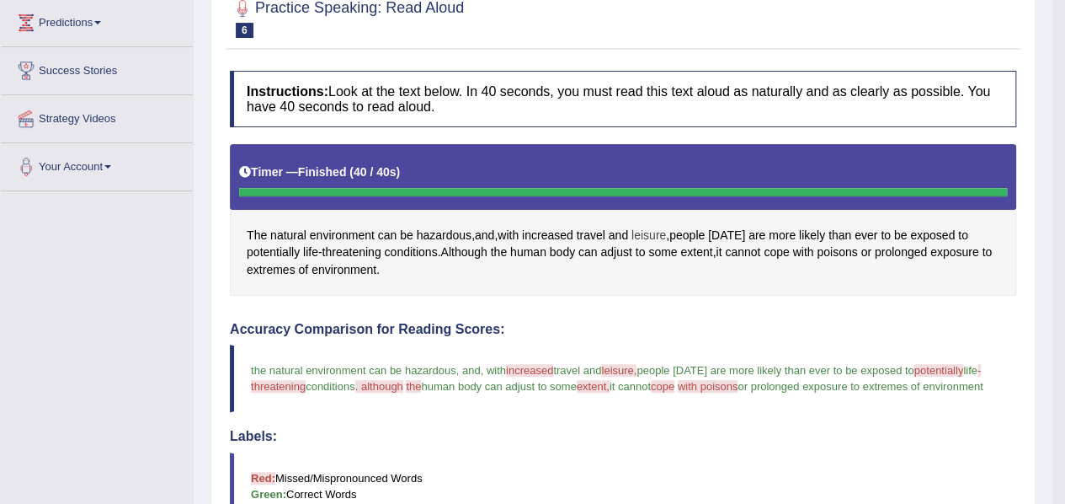
click at [652, 235] on span "leisure" at bounding box center [649, 236] width 35 height 18
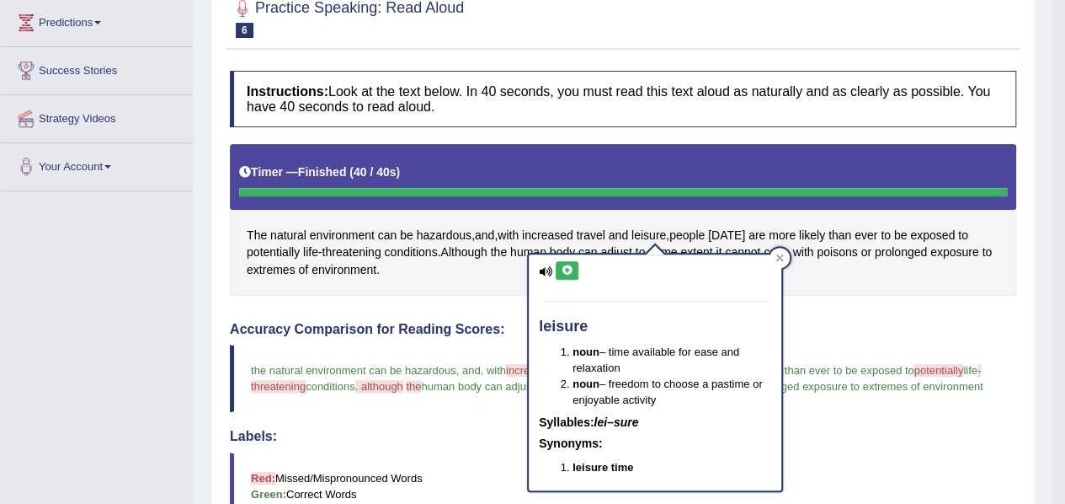
click at [568, 263] on button at bounding box center [567, 270] width 23 height 19
click at [797, 324] on h4 "Accuracy Comparison for Reading Scores:" at bounding box center [623, 329] width 787 height 15
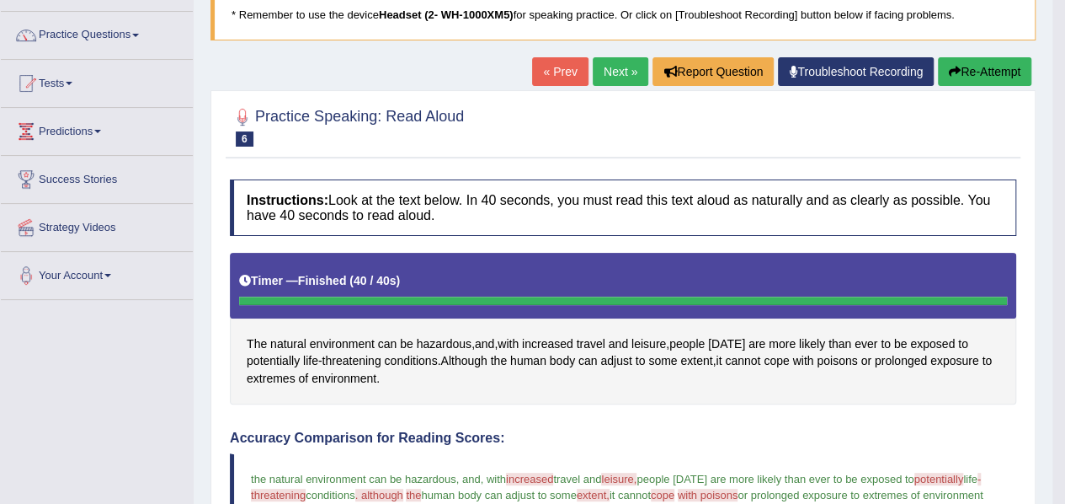
scroll to position [128, 0]
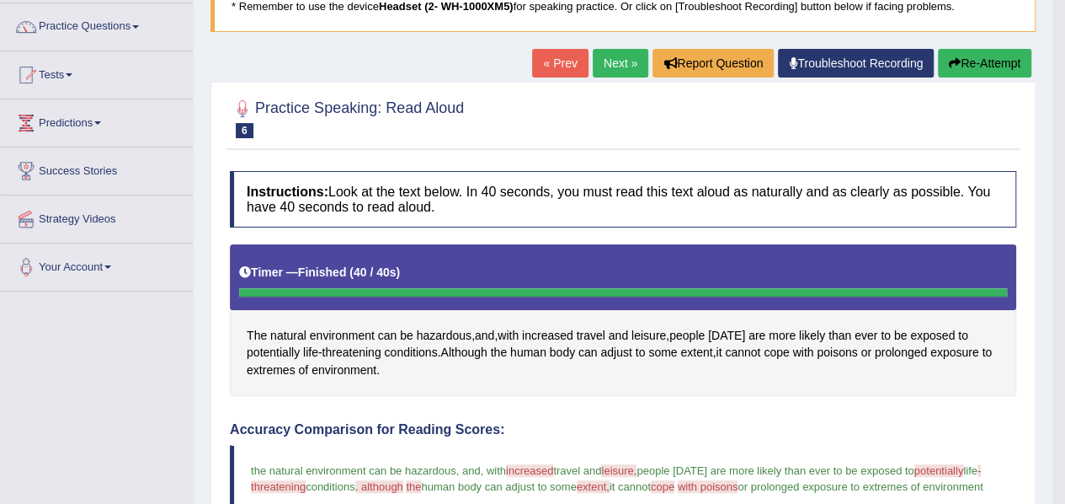
click at [967, 67] on button "Re-Attempt" at bounding box center [984, 63] width 93 height 29
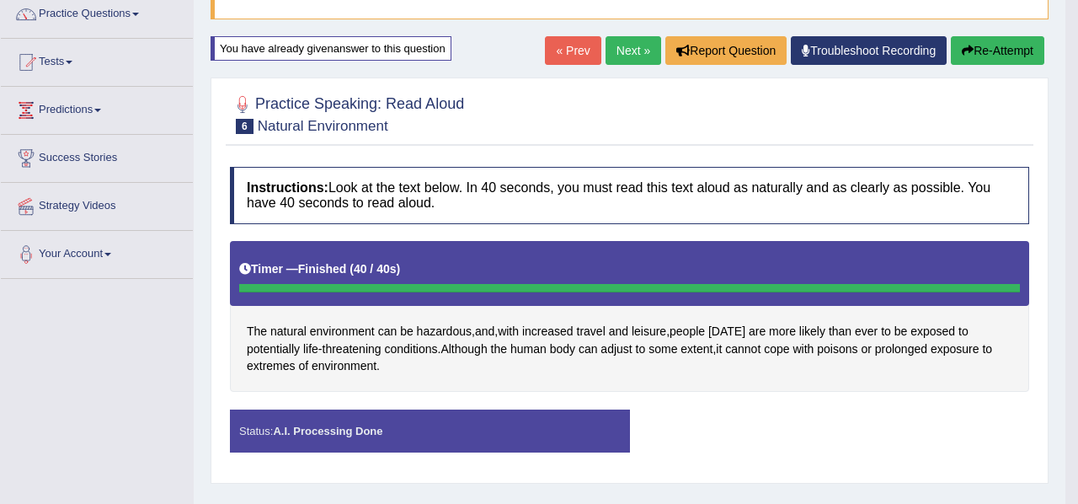
click at [786, 363] on body "Toggle navigation Home Practice Questions Speaking Practice Read Aloud Repeat S…" at bounding box center [539, 111] width 1078 height 504
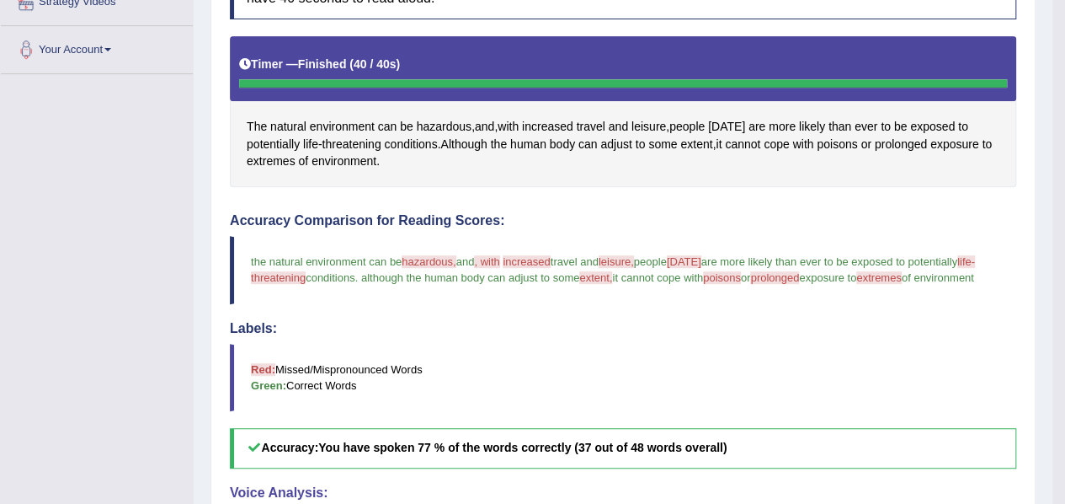
scroll to position [344, 0]
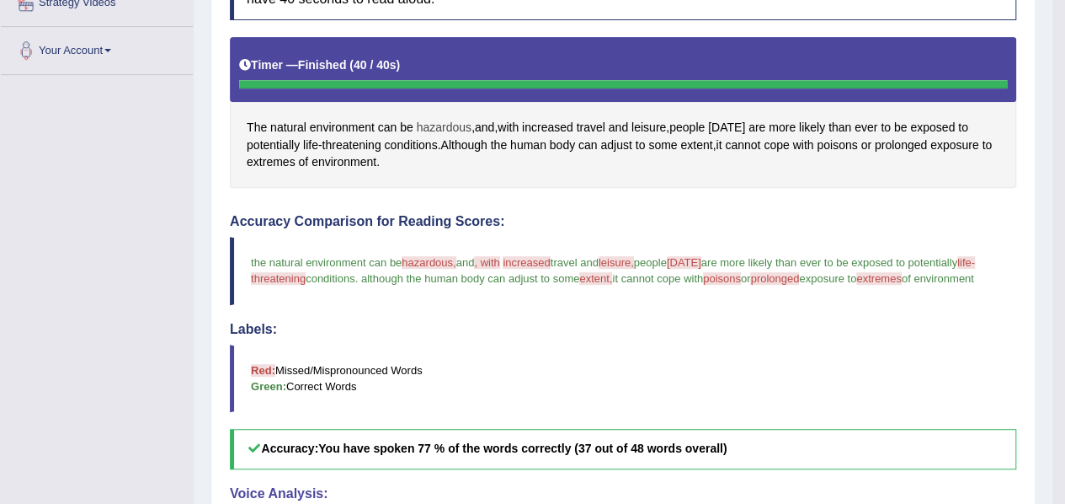
click at [449, 127] on span "hazardous" at bounding box center [444, 128] width 55 height 18
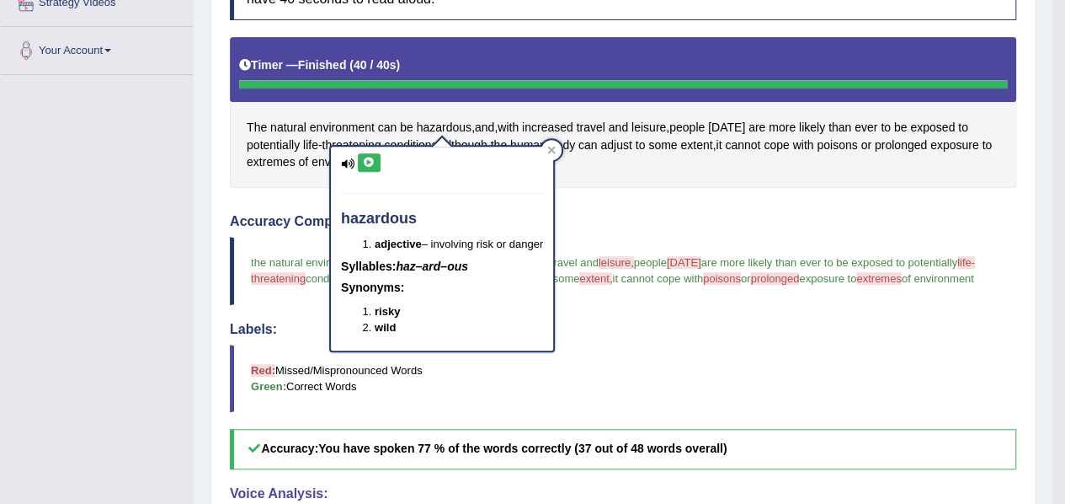
click at [362, 154] on button at bounding box center [369, 162] width 23 height 19
click at [555, 147] on icon at bounding box center [551, 150] width 8 height 8
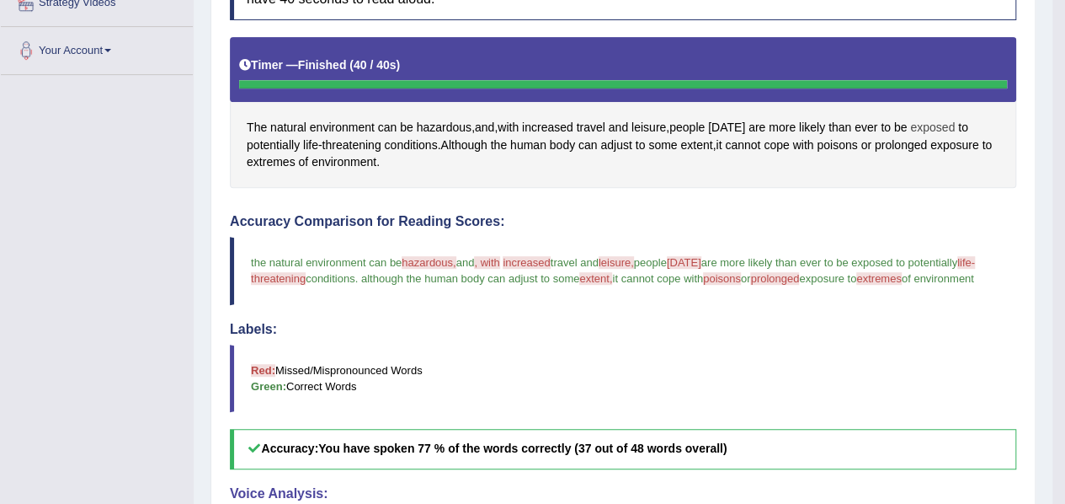
click at [938, 120] on span "exposed" at bounding box center [932, 128] width 45 height 18
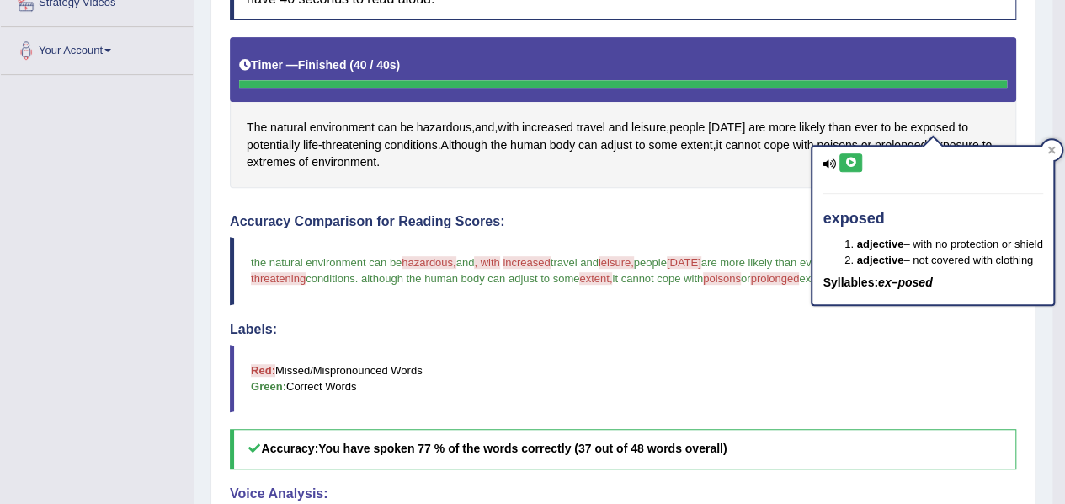
click at [856, 163] on icon at bounding box center [851, 162] width 13 height 10
click at [574, 328] on div "Accuracy Comparison for Reading Scores: the natural environment can be hazardou…" at bounding box center [623, 341] width 787 height 255
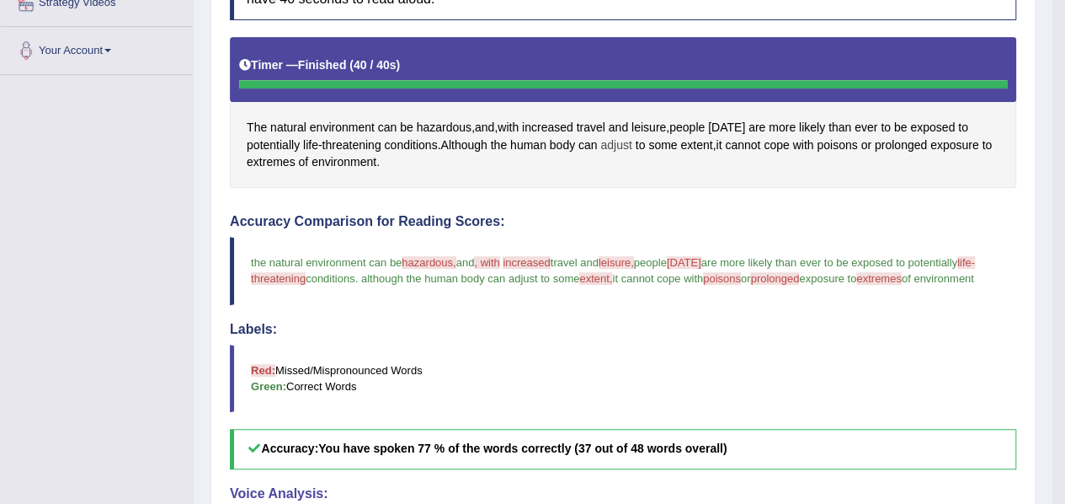
click at [622, 142] on span "adjust" at bounding box center [615, 145] width 31 height 18
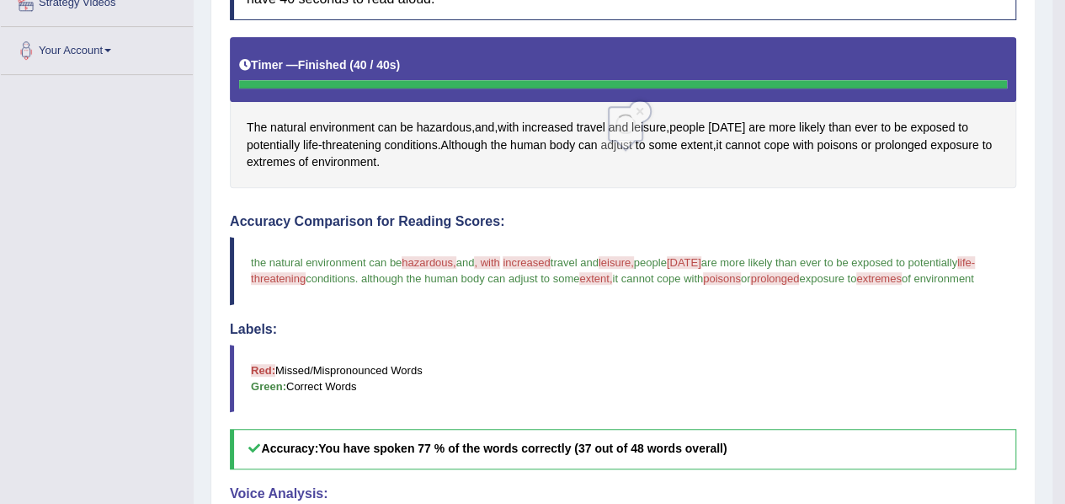
click at [622, 142] on span "adjust" at bounding box center [615, 145] width 31 height 18
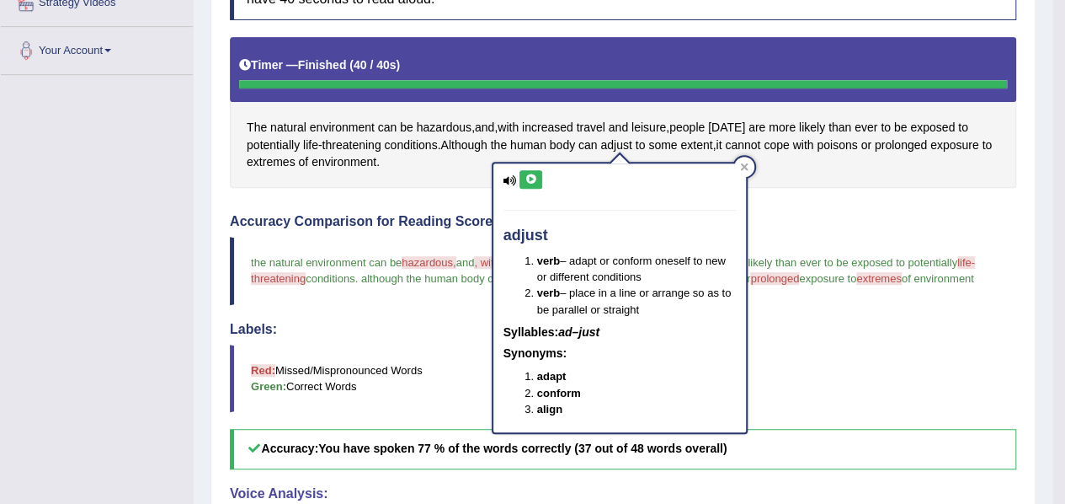
click at [536, 178] on icon at bounding box center [531, 179] width 13 height 10
click at [778, 163] on div "The natural environment can be hazardous , and , with increased travel and leis…" at bounding box center [623, 112] width 787 height 151
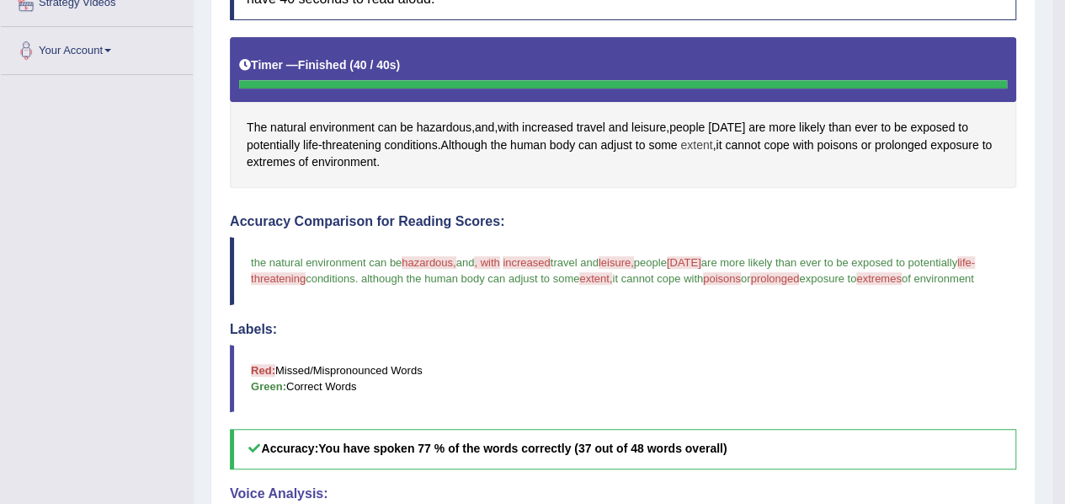
click at [702, 146] on span "extent" at bounding box center [696, 145] width 32 height 18
click at [702, 144] on span "extent" at bounding box center [696, 145] width 32 height 18
click at [696, 138] on span "extent" at bounding box center [696, 145] width 32 height 18
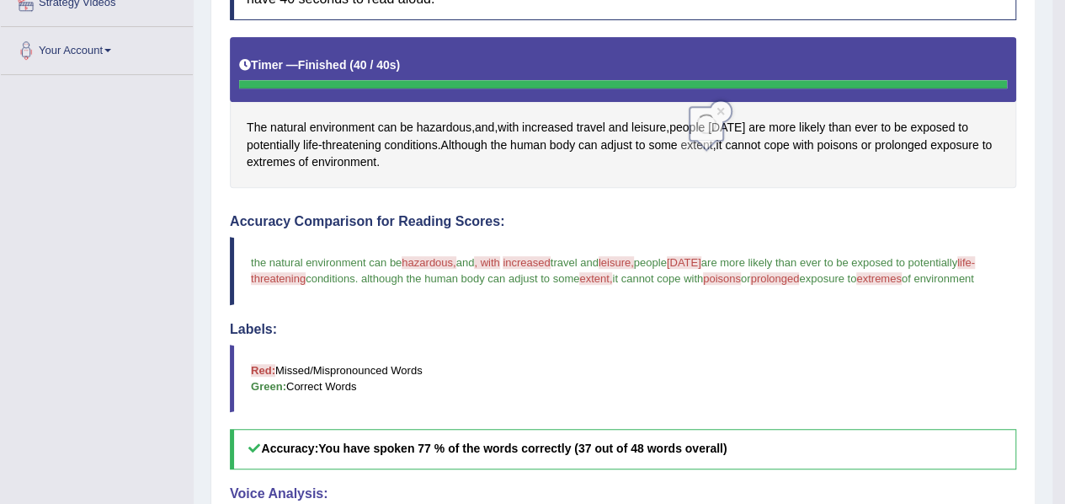
click at [696, 138] on span "extent" at bounding box center [696, 145] width 32 height 18
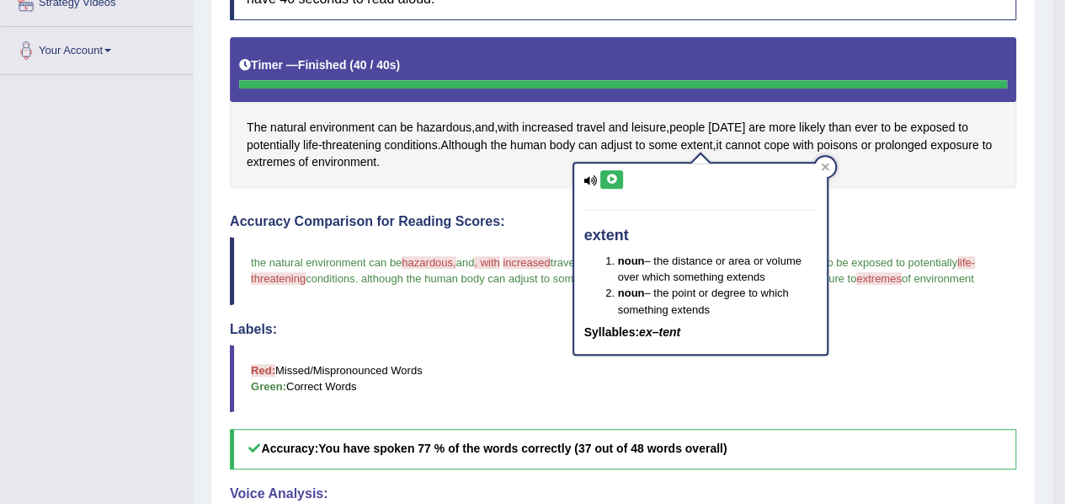
click at [612, 175] on icon at bounding box center [611, 179] width 13 height 10
click at [516, 385] on blockquote "Red: Missed/Mispronounced Words Green: Correct Words" at bounding box center [623, 377] width 787 height 67
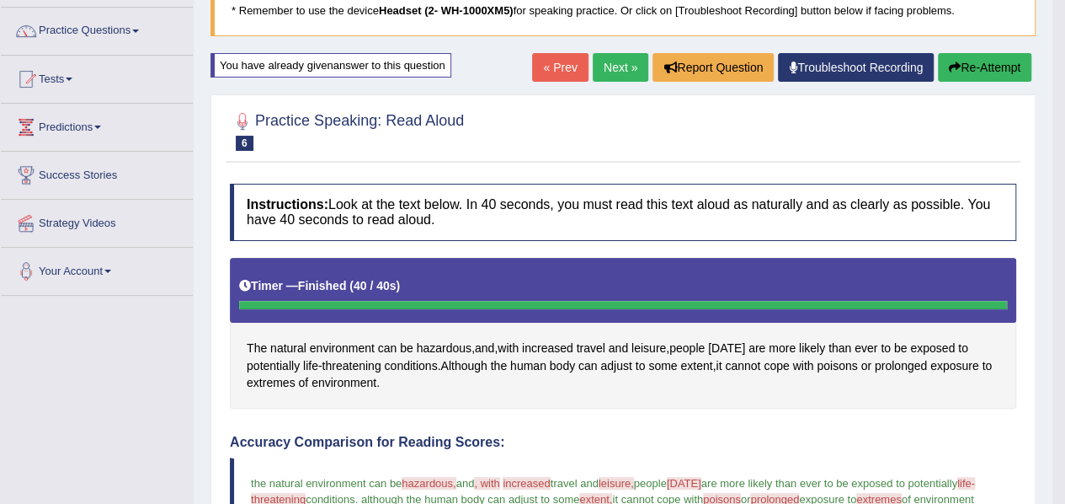
scroll to position [123, 0]
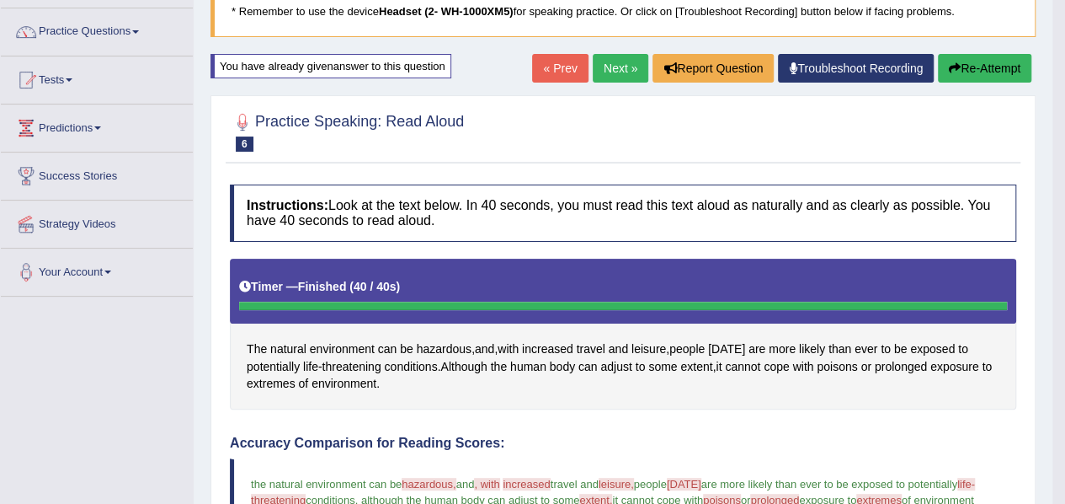
click at [973, 73] on button "Re-Attempt" at bounding box center [984, 68] width 93 height 29
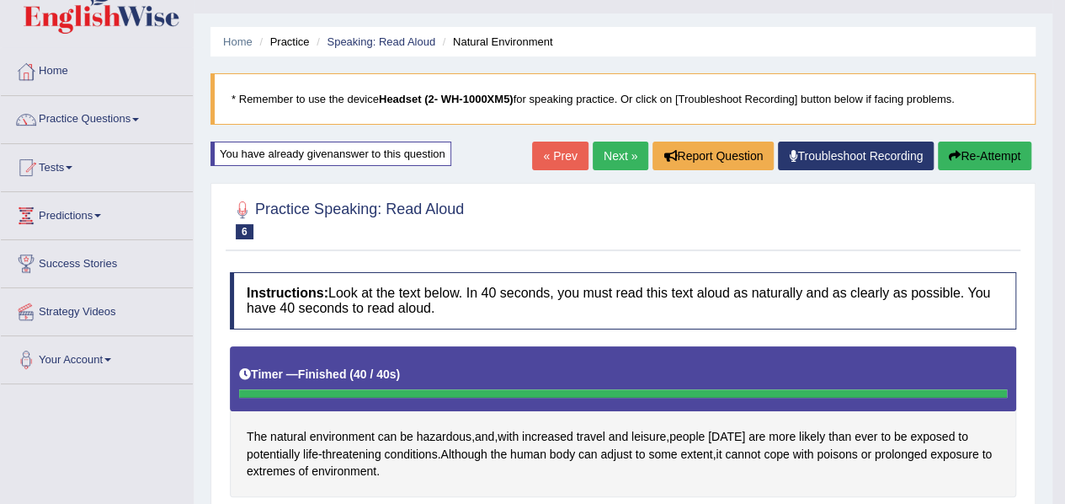
scroll to position [26, 0]
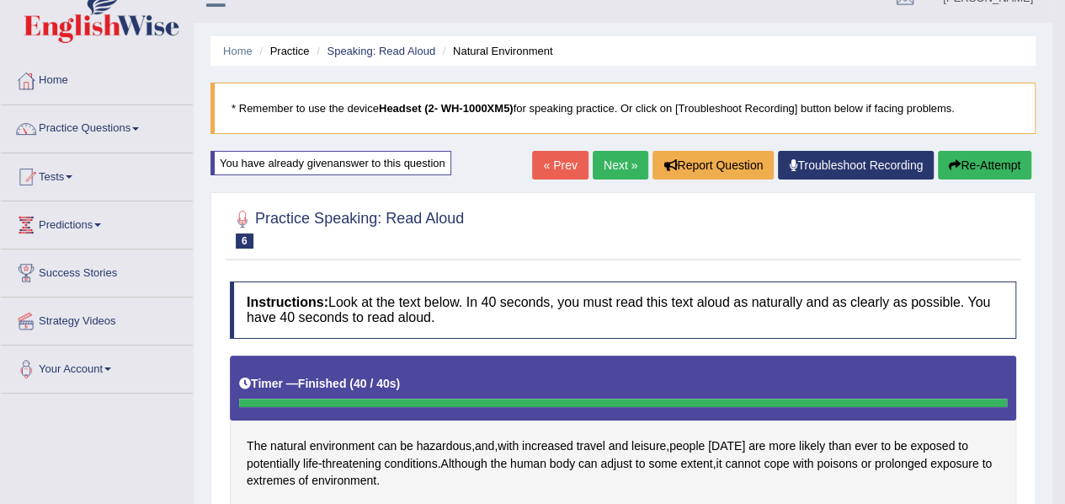
click at [987, 163] on button "Re-Attempt" at bounding box center [984, 165] width 93 height 29
